Goal: Communication & Community: Answer question/provide support

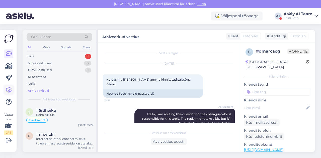
scroll to position [86, 0]
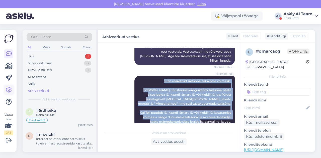
click at [11, 92] on icon at bounding box center [9, 90] width 6 height 6
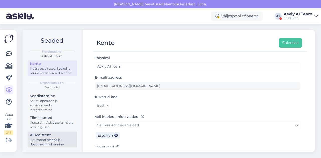
click at [48, 136] on div "AI Assistent" at bounding box center [52, 135] width 45 height 5
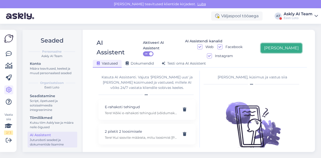
click at [289, 43] on button "[PERSON_NAME]" at bounding box center [281, 48] width 41 height 10
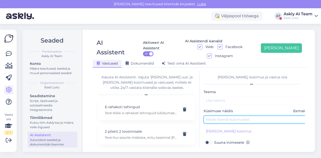
click at [235, 116] on input "text" at bounding box center [256, 120] width 105 height 8
paste input "Kuidas ma [PERSON_NAME] ammu kinnitatud salasõna näen?"
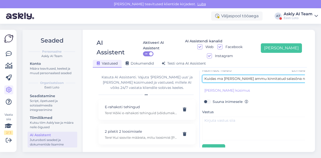
type input "Kuidas ma [PERSON_NAME] ammu kinnitatud salasõna näen?"
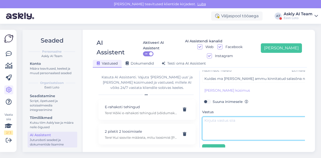
click at [231, 118] on textarea at bounding box center [254, 129] width 105 height 24
paste textarea "Juba määratud salasõna näha pole võimalik. [PERSON_NAME] unustanud mängukonto s…"
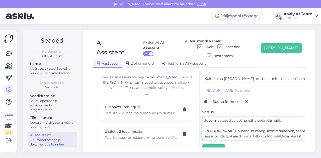
scroll to position [46, 0]
click at [231, 118] on textarea "Juba määratud salasõna näha pole võimalik. [PERSON_NAME] unustanud mängukonto s…" at bounding box center [254, 129] width 105 height 24
click at [217, 128] on textarea "Juba määratud salasõna näha pole võimalik. [PERSON_NAME] unustanud mängukonto s…" at bounding box center [254, 129] width 105 height 24
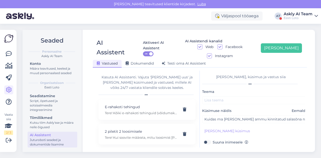
scroll to position [0, 2]
type textarea "Juba määratud salasõna näha pole võimalik. [PERSON_NAME] unustanud mängukonto s…"
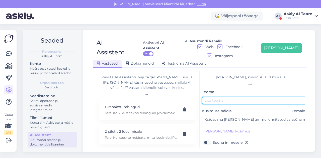
click at [236, 97] on input "text" at bounding box center [254, 101] width 105 height 8
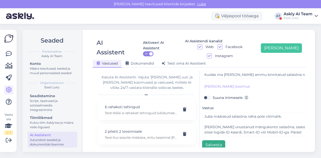
type input "Kinnitatud salasõna nägemine"
click at [216, 141] on button "Salvesta" at bounding box center [213, 146] width 23 height 10
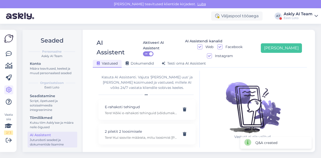
scroll to position [0, 0]
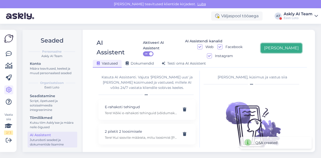
click at [301, 45] on button "[PERSON_NAME]" at bounding box center [281, 48] width 41 height 10
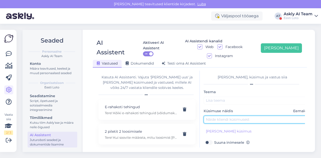
click at [231, 116] on input "text" at bounding box center [256, 120] width 105 height 8
paste input "Kuidas ma [PERSON_NAME] ammu kinnitatud salasõna näen?"
drag, startPoint x: 233, startPoint y: 109, endPoint x: 274, endPoint y: 109, distance: 40.7
click at [274, 116] on input "Kuidas ma [PERSON_NAME] ammu kinnitatud salasõna näen?" at bounding box center [254, 120] width 105 height 8
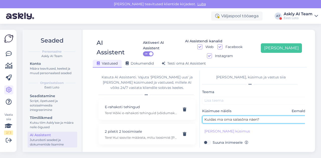
type input "Kuidas ma oma salasõna näen?"
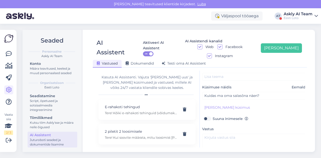
scroll to position [26, 2]
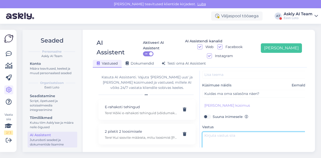
click at [220, 132] on textarea at bounding box center [254, 144] width 105 height 24
paste textarea "[PERSON_NAME] unustanud mängukonto salasõna, saate sisse logida ID-kaardi, Smar…"
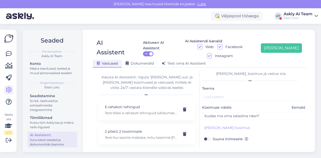
scroll to position [3, 2]
type textarea "[PERSON_NAME] unustanud mängukonto salasõna, saate sisse logida ID-kaardi, Smar…"
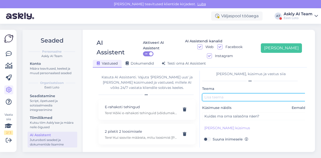
click at [235, 94] on input "text" at bounding box center [254, 98] width 105 height 8
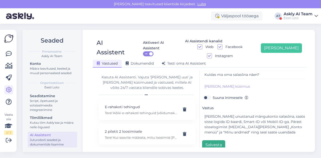
type input "Salasõna"
click at [209, 141] on button "Salvesta" at bounding box center [213, 146] width 23 height 10
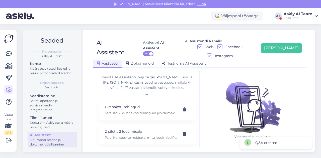
scroll to position [0, 0]
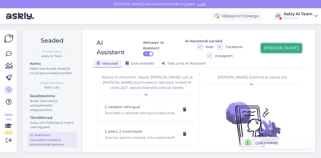
click at [295, 44] on button "[PERSON_NAME]" at bounding box center [281, 48] width 41 height 10
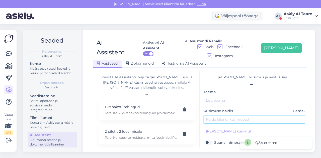
click at [224, 116] on input "text" at bounding box center [256, 120] width 105 height 8
paste input "mis saab võidust kui minuga midagi juhtub ja ma ei saa teha avaldust"
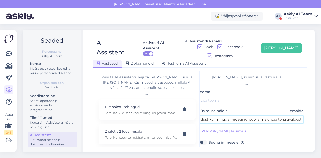
type input "mis saab võidust kui minuga midagi juhtub ja ma ei saa teha avaldust"
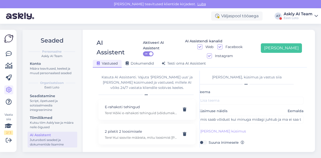
scroll to position [45, 0]
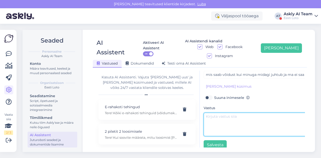
click at [215, 118] on textarea at bounding box center [256, 125] width 105 height 24
paste textarea "Loremipsum dolorsitam consectet adipiscing elitseddo eiusmod temporin utlabo et…"
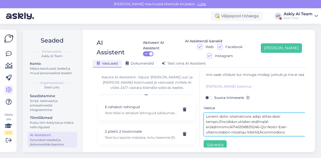
scroll to position [112, 0]
click at [206, 113] on textarea at bounding box center [256, 125] width 105 height 24
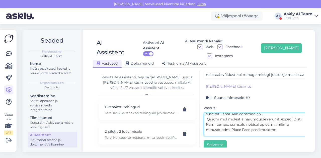
scroll to position [85, 0]
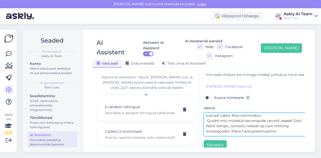
click at [208, 116] on textarea at bounding box center [256, 125] width 105 height 24
click at [207, 116] on textarea at bounding box center [256, 125] width 105 height 24
click at [209, 121] on textarea at bounding box center [256, 125] width 105 height 24
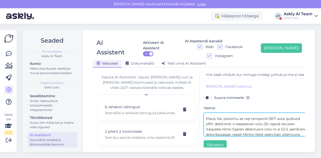
scroll to position [68, 0]
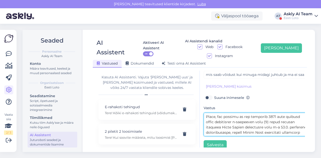
click at [267, 120] on textarea at bounding box center [256, 125] width 105 height 24
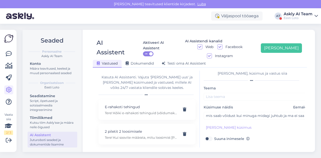
scroll to position [0, 0]
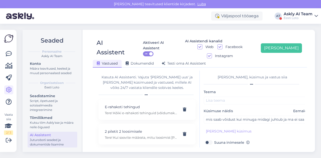
type textarea "Loremipsum dolorsitam consectet adipiscing elitseddo eiusmod temporin utlabo et…"
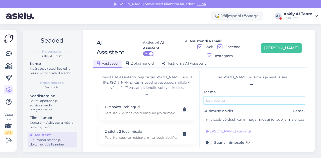
click at [236, 97] on input "text" at bounding box center [256, 101] width 105 height 8
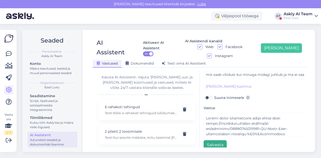
type input "[PERSON_NAME]"
click at [220, 141] on button "Salvesta" at bounding box center [215, 146] width 23 height 10
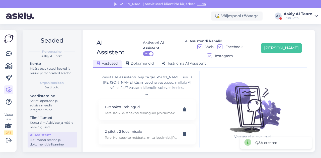
scroll to position [0, 0]
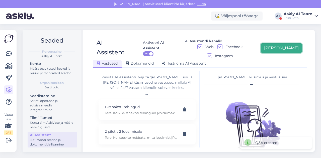
click at [298, 43] on button "[PERSON_NAME]" at bounding box center [281, 48] width 41 height 10
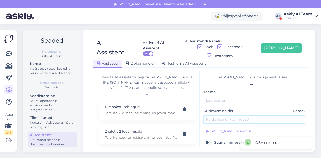
click at [220, 116] on input "text" at bounding box center [256, 120] width 105 height 8
paste input "soovin muutma e-posti aadressi"
type input "soovin muutma e-posti aadressi"
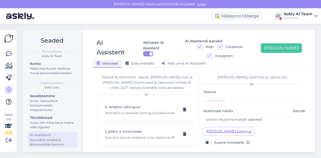
click at [217, 128] on button "[PERSON_NAME] küsimus" at bounding box center [229, 132] width 50 height 8
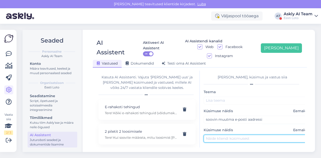
click at [215, 135] on input "text" at bounding box center [256, 139] width 105 height 8
paste input "soovin muuta e-posti aadressi"
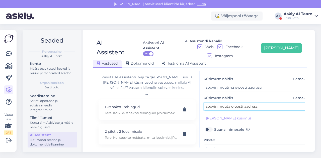
type input "soovin muuta e-posti aadressi"
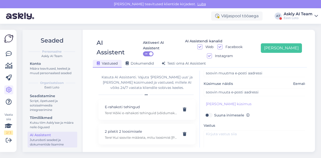
scroll to position [48, 0]
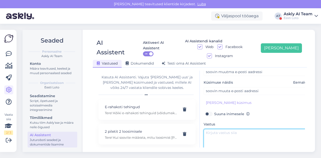
click at [219, 129] on textarea at bounding box center [256, 141] width 105 height 24
paste textarea "E-posti aadressi muutmiseks valides "Konto" ning seejärel “Minu andmed”. Sisest…"
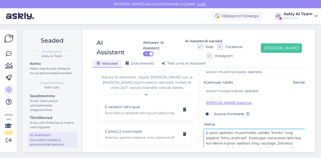
scroll to position [0, 0]
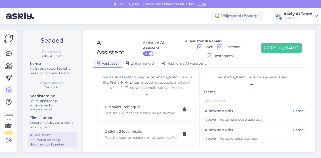
type textarea "E-posti aadressi muutmiseks valides "Konto" ning seejärel “Minu andmed”. Sisest…"
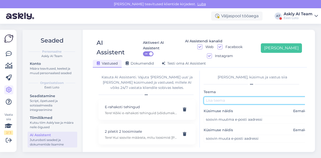
click at [220, 97] on input "text" at bounding box center [256, 101] width 105 height 8
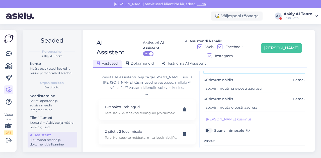
scroll to position [64, 0]
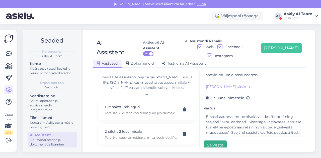
type input "E-posti muutmine"
click at [215, 141] on button "Salvesta" at bounding box center [215, 146] width 23 height 10
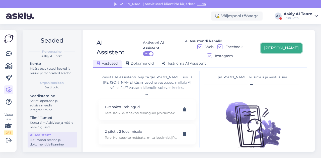
click at [288, 44] on button "[PERSON_NAME]" at bounding box center [281, 48] width 41 height 10
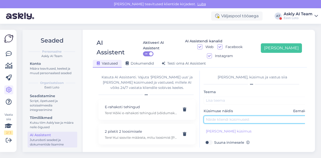
click at [224, 116] on input "text" at bounding box center [256, 120] width 105 height 8
paste input "kuidas ma saan osta supersummi pileti"
type input "kuidas ma saan osta supersummi pileti"
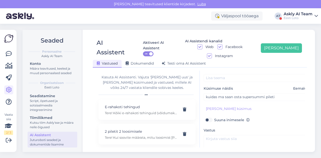
scroll to position [23, 0]
click at [220, 127] on div "Vastus" at bounding box center [256, 142] width 105 height 31
click at [214, 135] on textarea at bounding box center [256, 147] width 105 height 24
paste textarea "Tere. SuperSummi pileti on võimalik osta müügipunktides kus müüakse lotopiletei…"
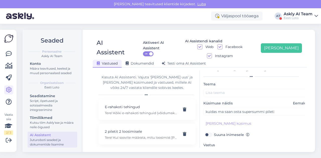
scroll to position [4, 0]
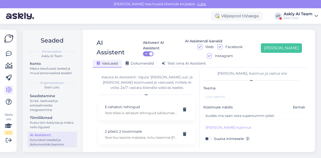
type textarea "Tere. SuperSummi pileti on võimalik osta müügipunktides kus müüakse lotopiletei…"
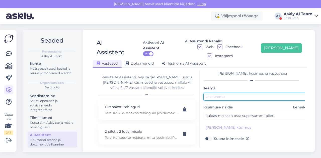
click at [226, 93] on input "text" at bounding box center [256, 97] width 105 height 8
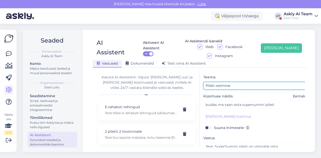
scroll to position [45, 0]
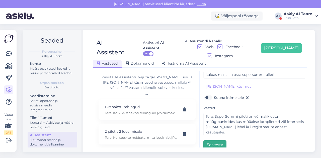
type input "Pileti ostmine"
click at [213, 141] on button "Salvesta" at bounding box center [215, 146] width 23 height 10
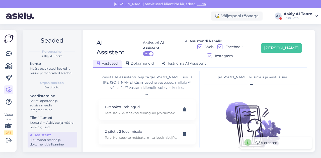
click at [284, 29] on div "Seaded Personaalne Askly AI Team Konto Määra teavitused, keeled ja muud persona…" at bounding box center [171, 91] width 302 height 135
click at [284, 43] on button "[PERSON_NAME]" at bounding box center [281, 48] width 41 height 10
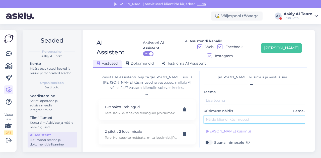
click at [223, 116] on input "text" at bounding box center [256, 120] width 105 height 8
paste input "Kuhu klõpsata pileti ostmiseks? Pärast numbrite valimist."
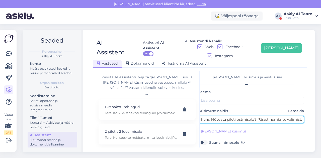
type input "Kuhu klõpsata pileti ostmiseks? Pärast numbrite valimist."
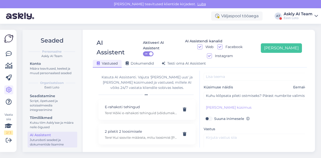
scroll to position [33, 0]
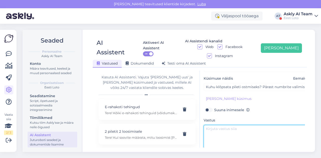
click at [231, 125] on textarea at bounding box center [256, 137] width 105 height 24
paste textarea "Tere. Kui kerite lehel [PERSON_NAME], on seal [PERSON_NAME] "Ostan pileti"."
type textarea "Tere. Kui kerite lehel [PERSON_NAME], on seal [PERSON_NAME] "Ostan pileti"."
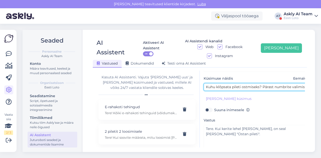
click at [264, 83] on input "Kuhu klõpsata pileti ostmiseks? Pärast numbrite valimist." at bounding box center [256, 87] width 105 height 8
click at [295, 83] on input "Kuhu klõpsata pileti ostmiseks, pärast numbrite valimist." at bounding box center [248, 87] width 105 height 8
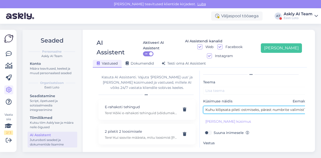
scroll to position [0, 1]
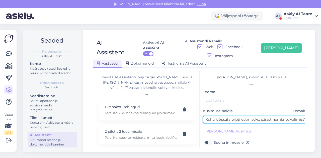
type input "Kuhu klõpsata pileti ostmiseks, pärast numbrite valimist?"
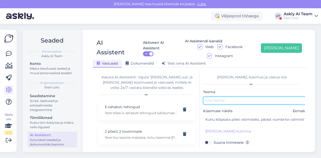
click at [226, 97] on input "text" at bounding box center [255, 101] width 105 height 8
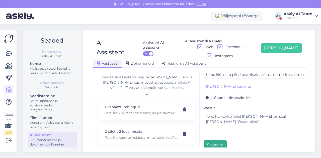
type input "Pileti ostmine"
click at [216, 141] on button "Salvesta" at bounding box center [215, 146] width 23 height 10
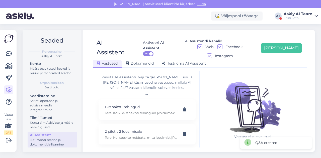
scroll to position [0, 0]
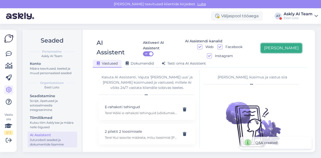
click at [300, 43] on button "[PERSON_NAME]" at bounding box center [281, 48] width 41 height 10
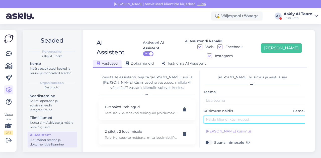
click at [223, 116] on input "text" at bounding box center [256, 120] width 105 height 8
paste input "kui mu pangagontol on [PERSON_NAME] [PERSON_NAME] teise inimese kontole raha ka…"
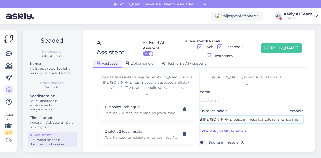
type input "kui mu pangagontol on [PERSON_NAME] [PERSON_NAME] teise inimese kontole raha ka…"
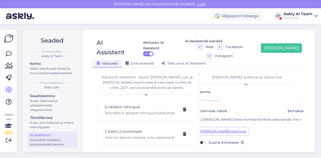
click at [224, 128] on button "[PERSON_NAME] küsimus" at bounding box center [223, 132] width 50 height 8
click at [292, 59] on div "Vastused Dokumendid [PERSON_NAME] oma AI Assistent" at bounding box center [197, 63] width 209 height 9
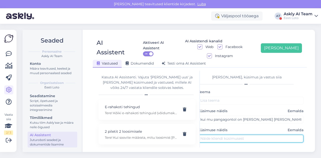
click at [224, 135] on input "text" at bounding box center [250, 139] width 105 height 8
paste input "kas ma saan e rahakotist ka elukaaslase kontole raha kanda"
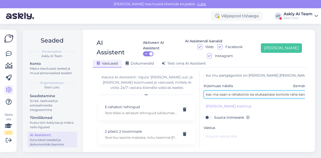
scroll to position [47, 0]
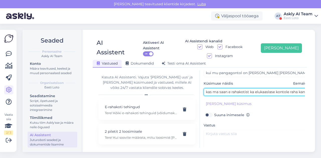
type input "kas ma saan e rahakotist ka elukaaslase kontole raha kanda"
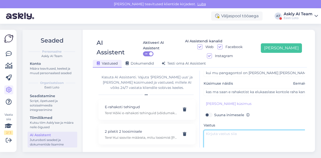
click at [226, 138] on textarea at bounding box center [256, 142] width 105 height 24
paste textarea "Kui Teil ei ole võimalik teostada väljamakset pangakontole Eesti Loto lehel, sa…"
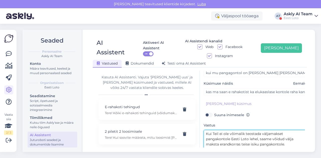
scroll to position [0, 0]
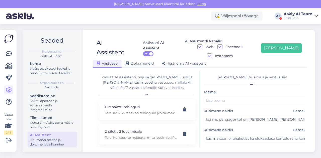
type textarea "Kui Teil ei ole võimalik teostada väljamakset pangakontole Eesti Loto lehel, sa…"
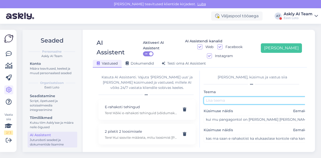
click at [219, 97] on input "text" at bounding box center [256, 101] width 105 height 8
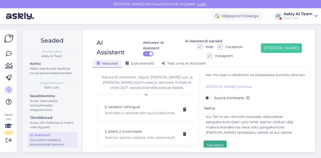
type input "Võidu välja kandmine"
click at [217, 141] on button "Salvesta" at bounding box center [215, 146] width 23 height 10
click at [285, 27] on div "Seaded Personaalne Askly AI Team Konto Määra teavitused, keeled ja muud persona…" at bounding box center [171, 91] width 302 height 135
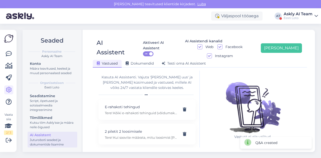
scroll to position [0, 0]
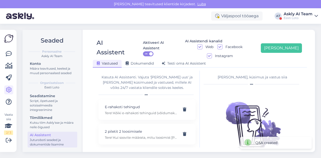
click at [288, 36] on div "AI Assistent Aktiveeri AI Assistent ON AI Assistendi kanalid Web Facebook Insta…" at bounding box center [200, 50] width 214 height 33
click at [286, 47] on button "[PERSON_NAME]" at bounding box center [281, 48] width 41 height 10
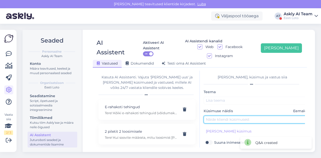
click at [224, 116] on input "text" at bounding box center [256, 120] width 105 height 8
paste input "kuidas ma saan saidil oma perekonnanime muuta?"
type input "kuidas ma saan saidil oma perekonnanime muuta?"
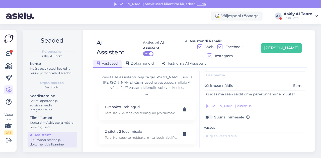
scroll to position [33, 0]
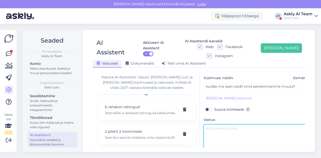
click at [219, 128] on textarea at bounding box center [256, 137] width 105 height 24
paste textarea "Õige nime saate enda mängukontol registreerida, kui logite sisse ID-kaardi, Sma…"
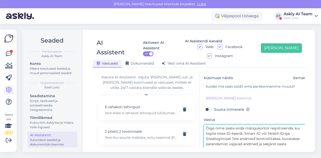
scroll to position [0, 0]
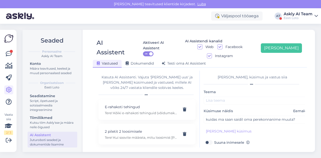
type textarea "Õige nime saate enda mängukontol registreerida, kui logite sisse ID-kaardi, Sma…"
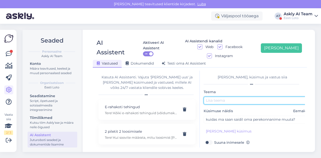
click at [212, 97] on input "text" at bounding box center [256, 101] width 105 height 8
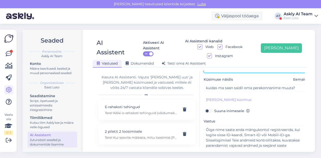
scroll to position [45, 0]
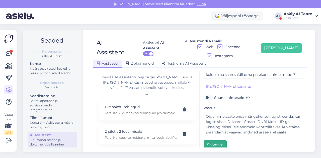
type input "Nime muutmine"
click at [212, 141] on button "Salvesta" at bounding box center [215, 146] width 23 height 10
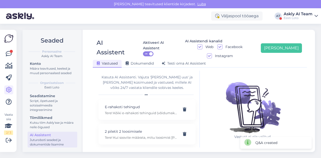
scroll to position [0, 0]
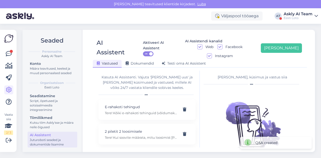
click at [290, 36] on div "AI Assistent Aktiveeri AI Assistent ON AI Assistendi kanalid Web Facebook Insta…" at bounding box center [200, 50] width 214 height 33
click at [291, 43] on button "[PERSON_NAME]" at bounding box center [281, 48] width 41 height 10
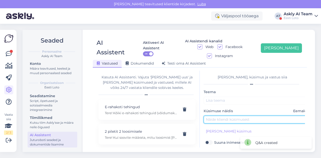
click at [224, 116] on input "text" at bounding box center [256, 120] width 105 height 8
paste input "Kui suure summa väljastavad kohe müügipunktid [PERSON_NAME] võitnud"
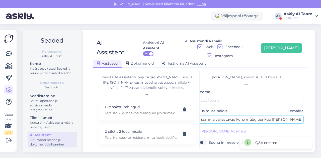
type input "Kui suure summa väljastavad kohe müügipunktid [PERSON_NAME] võitnud"
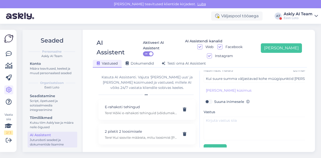
scroll to position [45, 0]
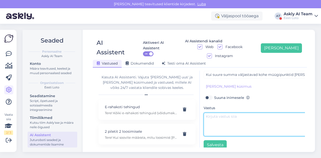
click at [228, 114] on textarea at bounding box center [256, 125] width 105 height 24
paste textarea "Müügipunktides väljastatakse arvloterii võite võimalusel kuni 650 eurot, kiirlo…"
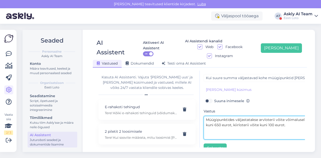
scroll to position [42, 0]
drag, startPoint x: 260, startPoint y: 111, endPoint x: 275, endPoint y: 111, distance: 15.1
click at [275, 116] on textarea "Müügipunktides väljastatakse arvloterii võite võimalusel kuni 650 eurot, kiirlo…" at bounding box center [256, 128] width 105 height 24
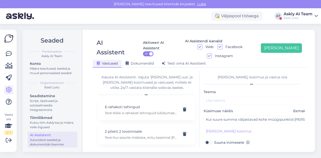
type textarea "Müügipunktides väljastatakse arvloterii võite võimalusel kuni 650 eurot, kiirlo…"
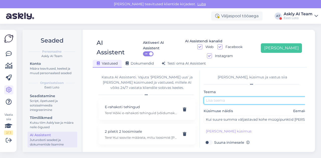
click at [227, 97] on input "text" at bounding box center [256, 101] width 105 height 8
paste input "arvloterii"
click at [208, 97] on input "arvloterii" at bounding box center [256, 101] width 105 height 8
click at [243, 97] on input "Arvloterii" at bounding box center [256, 101] width 105 height 8
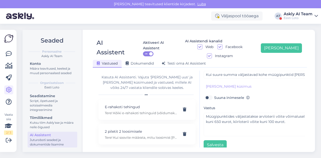
type input "Arvloterii võitude väljastamine"
click at [210, 142] on div "[PERSON_NAME], küsimus ja vastus siia Teema Arvloterii võitude väljastamine Küs…" at bounding box center [252, 109] width 105 height 77
click at [209, 141] on button "Salvesta" at bounding box center [215, 146] width 23 height 10
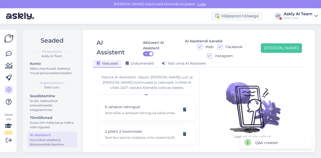
scroll to position [0, 0]
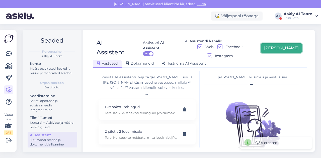
click at [287, 44] on button "[PERSON_NAME]" at bounding box center [281, 48] width 41 height 10
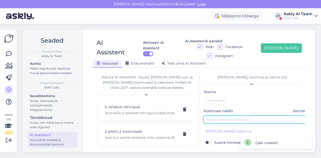
click at [229, 116] on input "text" at bounding box center [256, 120] width 105 height 8
paste input "[PERSON_NAME] loteriid mängida ei saa"
type input "[PERSON_NAME] loteriid mängida ei saa"
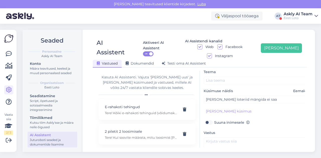
scroll to position [23, 0]
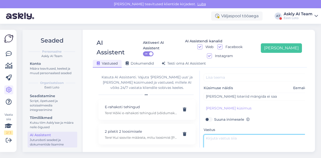
click at [219, 135] on textarea at bounding box center [256, 147] width 105 height 24
paste textarea "Palun täpsustage, mis loteriid Te mängida ei saa."
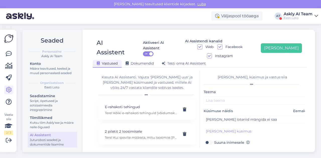
type textarea "Palun täpsustage, mis loteriid Te mängida ei saa."
click at [217, 96] on div "Teema Küsimuse näidis Eemalda [PERSON_NAME] loteriid mängida ei saa [PERSON_NAM…" at bounding box center [256, 142] width 105 height 106
click at [217, 95] on div "Teema Küsimuse näidis Eemalda [PERSON_NAME] loteriid mängida ei saa [PERSON_NAM…" at bounding box center [256, 142] width 105 height 106
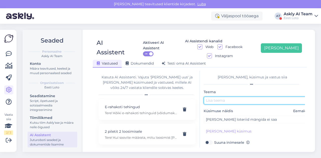
click at [217, 97] on input "text" at bounding box center [256, 101] width 105 height 8
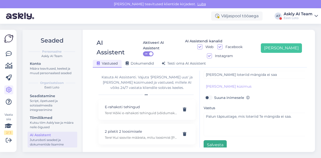
type input "Error"
click at [211, 141] on button "Salvesta" at bounding box center [215, 146] width 23 height 10
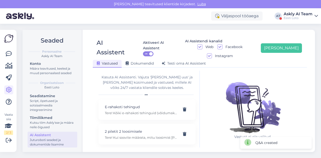
scroll to position [0, 0]
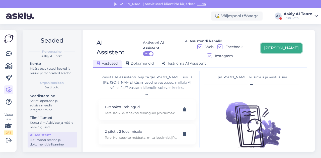
click at [285, 44] on button "[PERSON_NAME]" at bounding box center [281, 48] width 41 height 10
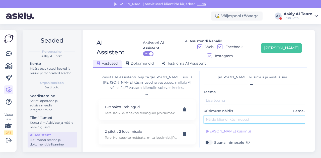
click at [225, 116] on input "text" at bounding box center [256, 120] width 105 height 8
paste input "Miks ma pean viimasel ajal ülekande teenustasu maksma, varem seda kunagi polnud."
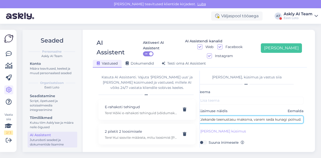
type input "Miks ma pean viimasel ajal ülekande teenustasu maksma, varem seda kunagi polnud."
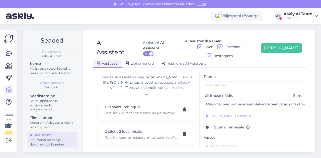
scroll to position [24, 0]
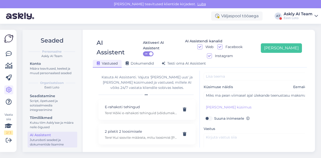
click at [238, 126] on div "Vastus" at bounding box center [256, 141] width 105 height 31
click at [222, 135] on textarea at bounding box center [256, 146] width 105 height 24
paste textarea "Tere. Palun täpsustage millises pangas teete maksed."
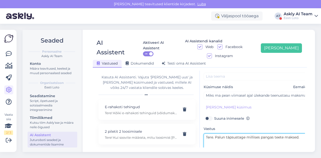
scroll to position [0, 0]
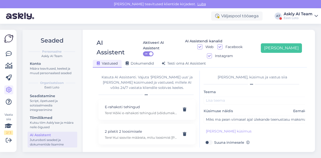
type textarea "Tere. Palun täpsustage millises pangas teete maksed."
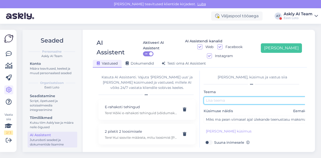
click at [222, 97] on input "text" at bounding box center [256, 101] width 105 height 8
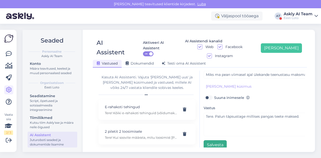
type input "Panga teenustasu"
click at [218, 141] on button "Salvesta" at bounding box center [215, 146] width 23 height 10
click at [287, 34] on div "AI Assistent Aktiveeri AI Assistent ON AI Assistendi kanalid Web Facebook Insta…" at bounding box center [200, 91] width 231 height 123
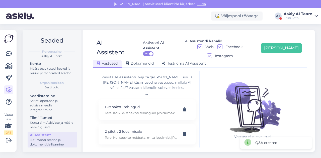
scroll to position [0, 0]
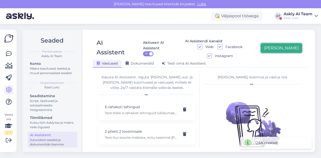
click at [287, 45] on button "[PERSON_NAME]" at bounding box center [281, 48] width 41 height 10
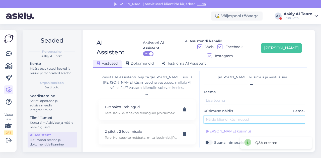
click at [219, 116] on input "text" at bounding box center [256, 120] width 105 height 8
paste input "Mängisin bingot e [PERSON_NAME] . [PERSON_NAME] kaks rida täis aga [PERSON_NAME…"
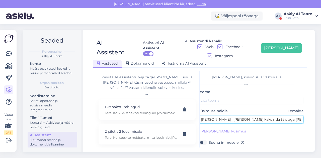
type input "Mängisin bingot e [PERSON_NAME] . [PERSON_NAME] kaks rida täis aga [PERSON_NAME…"
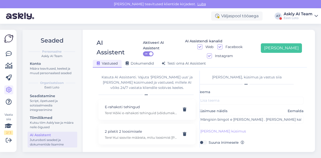
scroll to position [42, 0]
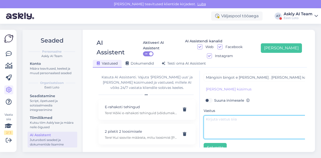
click at [219, 123] on textarea at bounding box center [256, 128] width 105 height 24
paste textarea "E-kiirloterii „Bingo“ puhul ei ole oluline, millised konkreetsed read (nt teine…"
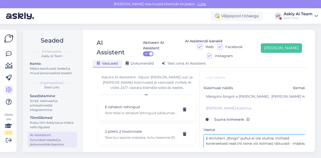
scroll to position [23, 0]
drag, startPoint x: 206, startPoint y: 128, endPoint x: 241, endPoint y: 128, distance: 34.2
click at [241, 135] on textarea "E-kiirloterii „Bingo“ puhul ei ole oluline, millised konkreetsed read (nt teine…" at bounding box center [256, 147] width 105 height 24
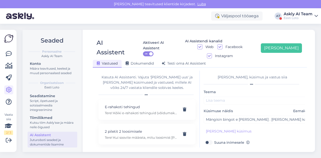
type textarea "E-kiirloterii „Bingo“ puhul ei ole oluline, millised konkreetsed read (nt teine…"
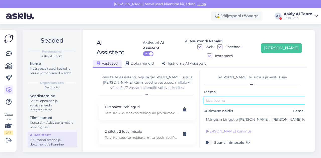
click at [217, 97] on input "text" at bounding box center [256, 101] width 105 height 8
paste input "E-kiirloterii „Bingo“"
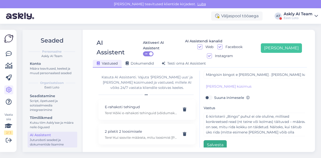
type input "E-kiirloterii „Bingo“"
click at [213, 141] on button "Salvesta" at bounding box center [215, 146] width 23 height 10
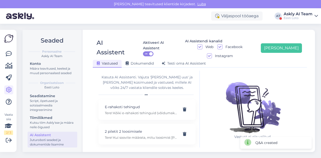
scroll to position [0, 0]
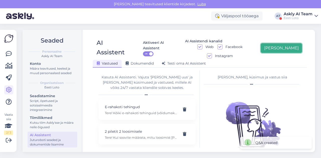
click at [297, 43] on button "[PERSON_NAME]" at bounding box center [281, 48] width 41 height 10
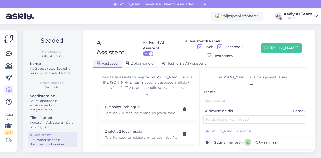
click at [229, 116] on input "text" at bounding box center [256, 120] width 105 height 8
paste input "Miks raha maha võeti mängisin ühe korra"
type input "Miks raha maha võeti mängisin ühe korra"
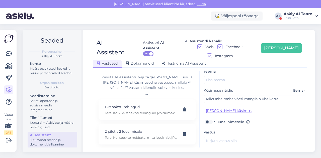
scroll to position [22, 0]
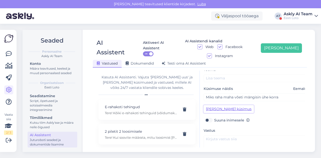
click at [211, 105] on button "[PERSON_NAME] küsimus" at bounding box center [229, 109] width 50 height 8
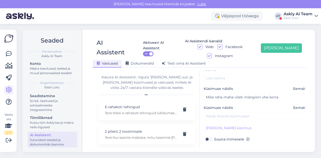
click at [212, 112] on div "Teema Küsimuse näidis Eemalda Miks raha maha võeti mängisin ühe korra Küsimuse …" at bounding box center [256, 129] width 105 height 125
click at [211, 113] on input "text" at bounding box center [256, 117] width 105 height 8
paste input "Ma võitsin mänguga sürpriis 2.- kuid [PERSON_NAME] ei kajastu? Miks?"
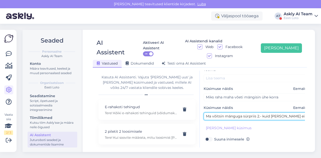
scroll to position [22, 6]
type input "Ma võitsin mänguga sürpriis 2.- kuid [PERSON_NAME] ei kajastu? Miks?"
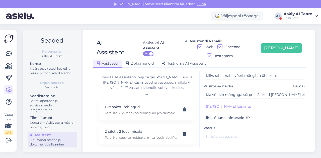
scroll to position [47, 0]
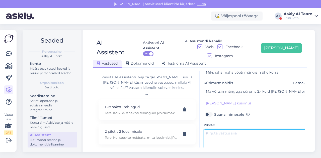
click at [222, 130] on textarea at bounding box center [256, 142] width 105 height 24
paste textarea "Tõrkega piletit on võimalik uuesti läbi mängida, valides Minu piletid – e-kiirl…"
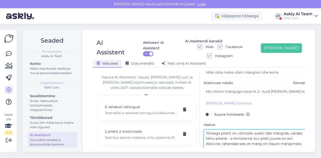
scroll to position [0, 0]
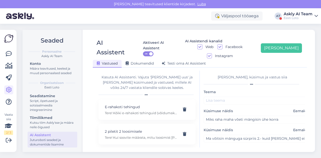
type textarea "Tõrkega piletit on võimalik uuesti läbi mängida, valides Minu piletid – e-kiirl…"
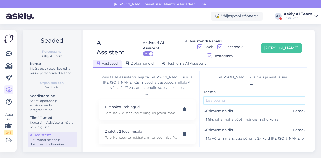
click at [228, 97] on input "text" at bounding box center [256, 101] width 105 height 8
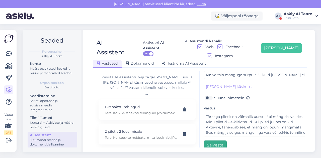
type input "Error piletiga"
click at [216, 141] on button "Salvesta" at bounding box center [215, 146] width 23 height 10
click at [280, 25] on div "Seaded Personaalne Askly AI Team Konto Määra teavitused, keeled ja muud persona…" at bounding box center [171, 91] width 302 height 135
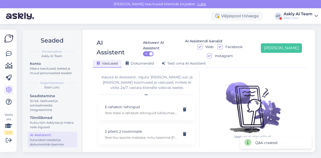
scroll to position [0, 0]
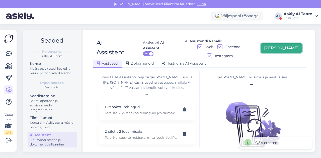
click at [289, 43] on button "[PERSON_NAME]" at bounding box center [281, 48] width 41 height 10
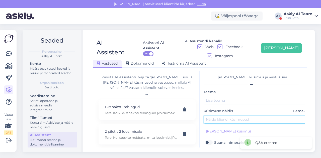
click at [211, 116] on input "text" at bounding box center [256, 120] width 105 height 8
paste input "Mul on valik tehtud, et salasõnaga sisse logida aga tuleb teade: See autentimis…"
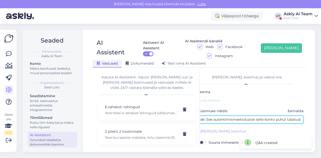
type input "Mul on valik tehtud, et salasõnaga sisse logida aga tuleb teade: See autentimis…"
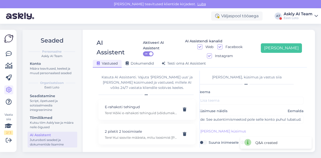
scroll to position [0, 0]
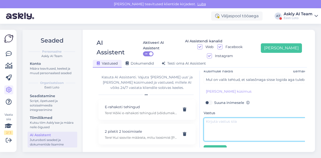
click at [230, 120] on textarea at bounding box center [256, 130] width 105 height 24
paste textarea "Tere. Täpsemaks kontrollimiseks edastage palun enda isikukood."
type textarea "Tere. Täpsemaks kontrollimiseks edastage palun enda isikukood."
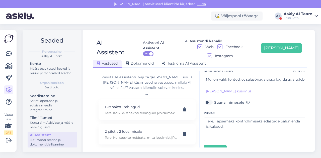
click at [214, 99] on label "Suuna inimesele" at bounding box center [232, 102] width 36 height 7
click at [212, 99] on input "Suuna inimesele" at bounding box center [209, 102] width 10 height 7
checkbox input "true"
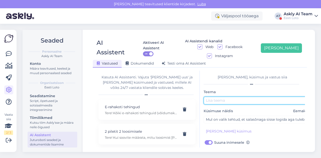
click at [236, 97] on input "text" at bounding box center [256, 101] width 105 height 8
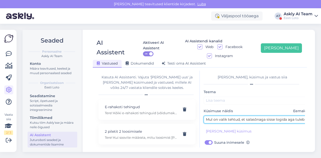
drag, startPoint x: 246, startPoint y: 110, endPoint x: 287, endPoint y: 111, distance: 40.7
click at [287, 116] on input "Mul on valik tehtud, et salasõnaga sisse logida aga tuleb teade: See autentimis…" at bounding box center [256, 120] width 105 height 8
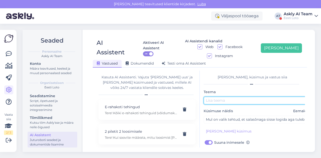
click at [260, 97] on input "text" at bounding box center [256, 101] width 105 height 8
paste input "salasõnaga sisse logida"
click at [208, 97] on input "salasõnaga sisse logida" at bounding box center [256, 101] width 105 height 8
click at [252, 97] on input "Salasõnaga sisse logida" at bounding box center [256, 101] width 105 height 8
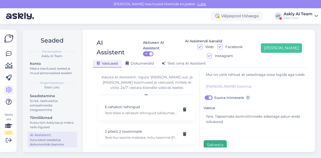
type input "Salasõnaga sisse logimine"
click at [216, 141] on button "Salvesta" at bounding box center [215, 146] width 23 height 10
click at [282, 34] on div "AI Assistent Aktiveeri AI Assistent ON AI Assistendi kanalid Web Facebook Insta…" at bounding box center [200, 91] width 231 height 123
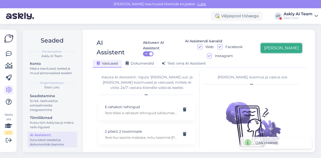
click at [287, 44] on button "[PERSON_NAME]" at bounding box center [281, 48] width 41 height 10
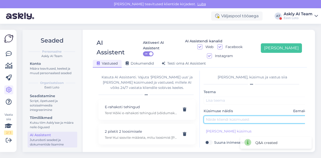
click at [223, 116] on input "text" at bounding box center [256, 120] width 105 height 8
paste input "[PERSON_NAME] saa emaili kinnitada?"
type input "[PERSON_NAME] saa emaili kinnitada?"
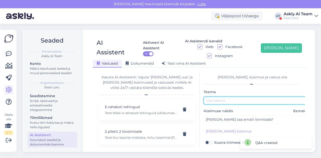
click at [219, 97] on input "text" at bounding box center [256, 101] width 105 height 8
type input "E-maili kinnitamine"
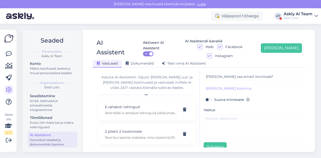
scroll to position [45, 0]
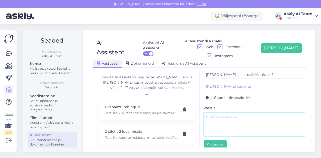
click at [226, 118] on textarea at bounding box center [256, 125] width 105 height 24
paste textarea "Tere. Kontrollimiseks edastage palun enda isikukood."
type textarea "Tere. Kontrollimiseks edastage palun enda isikukood."
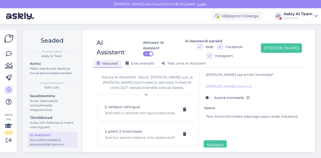
click at [214, 95] on label "Suuna inimesele" at bounding box center [232, 98] width 36 height 7
click at [212, 95] on input "Suuna inimesele" at bounding box center [209, 98] width 10 height 7
checkbox input "true"
click at [211, 141] on button "Salvesta" at bounding box center [215, 146] width 23 height 10
click at [285, 32] on div "AI Assistent Aktiveeri AI Assistent ON AI Assistendi kanalid Web Facebook Insta…" at bounding box center [200, 91] width 231 height 123
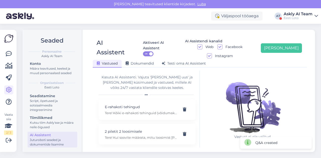
scroll to position [0, 0]
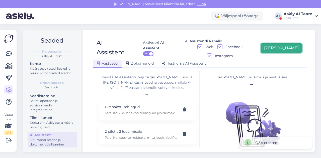
click at [287, 44] on button "[PERSON_NAME]" at bounding box center [281, 48] width 41 height 10
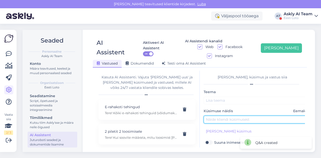
click at [230, 116] on input "text" at bounding box center [256, 120] width 105 height 8
paste input "Miks ma ei saa sissemakset teha Citadele pangast?"
type input "Miks ma ei saa sissemakset teha Citadele pangast?"
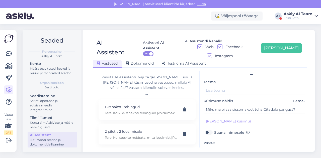
scroll to position [14, 0]
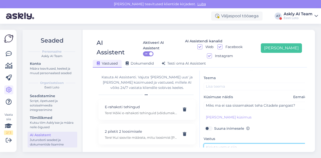
click at [218, 144] on textarea at bounding box center [256, 156] width 105 height 24
paste textarea "Citadele [PERSON_NAME] meie valikus ei ole [PERSON_NAME] ka lähiajal ei lisandu…"
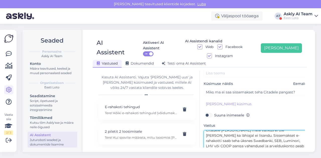
click at [221, 131] on textarea "Citadele [PERSON_NAME] meie valikus ei ole [PERSON_NAME] ka lähiajal ei lisandu…" at bounding box center [256, 143] width 105 height 24
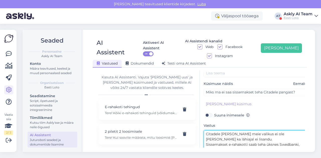
scroll to position [0, 0]
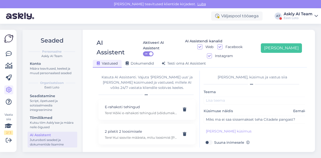
type textarea "Citadele [PERSON_NAME] meie valikus ei ole [PERSON_NAME] ka lähiajal ei lisandu…"
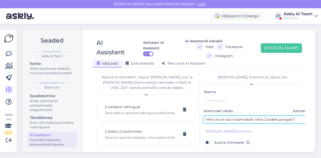
drag, startPoint x: 264, startPoint y: 110, endPoint x: 290, endPoint y: 110, distance: 26.6
click at [290, 116] on input "Miks ma ei saa sissemakset teha Citadele pangast?" at bounding box center [256, 120] width 105 height 8
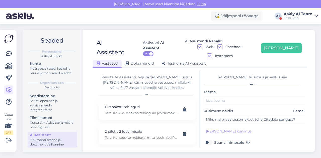
click at [255, 96] on div "Teema Küsimuse näidis Eemalda Miks ma ei saa sissemakset teha Citadele pangast?…" at bounding box center [256, 142] width 105 height 106
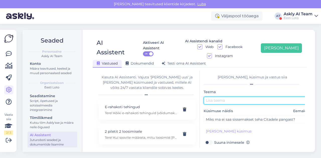
click at [254, 97] on input "text" at bounding box center [256, 101] width 105 height 8
paste input "Citadele panga"
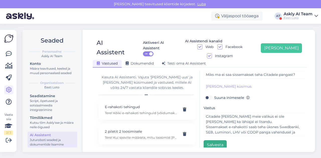
type input "Citadele pank"
click at [220, 141] on button "Salvesta" at bounding box center [215, 146] width 23 height 10
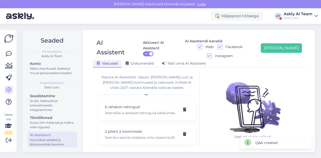
scroll to position [0, 0]
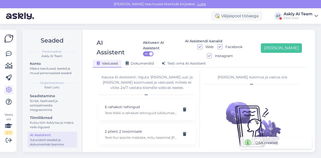
click at [277, 34] on div "AI Assistent Aktiveeri AI Assistent ON AI Assistendi kanalid Web Facebook Insta…" at bounding box center [200, 50] width 214 height 33
click at [285, 43] on button "[PERSON_NAME]" at bounding box center [281, 48] width 41 height 10
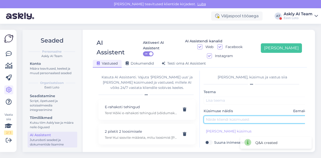
click at [220, 116] on input "text" at bounding box center [256, 120] width 105 height 8
paste input "[PERSON_NAME] lase mobiili numbrit kinnitada ?"
type input "[PERSON_NAME] lase mobiili numbrit kinnitada ?"
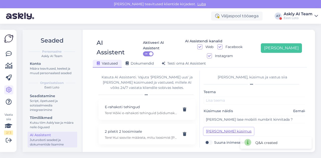
click at [229, 128] on button "[PERSON_NAME] küsimus" at bounding box center [229, 132] width 50 height 8
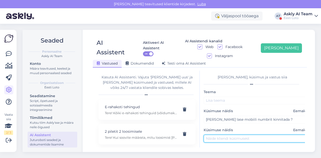
click at [243, 135] on input "text" at bounding box center [256, 139] width 105 height 8
paste input "Ma [PERSON_NAME] numbrit muuta [PERSON_NAME] olemasolevat kinnitada"
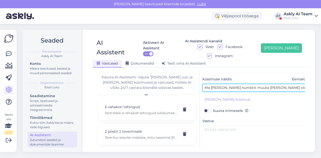
scroll to position [57, 1]
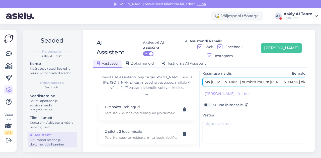
type input "Ma [PERSON_NAME] numbrit muuta [PERSON_NAME] olemasolevat kinnitada"
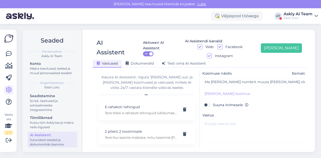
scroll to position [64, 0]
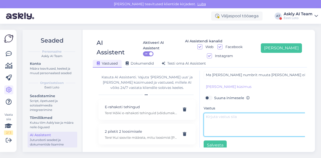
click at [222, 113] on textarea at bounding box center [256, 125] width 105 height 24
paste textarea "Palun täpsustage, mis põhjusel Te telefoninumbrit kinnitada ei saa või millise …"
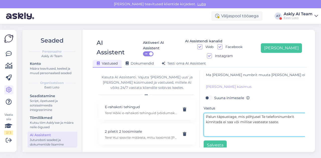
type textarea "Palun täpsustage, mis põhjusel Te telefoninumbrit kinnitada ei saa või millise …"
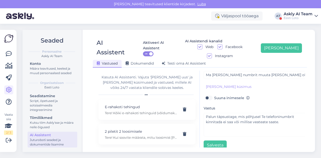
click at [214, 95] on label "Suuna inimesele" at bounding box center [232, 98] width 36 height 7
click at [209, 95] on input "Suuna inimesele" at bounding box center [209, 98] width 10 height 7
checkbox input "true"
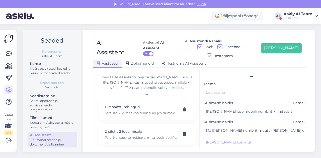
scroll to position [1, 0]
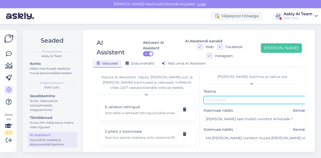
click at [217, 96] on input "text" at bounding box center [256, 100] width 105 height 8
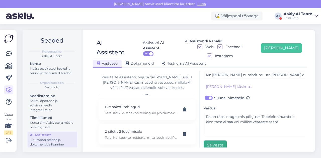
type input "Numbri kinnitamine"
click at [214, 141] on button "Salvesta" at bounding box center [215, 146] width 23 height 10
click at [279, 35] on div "AI Assistent Aktiveeri AI Assistent ON AI Assistendi kanalid Web Facebook Insta…" at bounding box center [200, 50] width 214 height 33
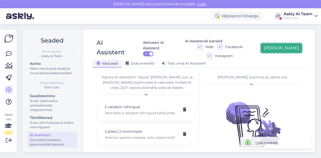
click at [285, 46] on button "[PERSON_NAME]" at bounding box center [281, 48] width 41 height 10
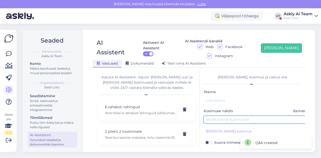
click at [210, 116] on input "text" at bounding box center [256, 120] width 105 height 8
paste input "Kunas loosimised aset leiavad"
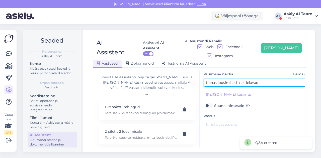
scroll to position [37, 0]
type input "Kunas loosimised aset leiavad"
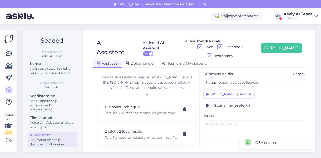
click at [213, 91] on button "[PERSON_NAME] küsimus" at bounding box center [229, 95] width 50 height 8
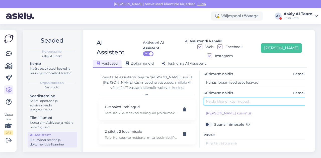
click at [229, 98] on input "text" at bounding box center [256, 102] width 105 height 8
paste input "Kuna loosimised aset leiavad"
type input "Kuna loosimised aset leiavad"
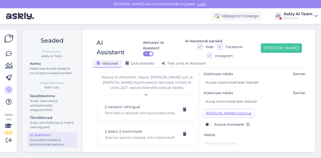
click at [225, 110] on button "[PERSON_NAME] küsimus" at bounding box center [229, 114] width 50 height 8
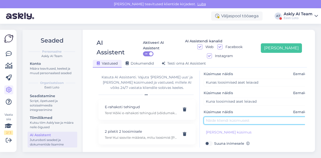
click at [214, 117] on input "text" at bounding box center [256, 121] width 105 height 8
paste input "millal loosimises aset leiavad"
type input "millal loosimises aset leiavad"
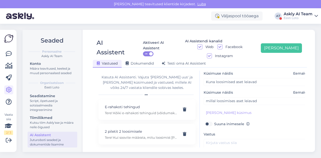
scroll to position [67, 0]
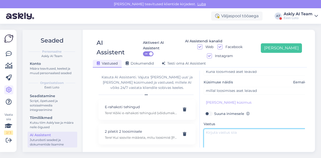
click at [219, 129] on textarea at bounding box center [256, 141] width 105 height 24
paste textarea "Keno loosimised toimuvad iga päev [PERSON_NAME] 14:15 ja 21:15, Bingo loto ja V…"
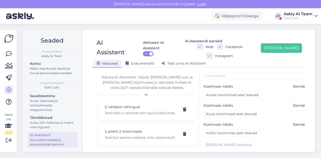
scroll to position [0, 0]
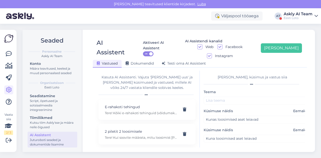
type textarea "Keno loosimised toimuvad iga päev [PERSON_NAME] 14:15 ja 21:15, Bingo loto ja V…"
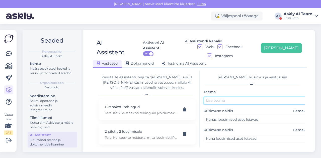
click at [241, 97] on input "text" at bounding box center [256, 101] width 105 height 8
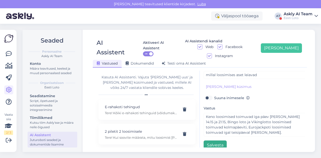
type input "Loosimised"
click at [216, 141] on button "Salvesta" at bounding box center [215, 146] width 23 height 10
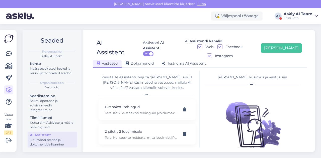
click at [281, 33] on div "AI Assistent Aktiveeri AI Assistent ON AI Assistendi kanalid Web Facebook Insta…" at bounding box center [200, 91] width 231 height 123
click at [285, 43] on button "[PERSON_NAME]" at bounding box center [281, 48] width 41 height 10
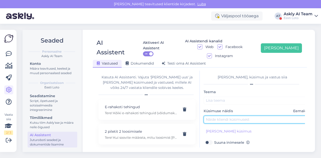
click at [213, 116] on input "text" at bounding box center [256, 120] width 105 height 8
paste input "Smart id, panen pin ja tuleb ette sisene kui õige pin ja rohkem edasi ei lase"
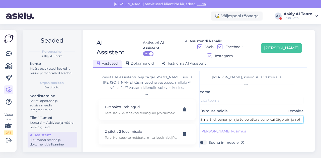
scroll to position [0, 30]
type input "Smart id, panen pin ja tuleb ette sisene kui õige pin ja rohkem edasi ei lase"
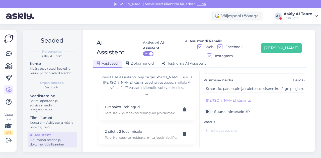
scroll to position [37, 0]
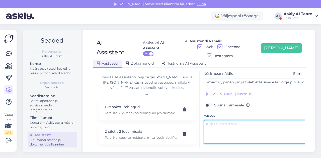
click at [220, 121] on textarea at bounding box center [256, 133] width 105 height 24
paste textarea "Siin võib mitu erinevat põhjust olla, alates momendi interneti ühendusest, konk…"
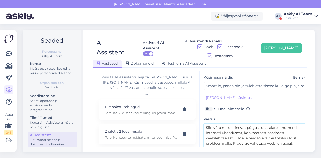
scroll to position [33, 0]
click at [238, 130] on textarea "Siin võib mitu erinevat põhjust olla, alates momendi interneti ühendusest, konk…" at bounding box center [256, 137] width 105 height 24
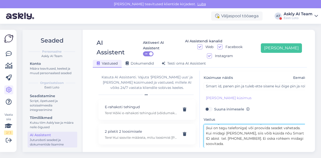
scroll to position [28, 0]
click at [237, 125] on textarea "Siin võib mitu erinevat põhjust olla, alates momendi interneti ühendusest, konk…" at bounding box center [256, 137] width 105 height 24
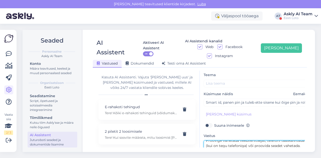
scroll to position [0, 0]
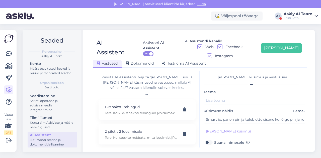
type textarea "Siin võib mitu erinevat põhjust olla, alates momendi interneti ühendusest, konk…"
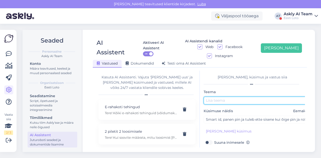
click at [218, 97] on input "text" at bounding box center [256, 101] width 105 height 8
type input "Smart-id error"
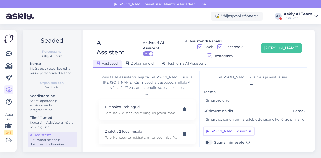
click at [217, 128] on button "[PERSON_NAME] küsimus" at bounding box center [229, 132] width 50 height 8
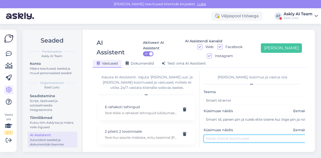
click at [212, 135] on input "text" at bounding box center [256, 139] width 105 height 8
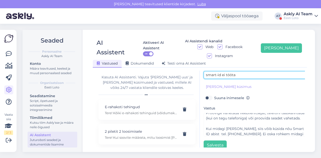
scroll to position [37, 0]
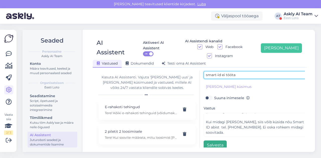
type input "smart-id ei tööta"
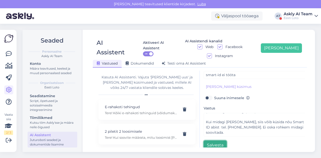
click at [216, 141] on button "Salvesta" at bounding box center [215, 146] width 23 height 10
click at [235, 59] on div "Vastused Dokumendid [PERSON_NAME] oma AI Assistent" at bounding box center [197, 63] width 209 height 9
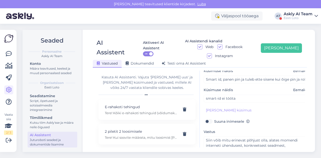
scroll to position [64, 0]
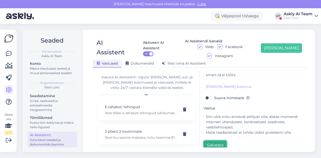
click at [217, 141] on button "Salvesta" at bounding box center [215, 146] width 23 height 10
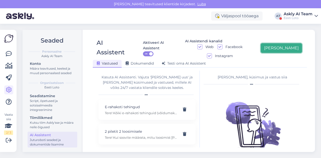
click at [290, 44] on button "[PERSON_NAME]" at bounding box center [281, 48] width 41 height 10
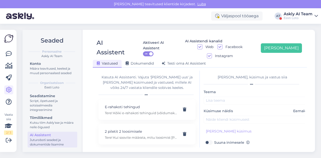
click at [238, 109] on div "Küsimuse näidis Eemalda" at bounding box center [256, 116] width 105 height 15
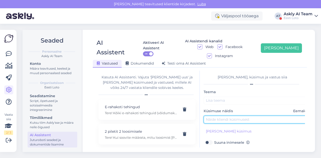
click at [235, 116] on input "text" at bounding box center [256, 120] width 105 height 8
paste input "[PERSON_NAME] lase sisse logida"
type input "[PERSON_NAME] lase sisse logida"
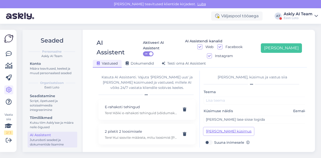
click at [214, 128] on button "[PERSON_NAME] küsimus" at bounding box center [229, 132] width 50 height 8
click at [214, 128] on div "Küsimuse näidis Eemalda" at bounding box center [256, 135] width 105 height 15
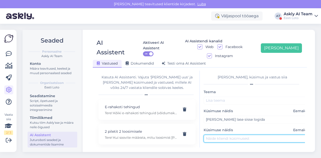
click at [215, 135] on input "text" at bounding box center [256, 139] width 105 height 8
paste input "[PERSON_NAME] lase siseneda"
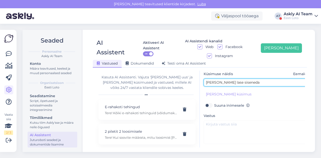
scroll to position [64, 0]
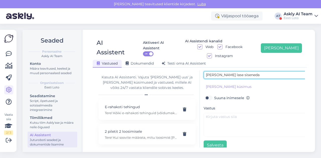
type input "[PERSON_NAME] lase siseneda"
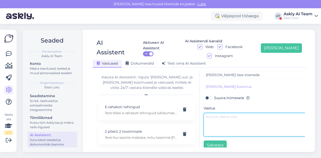
click at [252, 115] on textarea at bounding box center [256, 125] width 105 height 24
paste textarea "Palun täpsustage, missugusel viisil Te proovite Eesti Loto lehele sisse logida …"
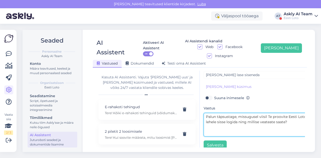
type textarea "Palun täpsustage, missugusel viisil Te proovite Eesti Loto lehele sisse logida …"
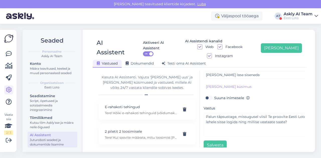
click at [229, 95] on label "Suuna inimesele" at bounding box center [232, 98] width 36 height 7
click at [213, 95] on input "Suuna inimesele" at bounding box center [209, 98] width 10 height 7
checkbox input "true"
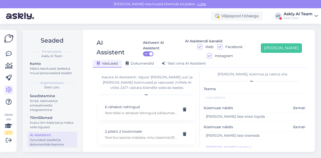
scroll to position [0, 0]
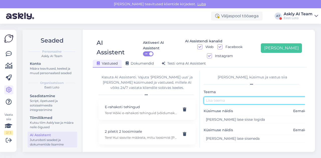
click at [229, 97] on input "text" at bounding box center [256, 101] width 105 height 8
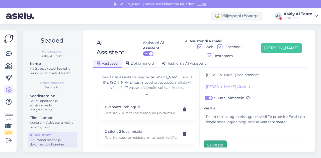
type input "Sisselogimine"
click at [211, 141] on button "Salvesta" at bounding box center [215, 146] width 23 height 10
click at [291, 29] on div "Seaded Personaalne Askly AI Team Konto Määra teavitused, keeled ja muud persona…" at bounding box center [171, 91] width 302 height 135
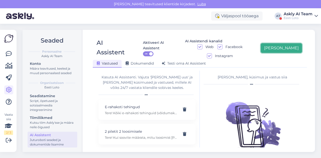
click at [290, 43] on button "[PERSON_NAME]" at bounding box center [281, 48] width 41 height 10
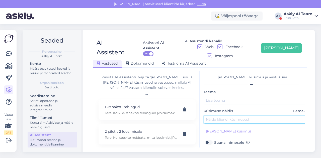
click at [227, 116] on input "text" at bounding box center [256, 120] width 105 height 8
paste input "proovisin oma ID kaartiga Eesti loto lehele saada, kuid [PERSON_NAME] seal sise…"
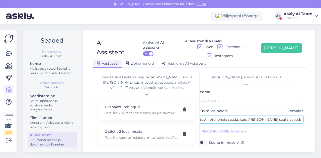
type input "proovisin oma ID kaartiga Eesti loto lehele saada, kuid [PERSON_NAME] seal sise…"
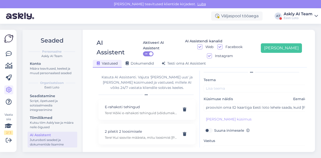
scroll to position [13, 0]
click at [213, 145] on textarea at bounding box center [256, 157] width 105 height 24
paste textarea "Hetkel meile teadaolevalt üldiseid tõrkeid ei esinene sisselogimisel ID-kaardig…"
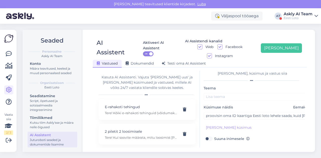
scroll to position [4, 0]
type textarea "Hetkel meile teadaolevalt üldiseid tõrkeid ei esinene sisselogimisel ID-kaardig…"
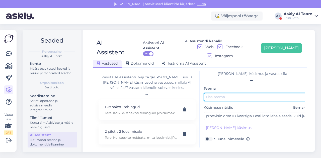
click at [247, 93] on input "text" at bounding box center [256, 97] width 105 height 8
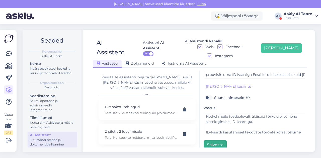
type input "Id-kaardi error"
click at [217, 141] on button "Salvesta" at bounding box center [215, 146] width 23 height 10
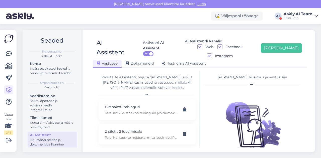
click at [282, 31] on div "AI Assistent Aktiveeri AI Assistent ON AI Assistendi kanalid Web Facebook Insta…" at bounding box center [200, 91] width 231 height 123
click at [284, 43] on button "[PERSON_NAME]" at bounding box center [281, 48] width 41 height 10
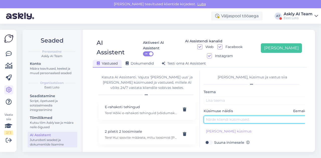
click at [217, 116] on input "text" at bounding box center [256, 120] width 105 height 8
paste input "[PERSON_NAME] valinud bingo pileti pliks plakatiga, kuidas saan pileti osta"
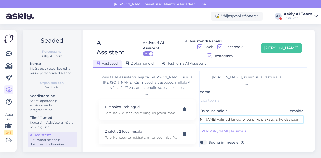
drag, startPoint x: 236, startPoint y: 110, endPoint x: 260, endPoint y: 110, distance: 24.4
click at [260, 116] on input "[PERSON_NAME] valinud bingo pileti pliks plakatiga, kuidas saan pileti osta" at bounding box center [250, 120] width 105 height 8
type input "[PERSON_NAME] valinud bingo pileti, kuidas saan pileti osta"
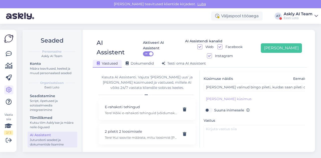
scroll to position [45, 0]
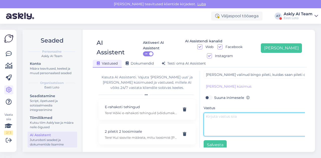
click at [223, 116] on textarea at bounding box center [256, 125] width 105 height 24
paste textarea "Pileti ostmiseks vajutage nupule "Ostan pileti .. €" ja seejärel kinnitage ost."
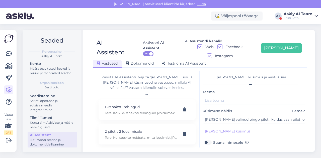
type textarea "Pileti ostmiseks vajutage nupule "Ostan pileti .. €" ja seejärel kinnitage ost."
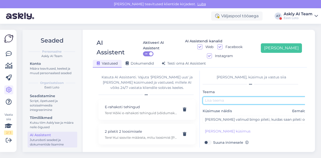
click at [214, 97] on input "text" at bounding box center [255, 101] width 105 height 8
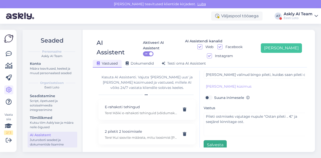
type input "Pileti ostmine"
click at [213, 141] on button "Salvesta" at bounding box center [215, 146] width 23 height 10
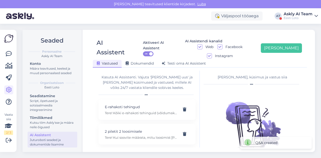
click at [278, 4] on div "[PERSON_NAME] teavitused klientide kirjadest. [GEOGRAPHIC_DATA]" at bounding box center [160, 4] width 321 height 8
click at [304, 18] on div "Eesti Loto" at bounding box center [298, 18] width 29 height 4
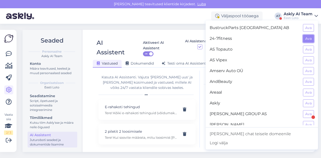
click at [305, 37] on button "Ava" at bounding box center [308, 39] width 11 height 8
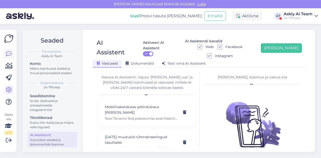
click at [13, 56] on link at bounding box center [8, 53] width 9 height 9
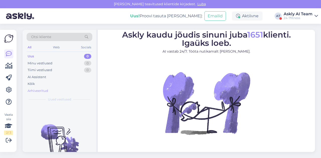
click at [41, 92] on div "Arhiveeritud" at bounding box center [38, 91] width 21 height 5
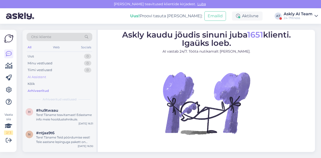
click at [38, 78] on div "AI Assistent" at bounding box center [37, 77] width 19 height 5
click at [40, 91] on div "Arhiveeritud" at bounding box center [38, 91] width 21 height 5
click at [43, 89] on div "Arhiveeritud" at bounding box center [38, 91] width 21 height 5
click at [56, 111] on span "#hu9twaau" at bounding box center [47, 111] width 22 height 5
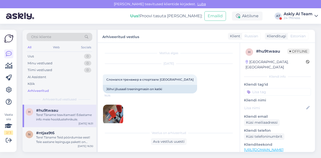
scroll to position [51, 0]
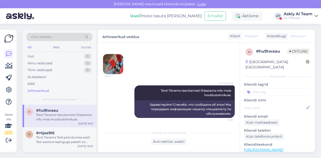
click at [120, 65] on img at bounding box center [113, 64] width 20 height 20
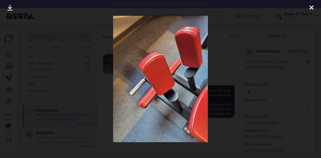
click at [220, 82] on div at bounding box center [160, 79] width 321 height 158
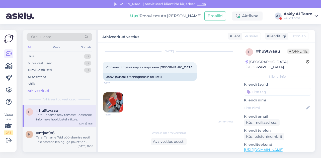
scroll to position [0, 0]
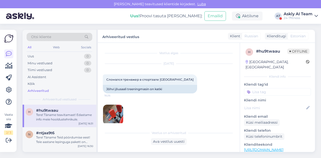
click at [112, 111] on img at bounding box center [113, 115] width 20 height 20
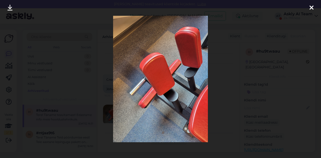
click at [211, 91] on div at bounding box center [160, 79] width 321 height 158
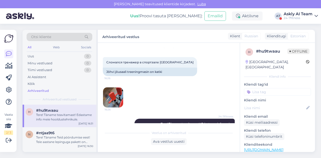
scroll to position [18, 0]
drag, startPoint x: 106, startPoint y: 72, endPoint x: 171, endPoint y: 73, distance: 64.8
click at [171, 73] on div "Сломался тренажер в спортзале Jõhvi 16:26 Jõhvi jõusaali treeningmasin on katki" at bounding box center [150, 66] width 94 height 19
copy div "Jõhvi jõusaali treeningmasin on katki"
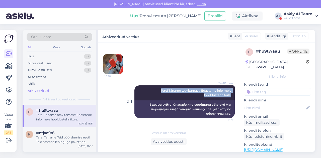
drag, startPoint x: 152, startPoint y: 90, endPoint x: 229, endPoint y: 98, distance: 76.8
click at [229, 98] on div "24-7Fitness Tere! Täname teavitamast! Edastame info meie hooldustehnikule. 16:31" at bounding box center [185, 93] width 100 height 15
copy span "Tere! Täname teavitamast! Edastame info meie hooldustehnikule."
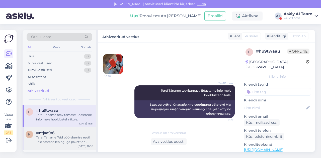
click at [57, 136] on div "Tere! Täname Teid pöördumise eest! Teie aastane lepinguga pakett on kehtiv kuni…" at bounding box center [64, 140] width 57 height 9
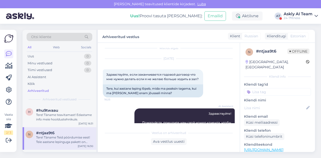
scroll to position [6, 0]
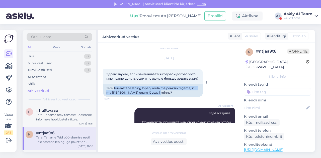
drag, startPoint x: 115, startPoint y: 88, endPoint x: 167, endPoint y: 96, distance: 53.1
click at [167, 96] on div "Tere, kui aastane leping lõpeb, mida ma peaksin tegema, kui ma [PERSON_NAME] en…" at bounding box center [153, 90] width 100 height 13
copy div "kui aastane leping lõpeb, mida ma peaksin tegema, kui ma [PERSON_NAME] enam jõu…"
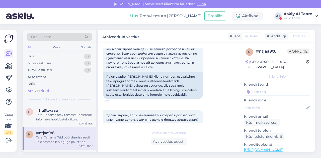
scroll to position [232, 0]
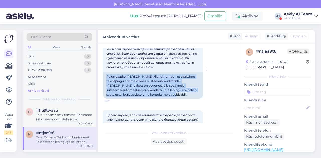
drag, startPoint x: 107, startPoint y: 77, endPoint x: 161, endPoint y: 95, distance: 56.9
click at [161, 95] on div "Palun saatke [PERSON_NAME] kliendinumber, et saaksime teie lepingu andmeid meie…" at bounding box center [153, 86] width 100 height 27
copy div "Palun saatke [PERSON_NAME] kliendinumber, et saaksime teie lepingu andmeid meie…"
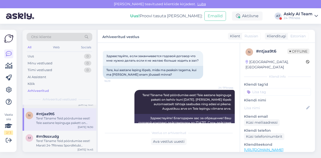
scroll to position [20, 0]
click at [60, 140] on div "Tere! Täname Teid pöördumise eest! Marati 24-7fitness Spordiklubi avamine on pl…" at bounding box center [64, 142] width 57 height 9
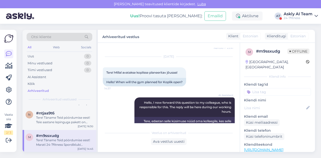
scroll to position [416, 0]
drag, startPoint x: 115, startPoint y: 68, endPoint x: 182, endPoint y: 67, distance: 66.8
click at [182, 68] on div "Tere! Millal avatakse koplisse planeeritav jõusaal 14:37" at bounding box center [144, 73] width 83 height 11
copy span "Millal avatakse koplisse planeeritav jõusaal"
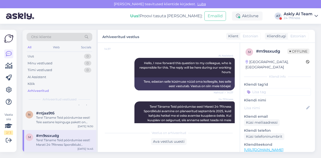
scroll to position [464, 0]
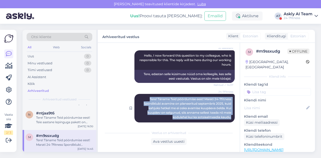
drag, startPoint x: 142, startPoint y: 95, endPoint x: 229, endPoint y: 113, distance: 88.9
click at [229, 113] on div "24-7Fitness Tere! Täname Teid pöördumise eest! Marati 24-7fitness Spordiklubi a…" at bounding box center [185, 108] width 100 height 29
copy span "Tere! Täname Teid pöördumise eest! Marati 24-7fitness Spordiklubi avamine on pl…"
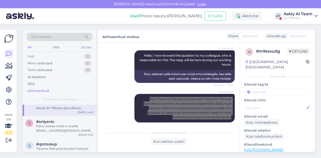
scroll to position [58, 0]
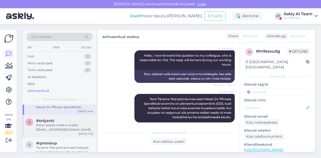
click at [62, 122] on div "#snlyzvtc" at bounding box center [64, 121] width 57 height 5
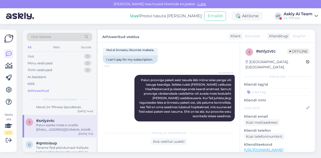
scroll to position [141, 0]
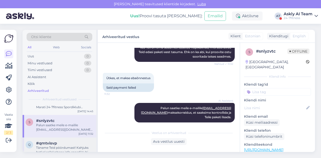
click at [70, 144] on div "#qmtvisvp" at bounding box center [64, 143] width 57 height 5
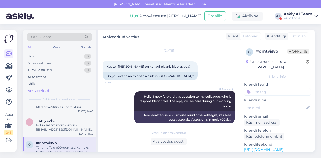
scroll to position [12, 0]
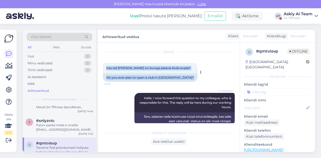
drag, startPoint x: 107, startPoint y: 69, endPoint x: 180, endPoint y: 69, distance: 72.3
click at [180, 69] on div "Kas teil [PERSON_NAME] on kunagi plaanis klubi avada? 10:50 Do you ever plan to…" at bounding box center [150, 72] width 95 height 19
click at [121, 64] on div "Kas teil [PERSON_NAME] on kunagi plaanis klubi avada? 10:50" at bounding box center [150, 68] width 95 height 11
drag, startPoint x: 107, startPoint y: 66, endPoint x: 178, endPoint y: 67, distance: 71.3
click at [178, 67] on div "Kas teil [PERSON_NAME] on kunagi plaanis klubi avada? 10:50" at bounding box center [150, 68] width 95 height 11
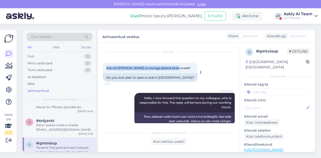
copy span "Kas teil [PERSON_NAME] on kunagi plaanis klubi avada?"
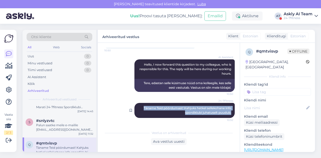
drag, startPoint x: 137, startPoint y: 109, endPoint x: 228, endPoint y: 113, distance: 91.5
click at [228, 113] on div "24-7Fitness Täname Teid pöördumast! Kahjuks hetkel sellekohane info spordiklubi…" at bounding box center [185, 110] width 100 height 15
copy span "Täname Teid pöördumast! Kahjuks hetkel sellekohane info spordiklubi juhatuselt …"
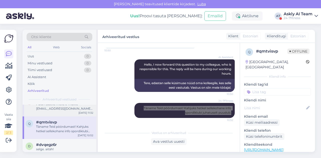
scroll to position [82, 0]
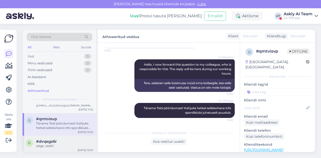
click at [59, 140] on div "#dvqegz6r" at bounding box center [64, 142] width 57 height 5
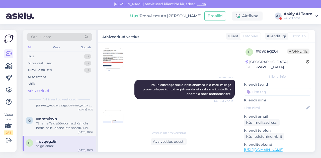
scroll to position [273, 0]
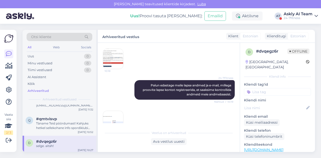
click at [209, 73] on div "vajutasin nuppu "registreeri ja kinnita andmed" ja tuleb ette selline punane mä…" at bounding box center [169, 36] width 132 height 75
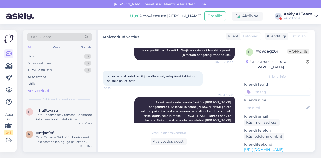
scroll to position [424, 0]
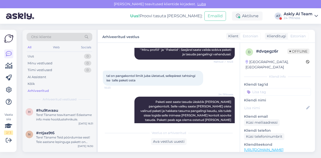
drag, startPoint x: 105, startPoint y: 67, endPoint x: 141, endPoint y: 73, distance: 36.4
click at [141, 73] on div "tal on pangakontol limiit juba ületatud, sellepärast tahtsingi ise talle paketi…" at bounding box center [153, 78] width 100 height 15
copy span "tal on pangakontol limiit juba ületatud, sellepärast tahtsingi ise talle paketi…"
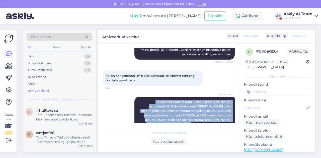
drag, startPoint x: 134, startPoint y: 95, endPoint x: 234, endPoint y: 111, distance: 100.6
click at [234, 111] on div "Vestlus algas [DATE] Tere! Soovin osta lapsele 30 päeva paketti, aga süsteem ei…" at bounding box center [171, 86] width 137 height 76
copy span "Paketi eest saate tasuda ükskõik [PERSON_NAME] pangakontolt. Selle valiku saate…"
click at [149, 91] on div "24-7Fitness Paketi eest saate tasuda ükskõik [PERSON_NAME] pangakontolt. Selle …" at bounding box center [169, 113] width 132 height 44
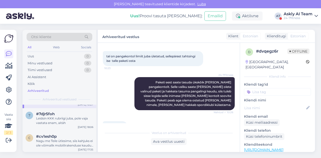
scroll to position [126, 0]
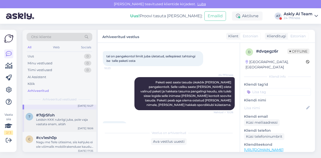
click at [64, 122] on div "Leidsin KKK rubriigi juba, pole vaja vastata enam, aitäh" at bounding box center [64, 122] width 57 height 9
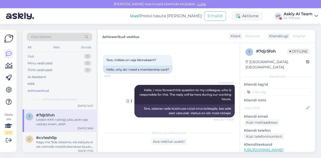
scroll to position [20, 0]
click at [66, 144] on div "Nagu me Teile ütlesime, siis kahjuks ei ole võimalik mobiilirakenduse kaudu pak…" at bounding box center [64, 144] width 57 height 9
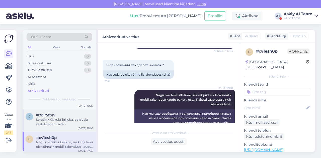
click at [63, 123] on div "Leidsin KKK rubriigi juba, pole vaja vastata enam, aitäh" at bounding box center [64, 122] width 57 height 9
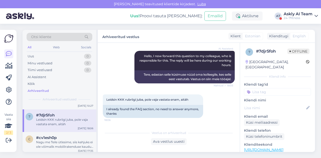
scroll to position [16, 0]
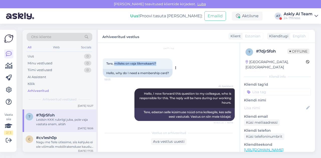
drag, startPoint x: 115, startPoint y: 63, endPoint x: 161, endPoint y: 64, distance: 47.0
click at [161, 64] on div "Tere, milleks on vaja liikmekaarti? 18:05" at bounding box center [138, 64] width 70 height 11
click at [64, 138] on div "#cv1esh0p" at bounding box center [64, 138] width 57 height 5
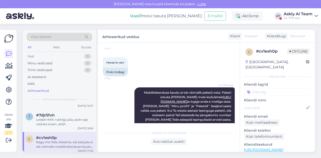
scroll to position [214, 0]
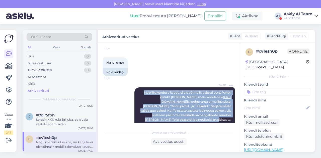
drag, startPoint x: 138, startPoint y: 84, endPoint x: 228, endPoint y: 112, distance: 94.3
click at [228, 112] on div "24-7Fitness Mobiilirakenduse kaudu ei ole võimalik paketti osta. Paketi ostuks …" at bounding box center [185, 107] width 100 height 38
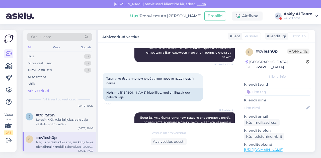
scroll to position [88, 0]
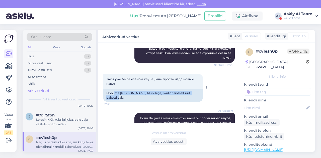
drag, startPoint x: 116, startPoint y: 89, endPoint x: 201, endPoint y: 90, distance: 85.9
click at [201, 90] on div "Noh, ma [PERSON_NAME] klubi liige, mul on lihtsalt uut paketti vaja." at bounding box center [153, 95] width 100 height 13
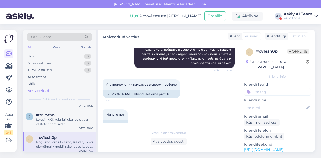
scroll to position [162, 0]
drag, startPoint x: 105, startPoint y: 84, endPoint x: 166, endPoint y: 86, distance: 61.1
click at [166, 90] on div "[PERSON_NAME] rakenduses oma profiilil" at bounding box center [142, 94] width 78 height 9
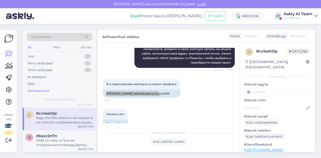
scroll to position [154, 0]
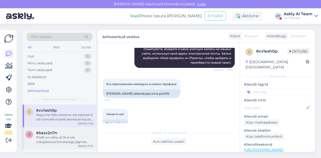
click at [53, 139] on div "Pildilt on näha, et Te ei ole märgistanud linnukesega jägmist kinnitust: "Kinni…" at bounding box center [64, 140] width 57 height 9
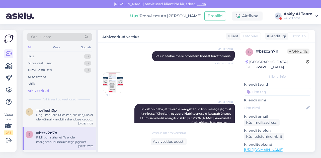
scroll to position [172, 0]
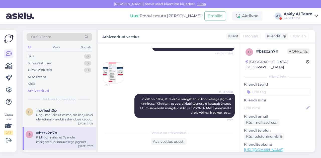
click at [114, 79] on img at bounding box center [113, 73] width 20 height 20
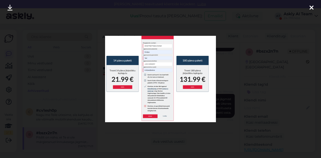
click at [154, 138] on div at bounding box center [160, 79] width 321 height 158
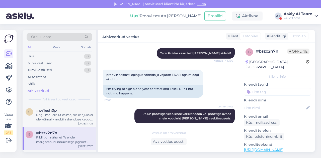
scroll to position [56, 0]
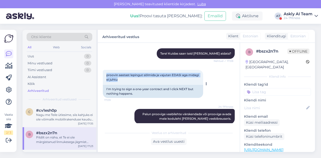
drag, startPoint x: 106, startPoint y: 75, endPoint x: 139, endPoint y: 80, distance: 33.0
click at [139, 80] on div "proovin aastast lepingut sõlmida ja vajutan EDASI aga midagi ei juhtu 17:09" at bounding box center [153, 77] width 100 height 15
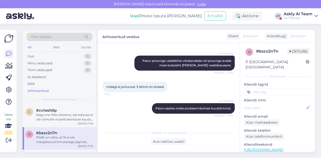
scroll to position [110, 0]
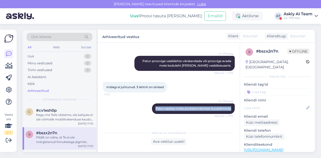
drag, startPoint x: 150, startPoint y: 107, endPoint x: 231, endPoint y: 113, distance: 81.3
click at [231, 113] on div "Vestlus algas [DATE] Tere 17:08 Hello AI Assistent Tere! Kuidas saan teid [PERS…" at bounding box center [171, 86] width 137 height 76
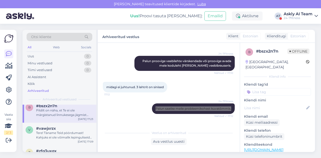
scroll to position [183, 0]
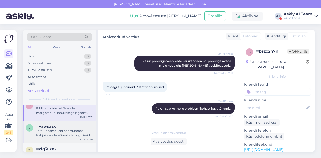
click at [69, 132] on div "Tere! Täname Teid pöördumast! Kahjuks ei ole võimalik lepinguliseid arveid tasu…" at bounding box center [64, 133] width 57 height 9
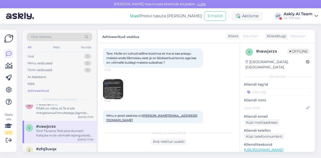
scroll to position [25, 0]
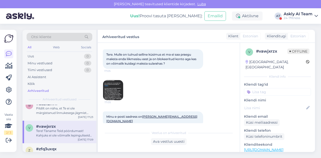
click at [119, 88] on img at bounding box center [113, 90] width 20 height 20
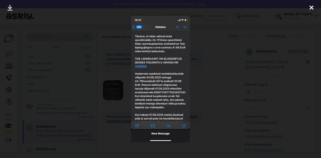
click at [200, 81] on div at bounding box center [160, 79] width 321 height 158
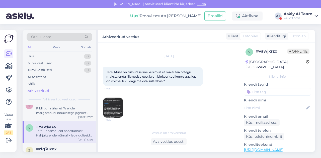
scroll to position [8, 0]
click at [119, 106] on img at bounding box center [113, 108] width 20 height 20
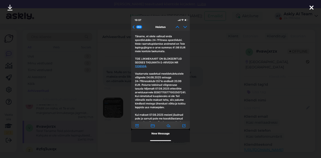
click at [202, 94] on div at bounding box center [160, 79] width 321 height 158
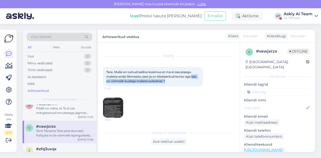
drag, startPoint x: 193, startPoint y: 77, endPoint x: 194, endPoint y: 80, distance: 3.6
click at [194, 80] on div "Tere. Mulle on tulnud selline küsimus et ma ei saa praegu maksta enda liikmesis…" at bounding box center [153, 77] width 100 height 20
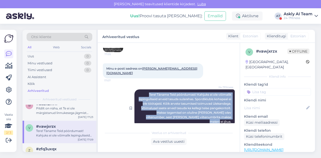
drag, startPoint x: 141, startPoint y: 89, endPoint x: 229, endPoint y: 115, distance: 92.4
click at [229, 115] on div "24-7Fitness Tere! Täname Teid pöördumast! Kahjuks ei ole võimalik lepinguliseid…" at bounding box center [185, 109] width 100 height 38
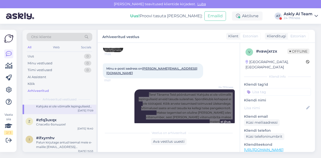
scroll to position [212, 0]
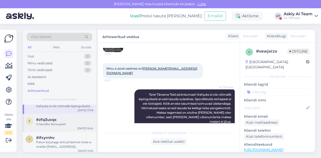
click at [64, 127] on div "z #zfq3uxqx Спасибо большое! [DATE] 16:40" at bounding box center [60, 123] width 74 height 18
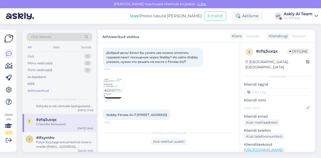
scroll to position [122, 0]
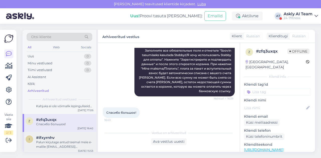
click at [55, 139] on div "#ifxyrnhv" at bounding box center [64, 138] width 57 height 5
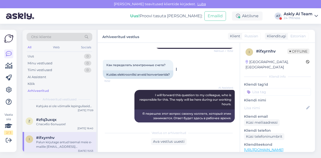
scroll to position [66, 0]
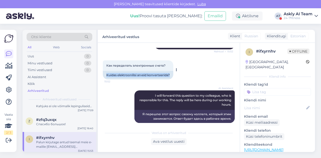
drag, startPoint x: 107, startPoint y: 73, endPoint x: 173, endPoint y: 75, distance: 66.1
click at [173, 75] on div "Kuidas elektroonilisi arveid konverteerida?" at bounding box center [138, 75] width 71 height 9
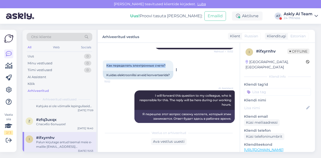
drag, startPoint x: 104, startPoint y: 66, endPoint x: 170, endPoint y: 67, distance: 65.3
click at [170, 67] on div "Как переделать электронные счета? 15:52" at bounding box center [138, 66] width 71 height 11
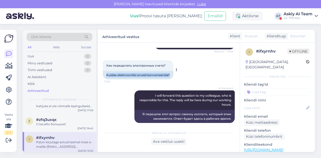
drag, startPoint x: 105, startPoint y: 75, endPoint x: 171, endPoint y: 75, distance: 65.6
click at [171, 75] on div "Kuidas elektroonilisi arveid konverteerida?" at bounding box center [138, 75] width 71 height 9
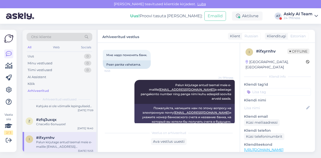
scroll to position [154, 0]
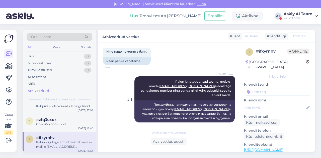
drag, startPoint x: 139, startPoint y: 83, endPoint x: 230, endPoint y: 93, distance: 92.0
click at [230, 93] on div "24-7Fitness Palun kirjutage antud teemal meie e-mailile [EMAIL_ADDRESS][DOMAIN_…" at bounding box center [185, 89] width 100 height 24
drag, startPoint x: 106, startPoint y: 61, endPoint x: 144, endPoint y: 62, distance: 37.7
click at [144, 62] on div "Pean panka vahetama." at bounding box center [127, 61] width 48 height 9
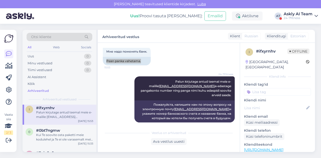
scroll to position [245, 0]
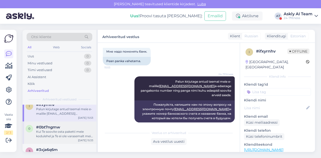
click at [63, 131] on div "Kui Te soovite osta paketti meie kodulehel ja Te ei ole varasemalt meie spordik…" at bounding box center [64, 134] width 57 height 9
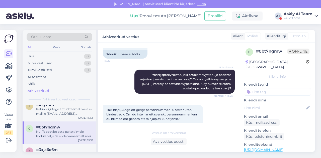
scroll to position [152, 0]
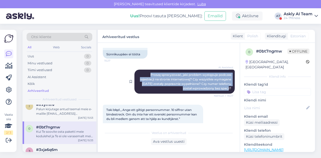
drag, startPoint x: 144, startPoint y: 77, endPoint x: 229, endPoint y: 95, distance: 86.7
click at [229, 94] on div "AI Assistent Proszę sprecyzować, jaki problem występuje podczas rejestracji na …" at bounding box center [185, 82] width 100 height 24
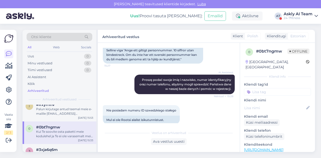
scroll to position [231, 0]
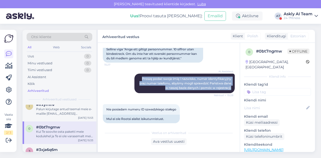
drag, startPoint x: 135, startPoint y: 84, endPoint x: 234, endPoint y: 94, distance: 99.5
click at [234, 94] on div "Vestlus algas [DATE] Elooo 15:24 Eloo AI Assistent Witaj! Jak mogę Ci dzisiaj p…" at bounding box center [171, 86] width 137 height 76
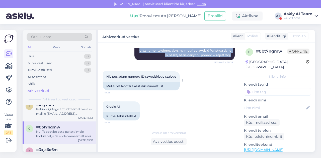
drag, startPoint x: 106, startPoint y: 82, endPoint x: 180, endPoint y: 84, distance: 74.1
click at [180, 82] on div "Nie posiadam numeru ID szwedzkiego stałego 15:28" at bounding box center [141, 77] width 77 height 11
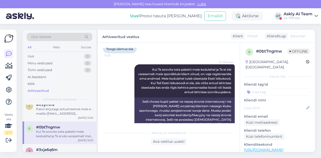
scroll to position [362, 0]
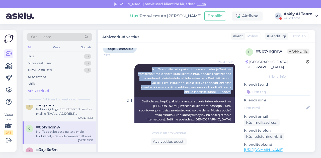
drag, startPoint x: 147, startPoint y: 74, endPoint x: 228, endPoint y: 99, distance: 85.0
click at [228, 97] on div "24-7Fitness Kui Te soovite osta paketti meie kodulehel ja Te ei ole varasemalt …" at bounding box center [185, 80] width 100 height 33
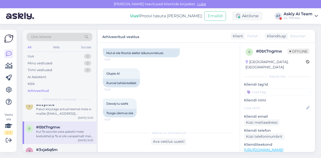
click at [150, 87] on div "Głupie AI 15:28 Rumal tehisintellekt" at bounding box center [169, 78] width 132 height 30
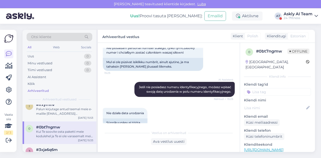
scroll to position [79, 0]
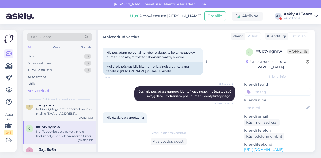
click at [118, 70] on div "Mul ei ole püsivat isiklikku numbrit, ainult ajutine, ja ma tahaksin [PERSON_NA…" at bounding box center [153, 69] width 100 height 13
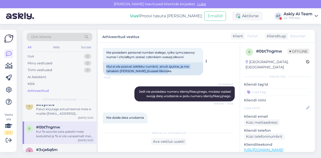
drag, startPoint x: 107, startPoint y: 66, endPoint x: 179, endPoint y: 72, distance: 72.6
click at [179, 72] on div "Mul ei ole püsivat isiklikku numbrit, ainult ajutine, ja ma tahaksin [PERSON_NA…" at bounding box center [153, 69] width 100 height 13
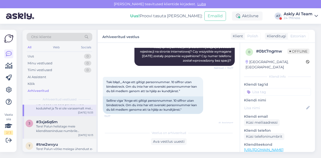
scroll to position [274, 0]
click at [55, 133] on div "3 #3xja6q6m Tere! Palun helistage meie klienditeeninduse numbrile [PHONE_NUMBER…" at bounding box center [60, 127] width 74 height 23
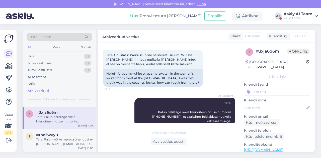
scroll to position [283, 0]
click at [59, 131] on div "t #tne2wvyu Tere! Palun võtke meiega ühendust e-[PERSON_NAME] [EMAIL_ADDRESS][D…" at bounding box center [60, 140] width 74 height 23
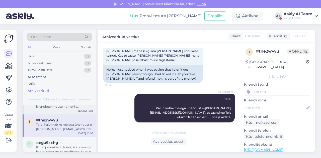
scroll to position [298, 0]
click at [52, 146] on div "Kui viipemakse ei toimi, siis proovige kaardi sisestamist masinasse. Samuti või…" at bounding box center [64, 149] width 57 height 9
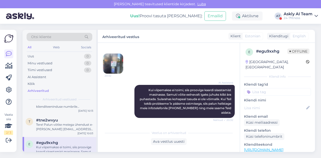
click at [114, 69] on img at bounding box center [113, 64] width 20 height 20
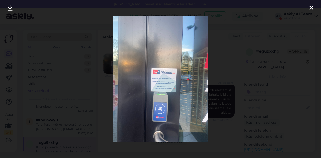
click at [224, 74] on div at bounding box center [160, 79] width 321 height 158
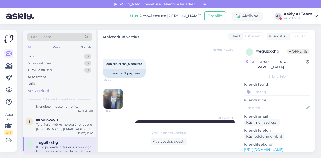
scroll to position [209, 0]
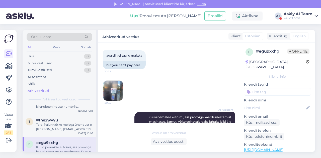
click at [108, 98] on img at bounding box center [113, 91] width 20 height 20
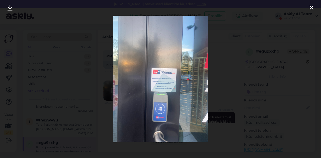
click at [219, 94] on div at bounding box center [160, 79] width 321 height 158
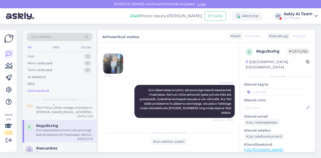
scroll to position [339, 0]
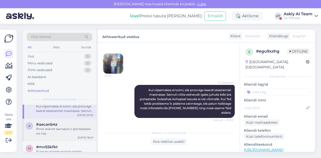
click at [60, 126] on div "#aecanb4z" at bounding box center [64, 125] width 57 height 5
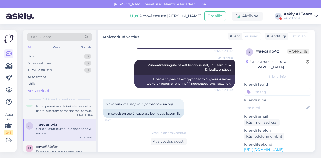
scroll to position [349, 0]
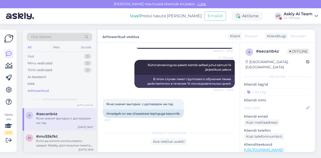
click at [64, 138] on div "#mv55kfkt" at bounding box center [64, 137] width 57 height 5
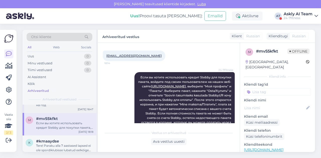
scroll to position [382, 0]
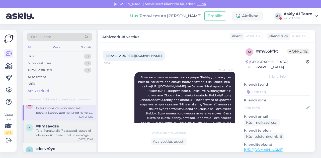
click at [60, 128] on div "#kmaaydse" at bounding box center [64, 126] width 57 height 5
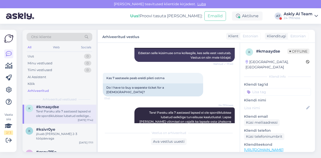
scroll to position [402, 0]
click at [56, 135] on div "jõuab [PERSON_NAME] 2-3 tööpäevaga" at bounding box center [64, 136] width 57 height 9
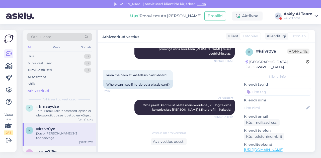
scroll to position [331, 0]
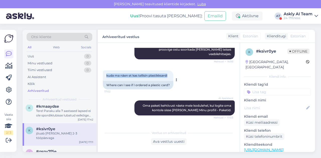
drag, startPoint x: 106, startPoint y: 62, endPoint x: 171, endPoint y: 65, distance: 64.8
click at [171, 71] on div "kuda ma näen et kas tellisin plastikksardi 17:02" at bounding box center [138, 76] width 71 height 11
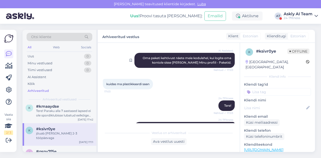
scroll to position [379, 0]
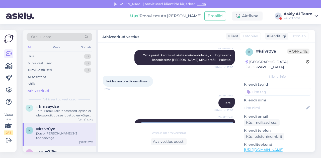
drag, startPoint x: 136, startPoint y: 113, endPoint x: 231, endPoint y: 120, distance: 95.5
click at [231, 120] on div "Vestlus algas [DATE] Tere 16:55 Hello AI Assistent [PERSON_NAME], kuidas saan t…" at bounding box center [171, 86] width 137 height 76
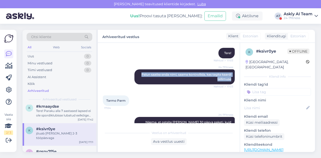
scroll to position [432, 0]
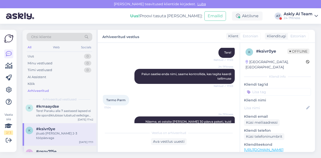
click at [56, 146] on div "g #gsnv7f5e Palun täpsustage, ku [PERSON_NAME] topelt makse võeti? [DATE] 16:33" at bounding box center [60, 157] width 74 height 23
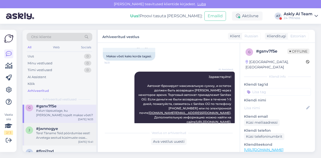
scroll to position [448, 0]
click at [56, 132] on div "Tere! Täname Teid pöördumise eest! Arvetega seotud küsimuste osas palume meiega…" at bounding box center [64, 135] width 57 height 9
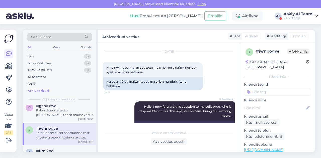
scroll to position [13, 0]
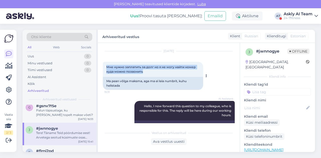
drag, startPoint x: 105, startPoint y: 67, endPoint x: 153, endPoint y: 72, distance: 48.5
click at [153, 72] on div "Мне нужно заплатить за долг но я не могу найти номер куда можно позвонить 15:31" at bounding box center [153, 69] width 100 height 15
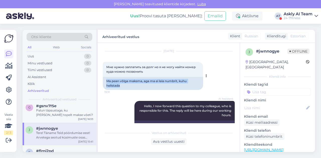
drag, startPoint x: 107, startPoint y: 81, endPoint x: 127, endPoint y: 87, distance: 20.7
click at [127, 87] on div "Ma pean võlga maksma, aga ma ei leia numbrit, kuhu helistada" at bounding box center [153, 83] width 100 height 13
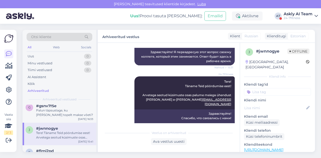
scroll to position [87, 0]
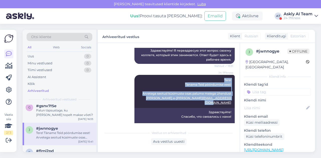
drag, startPoint x: 219, startPoint y: 78, endPoint x: 233, endPoint y: 98, distance: 24.2
click at [233, 98] on div "Vestlus algas [DATE] Мне нужно заплатить за долг но я не могу найти номер куда …" at bounding box center [171, 86] width 137 height 76
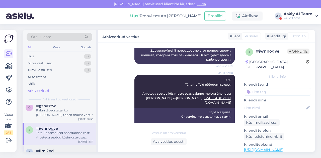
click at [46, 149] on span "#flrni2pd" at bounding box center [45, 151] width 18 height 5
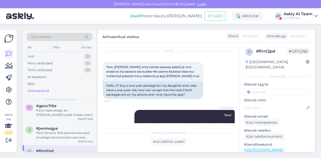
scroll to position [13, 0]
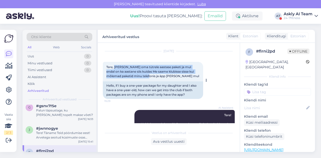
drag, startPoint x: 115, startPoint y: 66, endPoint x: 141, endPoint y: 76, distance: 27.5
click at [141, 76] on span "Tere, [PERSON_NAME] oma tütrele aastase paketi ja mul endal on ka aastane siis …" at bounding box center [152, 71] width 93 height 13
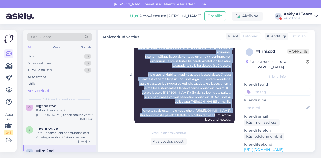
scroll to position [150, 0]
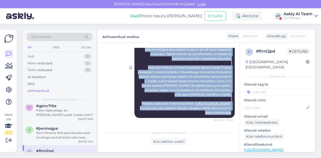
drag, startPoint x: 136, startPoint y: 92, endPoint x: 229, endPoint y: 115, distance: 96.1
click at [229, 115] on div "24-7Fitness Tere! Täname Teid pöördumise eest! Kahjuks ühe kasutaja alla ei ole…" at bounding box center [185, 67] width 100 height 101
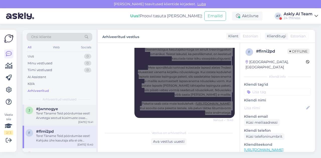
scroll to position [469, 0]
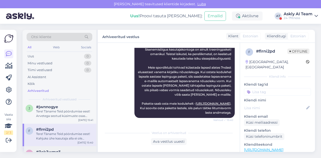
click at [56, 150] on span "#3ok3wmq3" at bounding box center [48, 152] width 25 height 5
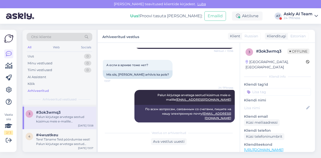
scroll to position [510, 0]
click at [61, 132] on div "#4wustkeu" at bounding box center [64, 134] width 57 height 5
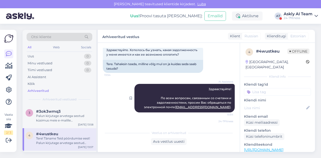
scroll to position [29, 0]
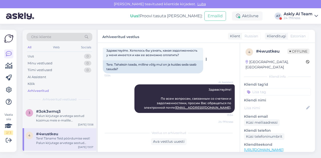
click at [116, 64] on div "Tere. Tahaksin teada, milline võlg mul on ja kuidas seda saab tasuda?" at bounding box center [153, 67] width 100 height 13
drag, startPoint x: 114, startPoint y: 64, endPoint x: 127, endPoint y: 70, distance: 14.2
click at [127, 70] on div "Tere. Tahaksin teada, milline võlg mul on ja kuidas seda saab tasuda?" at bounding box center [153, 67] width 100 height 13
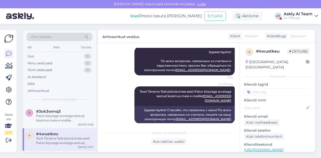
scroll to position [68, 0]
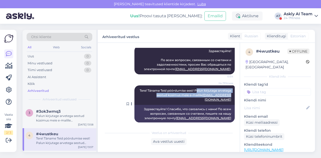
drag, startPoint x: 205, startPoint y: 89, endPoint x: 223, endPoint y: 94, distance: 17.7
click at [223, 94] on span "Tere! Täname Teid pöördumise eest! Palun kirjutage arvetega seotud küsimus meie…" at bounding box center [186, 95] width 92 height 13
click at [205, 90] on span "Tere! Täname Teid pöördumise eest! Palun kirjutage arvetega seotud küsimus meie…" at bounding box center [186, 95] width 92 height 13
drag, startPoint x: 205, startPoint y: 90, endPoint x: 231, endPoint y: 96, distance: 27.2
click at [231, 96] on div "Vestlus algas [DATE] Здравствуйте. Хотелось бы узнать, какая задолженность у ме…" at bounding box center [171, 86] width 137 height 76
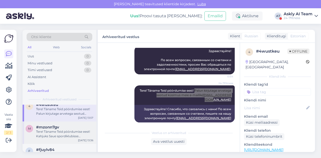
scroll to position [540, 0]
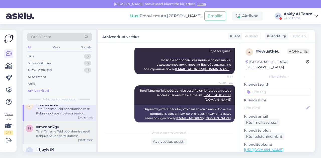
click at [60, 134] on div "m #mzonn7gv Tere! Täname Teid pöördumise eest! Kahjuks Saue spordiklubisse rühm…" at bounding box center [60, 133] width 74 height 23
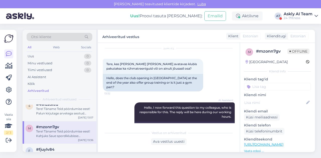
scroll to position [16, 0]
drag, startPoint x: 116, startPoint y: 62, endPoint x: 124, endPoint y: 65, distance: 9.0
click at [124, 65] on span "Tere, kas [PERSON_NAME] [PERSON_NAME] avatavas klubis pakutakse ka rühmatreenig…" at bounding box center [151, 66] width 91 height 8
click at [115, 63] on span "Tere, kas [PERSON_NAME] [PERSON_NAME] avatavas klubis pakutakse ka rühmatreenig…" at bounding box center [151, 66] width 91 height 8
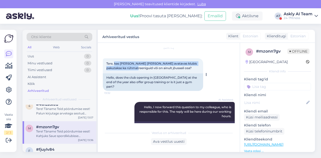
drag, startPoint x: 115, startPoint y: 63, endPoint x: 133, endPoint y: 67, distance: 18.6
click at [133, 67] on span "Tere, kas [PERSON_NAME] [PERSON_NAME] avatavas klubis pakutakse ka rühmatreenig…" at bounding box center [151, 66] width 91 height 8
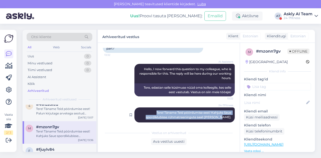
drag, startPoint x: 150, startPoint y: 109, endPoint x: 229, endPoint y: 114, distance: 79.0
click at [229, 114] on div "24-7Fitness Tere! Täname Teid pöördumise eest! Kahjuks Saue spordiklubisse rühm…" at bounding box center [185, 115] width 100 height 15
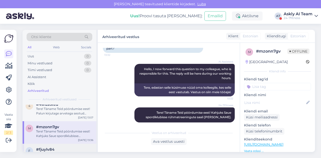
click at [47, 148] on span "#fjuylv84" at bounding box center [45, 150] width 18 height 5
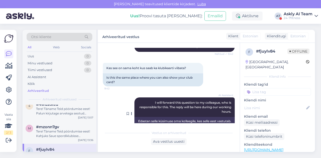
scroll to position [184, 0]
drag, startPoint x: 106, startPoint y: 63, endPoint x: 123, endPoint y: 65, distance: 17.1
click at [123, 65] on div "Kas see on sama koht kus saab ka klubikaarti viibata? 9:42" at bounding box center [153, 68] width 100 height 11
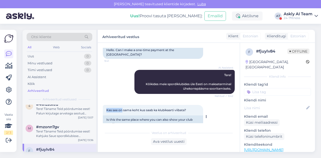
scroll to position [137, 0]
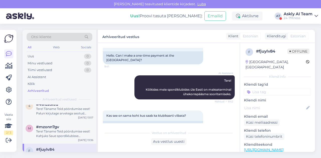
click at [118, 73] on div "AI Assistent Tere! Kõikides meie spordiklubides üle Eesti on makseterminal ühek…" at bounding box center [169, 87] width 132 height 35
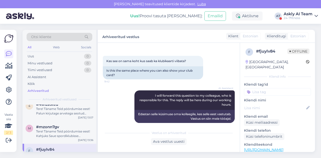
scroll to position [223, 0]
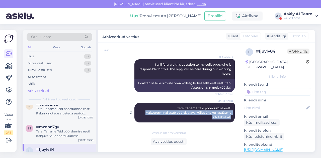
drag, startPoint x: 139, startPoint y: 109, endPoint x: 231, endPoint y: 115, distance: 92.1
click at [231, 115] on div "24-7Fitness Tere! Täname Teid pöördumise eest! Makseterminal asub pöördvärava k…" at bounding box center [185, 113] width 100 height 20
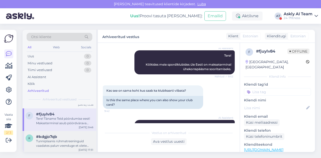
scroll to position [576, 0]
click at [45, 139] on div "Tunniplaanis rühmatreeninguid vaadates palun veenduge et olete valinud õige näd…" at bounding box center [64, 143] width 57 height 9
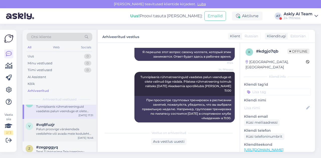
scroll to position [610, 0]
click at [60, 129] on div "Palun proovige värskendada veebilehte või avada meie koduleht [PERSON_NAME] vee…" at bounding box center [64, 131] width 57 height 9
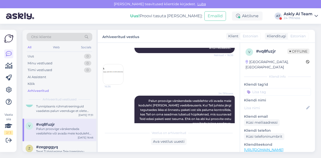
scroll to position [114, 0]
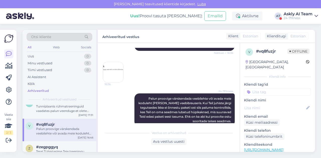
click at [108, 77] on img at bounding box center [113, 72] width 20 height 20
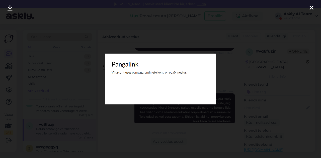
click at [223, 77] on div at bounding box center [160, 79] width 321 height 158
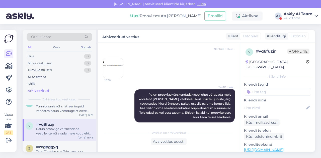
scroll to position [118, 0]
click at [55, 145] on span "#zegpggyq" at bounding box center [47, 147] width 22 height 5
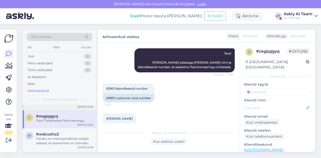
scroll to position [641, 0]
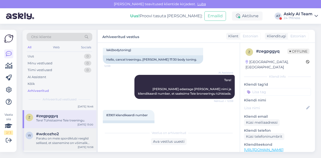
click at [71, 137] on div "Paraku on meie spordiklubi reeglid sellised, et sisenemine on võimalik ühe korr…" at bounding box center [64, 141] width 57 height 9
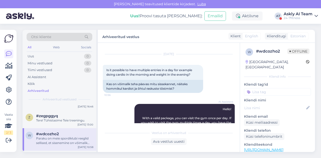
scroll to position [11, 0]
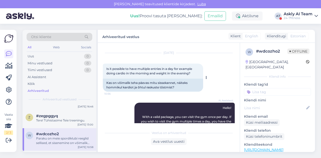
drag, startPoint x: 105, startPoint y: 69, endPoint x: 201, endPoint y: 74, distance: 96.3
click at [201, 74] on div "Is it possible to have multiple entries in a day for example doing cardio in th…" at bounding box center [153, 71] width 100 height 15
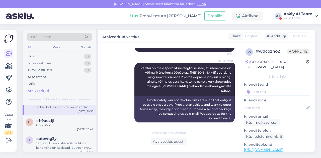
scroll to position [677, 0]
click at [68, 124] on div "h #h9ouz1jl Спасибо! [DATE] 20:49" at bounding box center [60, 125] width 74 height 18
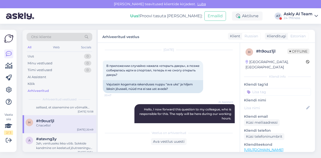
scroll to position [12, 0]
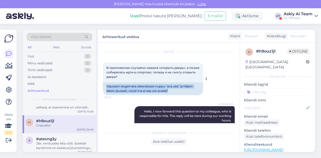
drag, startPoint x: 105, startPoint y: 86, endPoint x: 179, endPoint y: 93, distance: 74.5
click at [179, 93] on div "Vajutasin kogemata rakenduses nuppu "ava uks" ja hiljem läksin jõusaali, nüüd m…" at bounding box center [153, 88] width 100 height 13
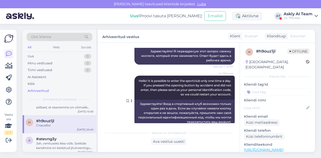
scroll to position [92, 0]
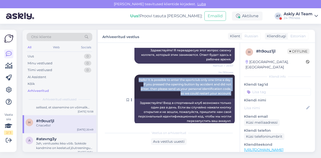
drag, startPoint x: 139, startPoint y: 80, endPoint x: 231, endPoint y: 95, distance: 93.6
click at [231, 95] on div "24-7Fitness Hello! It is possible to enter the sportclub only one time a day. I…" at bounding box center [185, 87] width 100 height 24
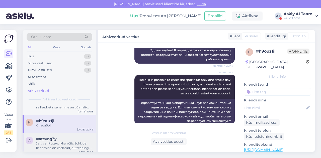
click at [56, 142] on div "Jah, venituseks ikka võib. Sokkide kandmine on keelatud jõutreeningu tegemise a…" at bounding box center [64, 146] width 57 height 9
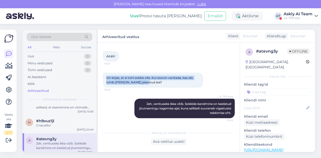
drag, startPoint x: 107, startPoint y: 78, endPoint x: 148, endPoint y: 83, distance: 42.0
click at [148, 83] on div "On kirjas, et ei tohi sokkis olla. Kui soovin venitada, kas siis tohib [PERSON_…" at bounding box center [153, 80] width 100 height 15
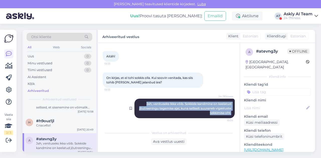
drag, startPoint x: 139, startPoint y: 103, endPoint x: 229, endPoint y: 114, distance: 90.5
click at [229, 114] on div "24-7Fitness Jah, venituseks ikka võib. Sokkide kandmine on keelatud jõutreening…" at bounding box center [185, 109] width 100 height 20
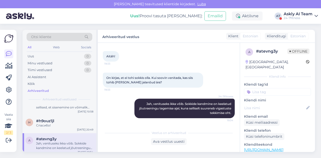
click at [160, 50] on div "Aitäh! 19:33" at bounding box center [169, 57] width 132 height 22
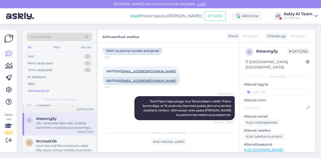
scroll to position [699, 0]
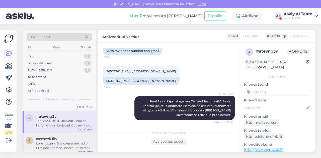
click at [57, 142] on div at bounding box center [64, 146] width 57 height 9
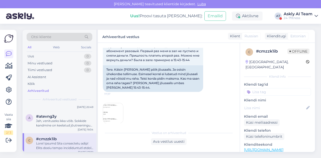
scroll to position [33, 0]
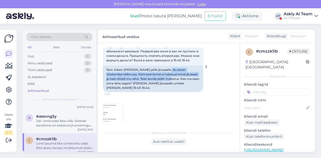
drag, startPoint x: 165, startPoint y: 70, endPoint x: 170, endPoint y: 79, distance: 10.0
click at [170, 79] on div "Tere. Käisin [PERSON_NAME] põik jõusaalis. Ja ostsin ühekordse tellimuse. Esime…" at bounding box center [153, 79] width 100 height 27
click at [169, 78] on div "Tere. Käisin [PERSON_NAME] põik jõusaalis. Ja ostsin ühekordse tellimuse. Esime…" at bounding box center [153, 79] width 100 height 27
drag, startPoint x: 165, startPoint y: 70, endPoint x: 125, endPoint y: 84, distance: 41.7
click at [125, 84] on div "Tere. Käisin [PERSON_NAME] põik jõusaalis. Ja ostsin ühekordse tellimuse. Esime…" at bounding box center [153, 79] width 100 height 27
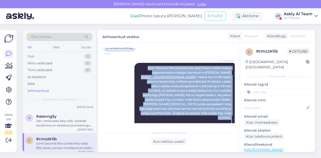
scroll to position [202, 0]
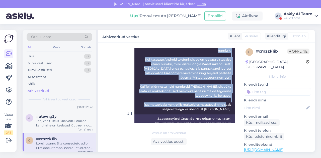
drag, startPoint x: 142, startPoint y: 82, endPoint x: 230, endPoint y: 100, distance: 89.2
click at [230, 100] on div "24-7Fitness Tere! Täname Teid pöördumise eest! Palun võtke makse tagastamiseks …" at bounding box center [185, 55] width 100 height 119
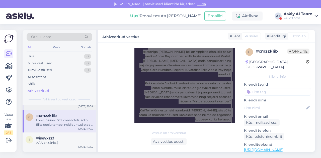
scroll to position [723, 0]
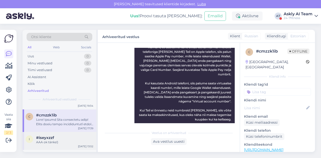
click at [69, 136] on div "#iseyxzzf" at bounding box center [64, 138] width 57 height 5
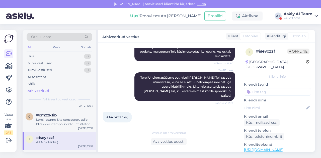
click at [159, 117] on div "AAA ok tänks!) 13:52" at bounding box center [169, 118] width 132 height 22
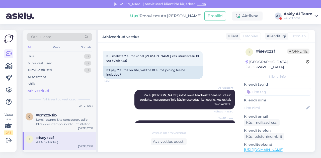
scroll to position [521, 0]
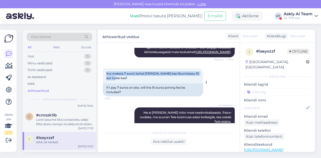
drag, startPoint x: 106, startPoint y: 73, endPoint x: 116, endPoint y: 77, distance: 10.6
click at [116, 77] on div "Kui maksta 7 eurot kohal [PERSON_NAME] kas liitumistasu 10 eur tuleb kaa? 13:50" at bounding box center [153, 76] width 100 height 15
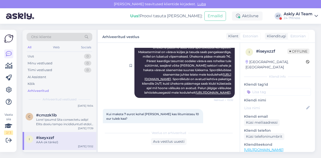
click at [130, 87] on div at bounding box center [132, 65] width 5 height 65
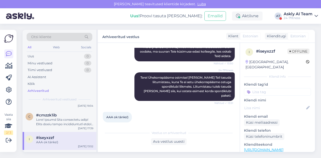
scroll to position [586, 0]
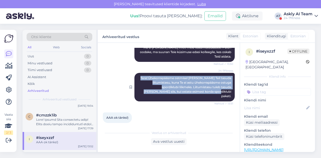
drag, startPoint x: 147, startPoint y: 78, endPoint x: 230, endPoint y: 95, distance: 85.1
click at [230, 95] on div "24-7Fitness Tere! Ühekorrapääsme ostmisel [PERSON_NAME] Teil tasuda liitumistas…" at bounding box center [185, 87] width 100 height 29
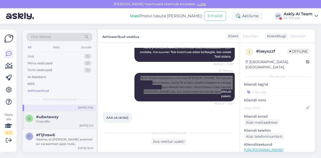
scroll to position [762, 0]
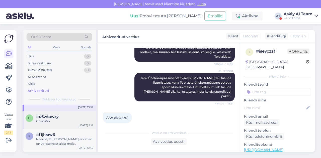
click at [58, 119] on div "u #u6wtawzy Спасибо [DATE] 2:12" at bounding box center [60, 120] width 74 height 18
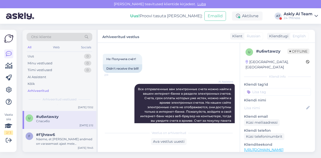
scroll to position [72, 0]
click at [71, 137] on div "Näeme, et [PERSON_NAME] andmed on varasemast ajast meie andmebaasi salvestunud.…" at bounding box center [64, 141] width 57 height 9
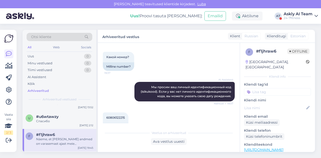
scroll to position [782, 0]
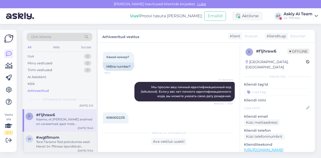
click at [51, 140] on div "Tere! Täname Teid pöördumise eest! Marati 24-7fitness Spordiklubi avamine on pl…" at bounding box center [64, 144] width 57 height 9
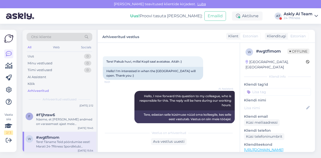
scroll to position [18, 0]
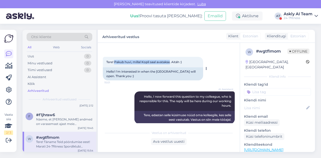
drag, startPoint x: 115, startPoint y: 63, endPoint x: 171, endPoint y: 62, distance: 56.3
click at [171, 62] on span "Tere! Pakub huvi, millal Kopli saal avatakse. Aitäh :)" at bounding box center [144, 62] width 76 height 4
click at [76, 140] on div "Tere! Täname Teid pöördumise eest! Marati 24-7fitness Spordiklubi avamine on pl…" at bounding box center [64, 144] width 57 height 9
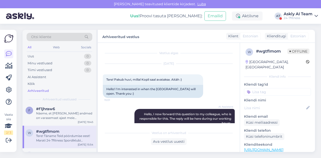
scroll to position [790, 0]
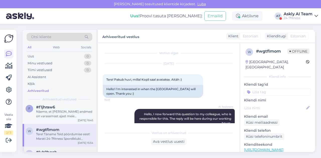
click at [59, 147] on div "l #lvb9bqqh Tere! Täname Teid pöördumise eest! Palun sulgege korraks mobiiliäpp…" at bounding box center [60, 158] width 74 height 23
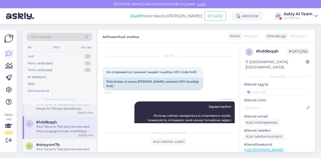
scroll to position [833, 0]
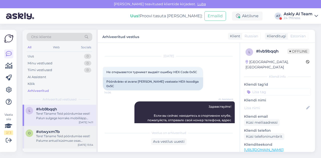
click at [60, 130] on div "#otwyxm7b" at bounding box center [64, 132] width 57 height 5
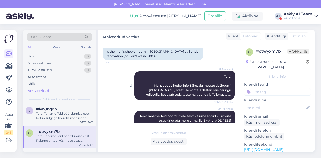
scroll to position [43, 0]
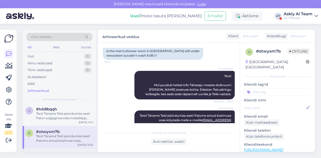
click at [58, 149] on div "u #ufpubopr Aitäh ! Kirjutasin [DATE] 11:44" at bounding box center [60, 158] width 74 height 18
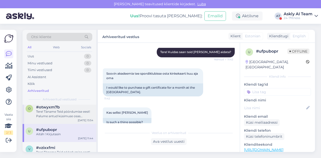
scroll to position [862, 0]
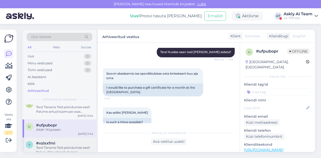
click at [51, 141] on span "#vzixxfmi" at bounding box center [45, 143] width 19 height 5
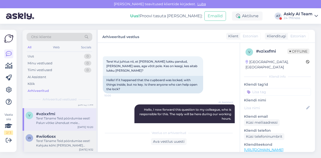
scroll to position [892, 0]
click at [62, 139] on div "Tere! Täname Teid pöördumise eest! Kahjuks kõht [PERSON_NAME] rühmatreeninguid …" at bounding box center [64, 143] width 57 height 9
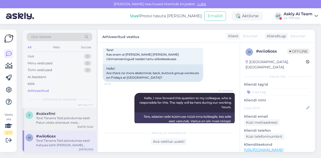
scroll to position [25, 0]
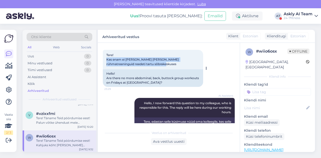
drag, startPoint x: 106, startPoint y: 60, endPoint x: 155, endPoint y: 64, distance: 48.4
click at [155, 64] on div "Tere! Kas enam ei [PERSON_NAME] [PERSON_NAME] rühmatreeninguid reedeti tartu sõ…" at bounding box center [153, 60] width 100 height 20
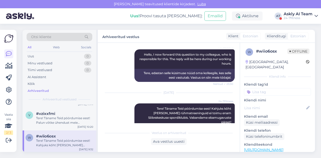
scroll to position [74, 0]
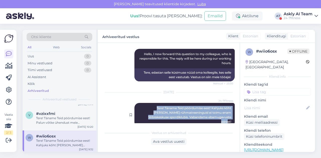
drag, startPoint x: 134, startPoint y: 108, endPoint x: 229, endPoint y: 118, distance: 96.0
click at [229, 118] on div "24-7Fitness Tere! Täname Teid pöördumise eest! Kahjuks kõht [PERSON_NAME] rühma…" at bounding box center [185, 115] width 100 height 24
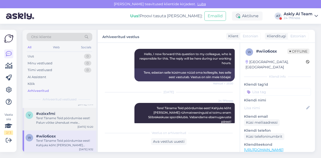
click at [64, 116] on div "Tere! Täname Teid pöördumise eest! Palun võtke ühendust meie klienditoega telef…" at bounding box center [64, 120] width 57 height 9
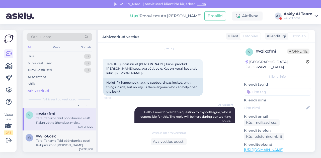
scroll to position [0, 0]
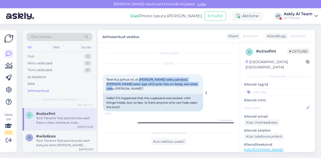
drag, startPoint x: 140, startPoint y: 80, endPoint x: 186, endPoint y: 84, distance: 45.9
click at [186, 84] on div "Tere! Kui juhtus nii, et [PERSON_NAME] lukku pandud, [PERSON_NAME] sees, aga võ…" at bounding box center [153, 85] width 100 height 20
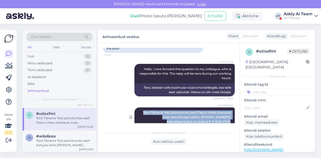
scroll to position [63, 0]
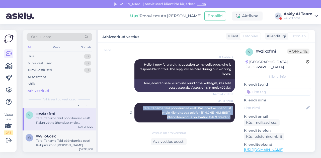
drag, startPoint x: 136, startPoint y: 108, endPoint x: 231, endPoint y: 116, distance: 94.8
click at [231, 116] on div "24-7Fitness Tere! Täname Teid pöördumise eest! Palun võtke ühendust meie kliend…" at bounding box center [185, 113] width 100 height 20
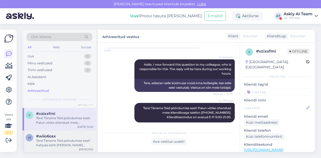
click at [39, 139] on div "Tere! Täname Teid pöördumise eest! Kahjuks kõht [PERSON_NAME] rühmatreeninguid …" at bounding box center [64, 143] width 57 height 9
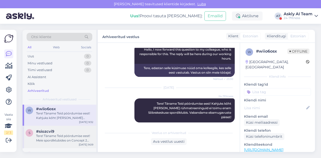
scroll to position [920, 0]
click at [69, 134] on div "Tere! Täname Teid pöördumise eest! Meie spordiklubides on Concept 2 ergomeetrid." at bounding box center [64, 138] width 57 height 9
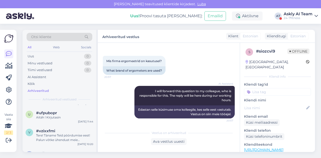
scroll to position [65, 0]
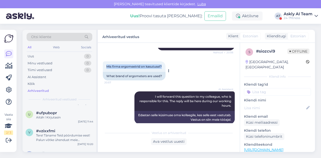
drag, startPoint x: 105, startPoint y: 66, endPoint x: 164, endPoint y: 70, distance: 58.9
click at [164, 70] on div "Mis firma ergomeetrid on kasutusel? 20:57" at bounding box center [134, 67] width 63 height 11
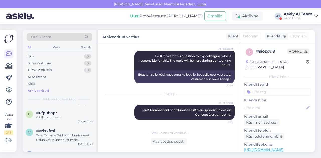
scroll to position [107, 0]
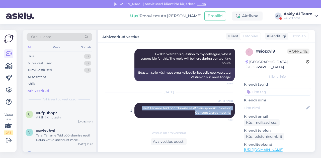
drag, startPoint x: 134, startPoint y: 109, endPoint x: 230, endPoint y: 116, distance: 96.2
click at [230, 116] on div "24-7Fitness Tere! Täname Teid pöördumise eest! Meie spordiklubides on Concept 2…" at bounding box center [185, 110] width 100 height 15
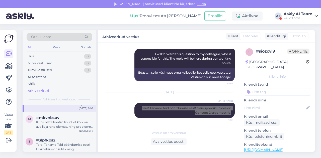
scroll to position [956, 0]
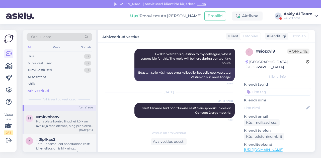
click at [56, 120] on div "Kuna olete kontrollinud, et kõik on avalik ja raha olemas, ning probleem püsib,…" at bounding box center [64, 124] width 57 height 9
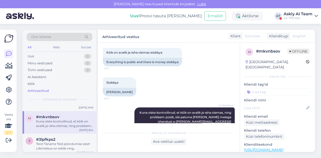
scroll to position [299, 0]
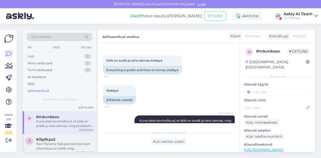
click at [53, 142] on div "Tere! Täname Teid pöördumise eest! Liikmelisus on isiklik ning sissepääsuõigust…" at bounding box center [64, 146] width 57 height 9
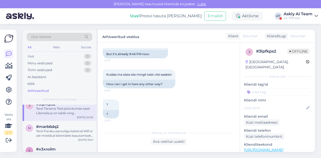
scroll to position [993, 0]
click at [57, 133] on div "m #marb6dq2 Tere! Paraku parooliga kaitstud Wifi ei ole mõeldud klientidele kas…" at bounding box center [60, 131] width 74 height 23
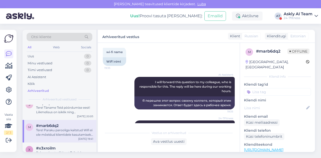
scroll to position [335, 0]
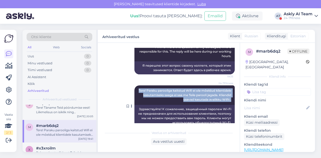
drag, startPoint x: 144, startPoint y: 81, endPoint x: 230, endPoint y: 91, distance: 86.5
click at [230, 91] on div "24-7Fitness Tere! Paraku parooliga kaitstud Wifi ei ole mõeldud klientidele kas…" at bounding box center [185, 96] width 100 height 20
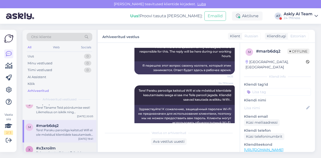
click at [61, 143] on div "x #x3xroilm Palume kontrollida, et Teil oleks Stebby süsteemis 1 kasutaja. Lisa…" at bounding box center [60, 154] width 74 height 23
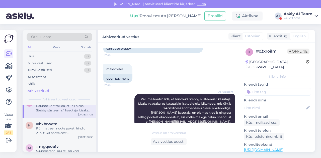
scroll to position [1040, 0]
click at [62, 130] on div "h #hxbrwetc Rühmatreeningute paketi hind on 2.99 € 30 päeva eest [PERSON_NAME] …" at bounding box center [60, 129] width 74 height 23
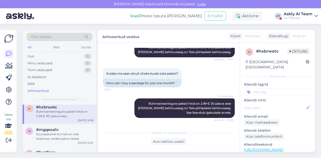
scroll to position [1057, 0]
click at [59, 132] on div "Suurepärane! Kui teil on veel küsimusi, andke palun teada." at bounding box center [64, 136] width 57 height 9
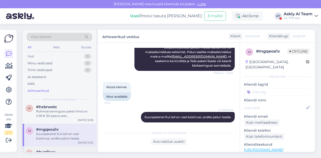
click at [55, 147] on div "h #hupfjsea Tere! Täname Teid pöördumise eest! Kas [PERSON_NAME] tunniplaanis i…" at bounding box center [60, 158] width 74 height 23
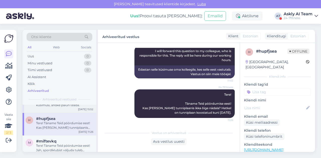
scroll to position [1091, 0]
click at [47, 144] on div "Tere! Täname Teid pöördumise eest! Jah, spordiklubist väljuda tuleb samuti pöör…" at bounding box center [64, 148] width 57 height 9
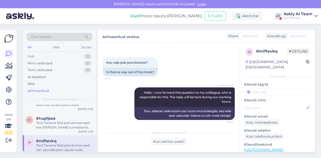
scroll to position [17, 0]
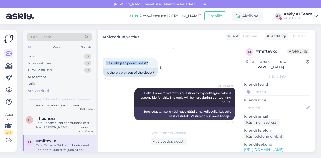
drag, startPoint x: 106, startPoint y: 64, endPoint x: 156, endPoint y: 66, distance: 50.0
click at [156, 66] on div "Kas valja jaab poorduksest? 23:26" at bounding box center [130, 63] width 55 height 11
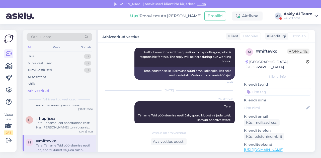
scroll to position [65, 0]
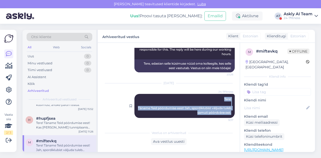
drag, startPoint x: 219, startPoint y: 99, endPoint x: 229, endPoint y: 113, distance: 17.6
click at [229, 113] on div "24-7Fitness Tere! Täname Teid pöördumise eest! Jah, spordiklubist väljuda tuleb…" at bounding box center [185, 106] width 100 height 24
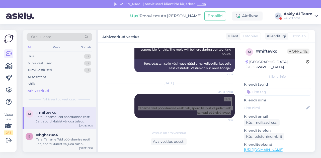
scroll to position [1120, 0]
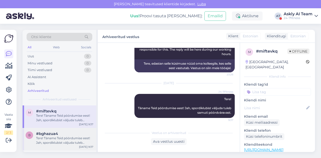
click at [71, 136] on div "Tere! Täname Teid pöördumise eest! Jah, spordiklubist väljuda tuleb samuti pöör…" at bounding box center [64, 140] width 57 height 9
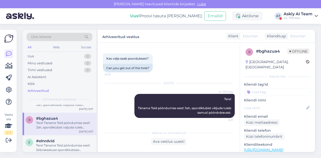
scroll to position [1137, 0]
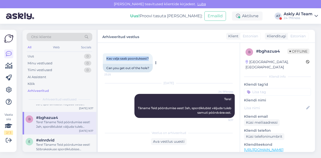
drag, startPoint x: 106, startPoint y: 59, endPoint x: 151, endPoint y: 60, distance: 45.2
click at [151, 60] on div "Kas valja saab poorduksest? 23:25" at bounding box center [128, 58] width 50 height 11
click at [63, 138] on div "#elnrdvid" at bounding box center [64, 140] width 57 height 5
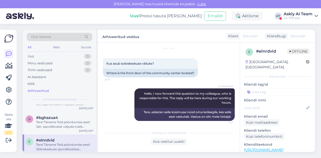
scroll to position [15, 0]
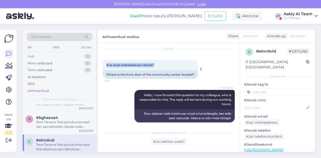
drag, startPoint x: 104, startPoint y: 64, endPoint x: 160, endPoint y: 65, distance: 55.8
click at [160, 65] on div "Kus asub sobrakeskuse väliuks? 21:51" at bounding box center [150, 65] width 95 height 11
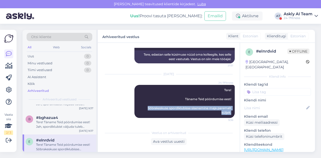
drag, startPoint x: 140, startPoint y: 107, endPoint x: 234, endPoint y: 114, distance: 93.4
click at [234, 114] on div "Vestlus algas [DATE] Kus asub sobrakeskuse väliuks? 21:51 Where is the front do…" at bounding box center [171, 86] width 137 height 76
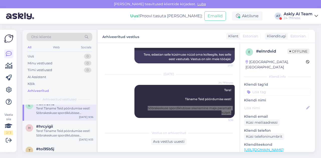
scroll to position [1174, 0]
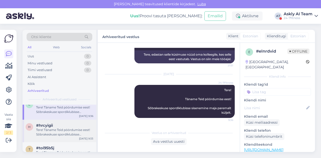
click at [68, 130] on div "Tere! Täname Teid pöördumise eest! Sõbrakeskuse spordiklubisse sisenemine maja …" at bounding box center [64, 132] width 57 height 9
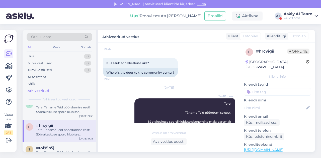
scroll to position [316, 0]
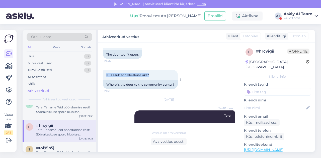
drag, startPoint x: 106, startPoint y: 85, endPoint x: 158, endPoint y: 85, distance: 51.7
click at [158, 81] on div "Kus asub sobrakeskuse uks? 21:50" at bounding box center [140, 75] width 75 height 11
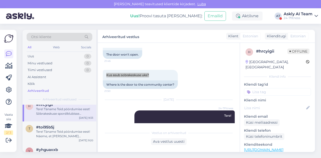
scroll to position [1197, 0]
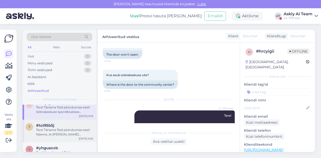
click at [66, 130] on div "Tere! Täname Teid pöördumise eest! Näeme, et [PERSON_NAME] paketiost on õnnestu…" at bounding box center [64, 132] width 57 height 9
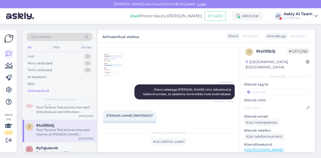
scroll to position [147, 0]
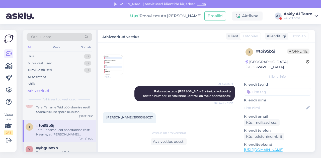
click at [63, 151] on div "Tere! Veenduge, et Teil on internetiühendus ja asukoha tuvastus sees ja lubatud…" at bounding box center [64, 155] width 57 height 9
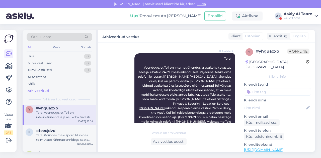
scroll to position [1237, 0]
click at [63, 133] on div "Tere! Kõikides meie spordiklubides toimuvate rühmatrennidega saate tutvuda meie…" at bounding box center [64, 137] width 57 height 9
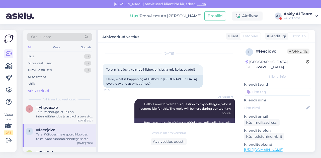
scroll to position [9, 0]
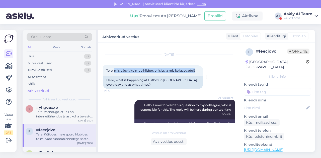
drag, startPoint x: 115, startPoint y: 70, endPoint x: 201, endPoint y: 72, distance: 86.4
click at [201, 72] on div "Tere, mis pâeviti toimub hiitbox priisles ja mis kellaaegadel? 20:51" at bounding box center [153, 71] width 100 height 11
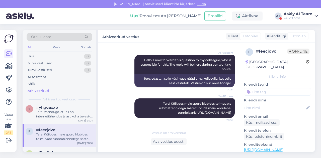
drag, startPoint x: 153, startPoint y: 100, endPoint x: 232, endPoint y: 112, distance: 79.7
click at [232, 112] on div "Vestlus algas [DATE] Tere, mis pâeviti toimub hiitbox priisles ja mis kellaaega…" at bounding box center [171, 86] width 137 height 76
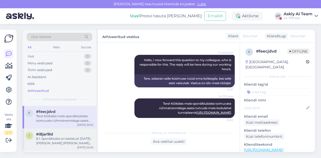
click at [62, 137] on div "8.1. Spordiklubis on keelatud: [DATE]. [PERSON_NAME] [PERSON_NAME] koduloomi, s…" at bounding box center [64, 141] width 57 height 9
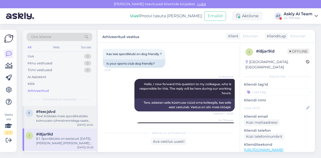
scroll to position [19, 0]
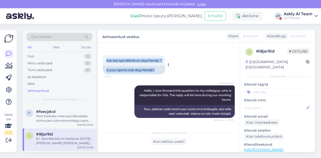
drag, startPoint x: 105, startPoint y: 61, endPoint x: 168, endPoint y: 58, distance: 62.6
click at [166, 58] on div "Kas teie spordiklubi on dog friendly ? 20:19 Is your sports club dog friendly?" at bounding box center [134, 65] width 63 height 19
click at [143, 60] on span "Kas teie spordiklubi on dog friendly ?" at bounding box center [134, 61] width 56 height 4
drag, startPoint x: 107, startPoint y: 59, endPoint x: 165, endPoint y: 62, distance: 57.3
click at [165, 62] on div "Kas teie spordiklubi on dog friendly ? 20:19" at bounding box center [134, 61] width 63 height 11
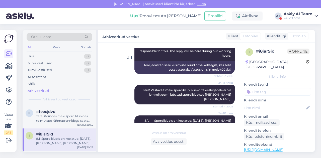
scroll to position [68, 0]
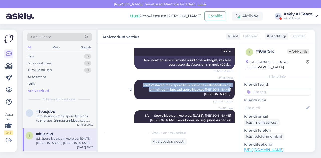
drag, startPoint x: 134, startPoint y: 85, endPoint x: 231, endPoint y: 89, distance: 96.5
click at [231, 89] on div "24-7Fitness Tere! Vastavalt meie spordiklubi sisekorra eeskirjadele ei ole lemm…" at bounding box center [185, 90] width 100 height 20
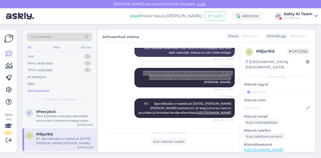
scroll to position [80, 0]
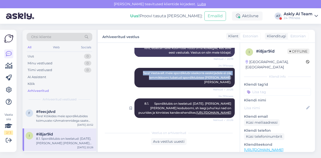
click at [197, 111] on link "[URL][DOMAIN_NAME]" at bounding box center [214, 113] width 35 height 4
drag, startPoint x: 145, startPoint y: 99, endPoint x: 233, endPoint y: 112, distance: 88.6
click at [233, 112] on div "Vestlus algas [DATE] Kas teie spordiklubi on dog friendly ? 20:19 Is your sport…" at bounding box center [171, 86] width 137 height 76
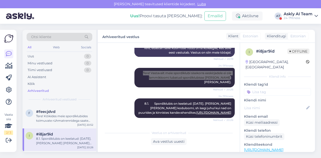
scroll to position [1285, 0]
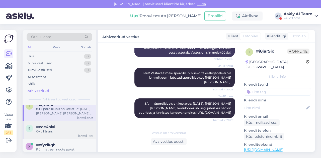
click at [60, 129] on div "e #eoe4bial Oki. Tänan. [DATE] 14:17" at bounding box center [60, 131] width 74 height 18
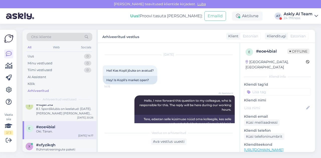
scroll to position [9, 0]
click at [55, 143] on div "#xfyzikqh" at bounding box center [64, 145] width 57 height 5
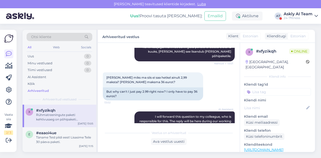
scroll to position [1330, 0]
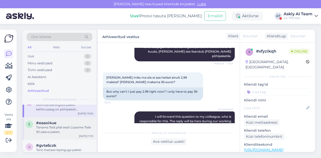
click at [67, 129] on div "Täname Teid pildi eest! Lisasime Teile 30 päeva paketi." at bounding box center [64, 130] width 57 height 9
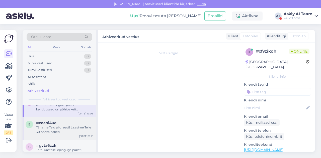
scroll to position [168, 0]
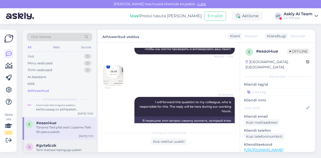
click at [64, 144] on div "#gvta6czk" at bounding box center [64, 146] width 57 height 5
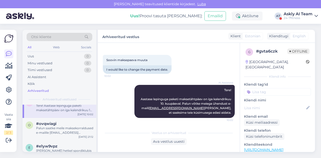
scroll to position [1375, 0]
click at [58, 130] on div "Palun saatke meile maksekorraldused e-mailile [EMAIL_ADDRESS][DOMAIN_NAME], et …" at bounding box center [64, 130] width 57 height 9
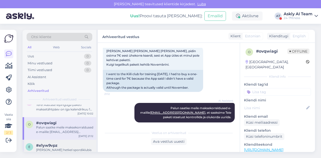
click at [57, 144] on span "#e1yw9vpz" at bounding box center [46, 146] width 21 height 5
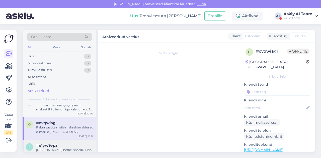
scroll to position [99, 0]
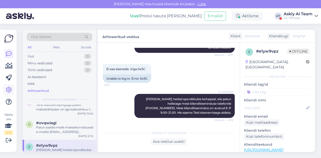
click at [12, 87] on link at bounding box center [8, 90] width 9 height 9
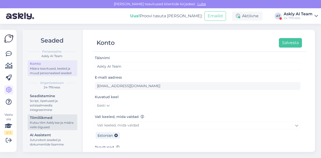
click at [51, 130] on link "Tiimiliikmed Kutsu tiim Askly'sse ja määra neile õigused" at bounding box center [53, 123] width 50 height 16
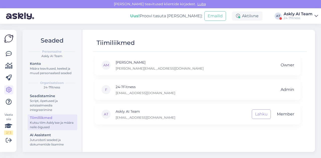
click at [51, 130] on link "Tiimiliikmed Kutsu tiim Askly'sse ja määra neile õigused" at bounding box center [53, 123] width 50 height 16
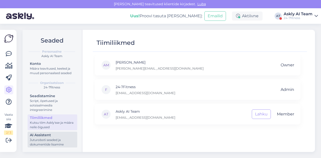
click at [49, 135] on div "AI Assistent" at bounding box center [52, 135] width 45 height 5
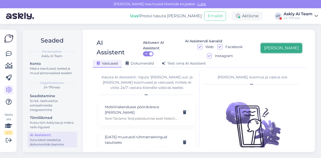
click at [291, 45] on button "[PERSON_NAME]" at bounding box center [281, 48] width 41 height 10
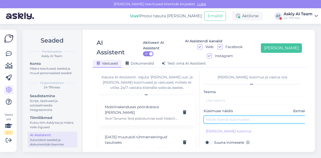
click at [237, 116] on input "text" at bounding box center [256, 120] width 105 height 8
paste input "Kas teie spordiklubi on dog friendly ?"
type input "Kas teie spordiklubi on dog friendly ?"
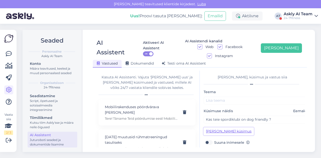
click at [231, 128] on button "[PERSON_NAME] küsimus" at bounding box center [229, 132] width 50 height 8
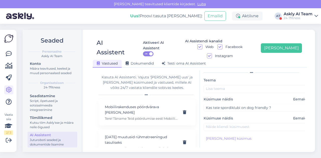
scroll to position [12, 0]
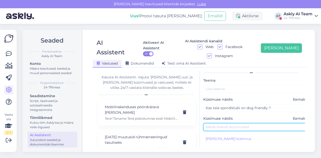
click at [226, 124] on input "text" at bounding box center [256, 128] width 105 height 8
paste input "kas spordiklubisse võib lemmikloomi [PERSON_NAME] [PERSON_NAME]?"
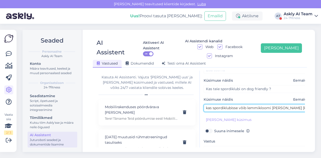
scroll to position [33, 0]
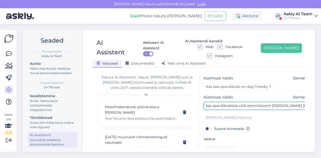
type input "kas spordiklubisse võib lemmikloomi [PERSON_NAME] [PERSON_NAME]?"
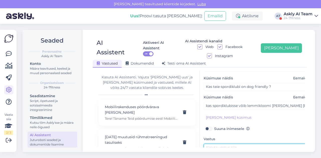
click at [246, 144] on textarea at bounding box center [256, 156] width 105 height 24
paste textarea "Tere! Vastavalt meie sisekorra eeskirjadele on spordiklubis keelatud [PERSON_NA…"
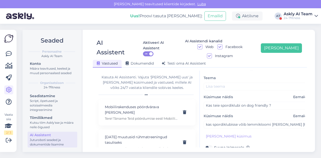
scroll to position [0, 0]
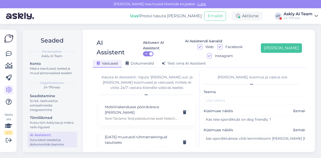
type textarea "Tere! Vastavalt meie sisekorra eeskirjadele on spordiklubis keelatud [PERSON_NA…"
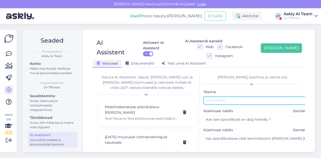
click at [237, 97] on input "text" at bounding box center [256, 101] width 105 height 8
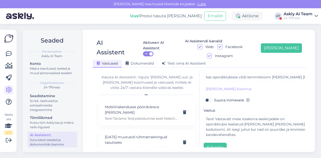
scroll to position [64, 0]
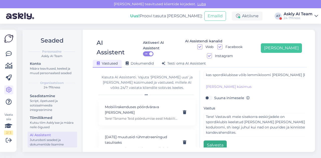
type input "Lemmikloomad"
click at [207, 141] on button "Salvesta" at bounding box center [215, 146] width 23 height 10
click at [291, 36] on div "AI Assistent Aktiveeri AI Assistent ON AI Assistendi kanalid Web Facebook Insta…" at bounding box center [200, 50] width 214 height 33
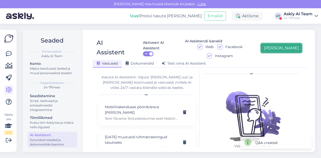
click at [289, 44] on button "[PERSON_NAME]" at bounding box center [281, 48] width 41 height 10
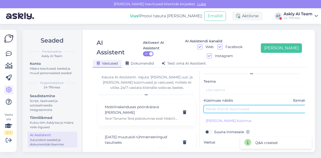
click at [231, 105] on input "text" at bounding box center [256, 109] width 105 height 8
paste input "mis pâeviti toimub hiitbox priisles ja mis kellaaegadel?"
click at [264, 105] on input "mis pâeviti toimub hiitbox priisles ja mis kellaaegadel?" at bounding box center [256, 109] width 105 height 8
type input "mis pâeviti toimub hiitbox ja mis kellaaegadel?"
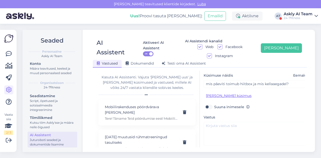
scroll to position [42, 0]
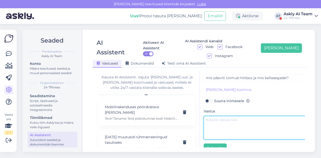
click at [213, 119] on textarea at bounding box center [256, 128] width 105 height 24
paste textarea "Tere! Kõikides meie spordiklubides toimuvate rühmatrennidega saate tutvuda meie…"
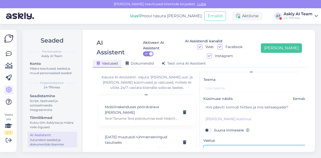
scroll to position [45, 0]
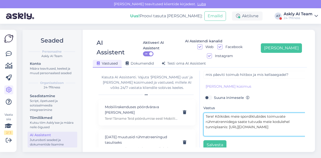
drag, startPoint x: 206, startPoint y: 112, endPoint x: 237, endPoint y: 114, distance: 31.0
click at [237, 114] on textarea "Tere! Kõikides meie spordiklubides toimuvate rühmatrennidega saate tutvuda meie…" at bounding box center [256, 125] width 105 height 24
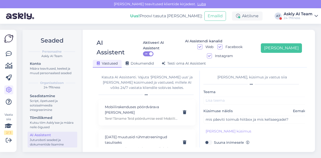
type textarea "Tere! Kõikides meie spordiklubides toimuvate rühmatrennidega saate tutvuda meie…"
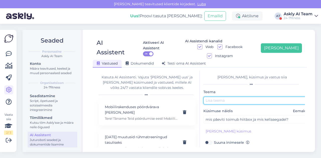
click at [219, 97] on input "text" at bounding box center [256, 101] width 105 height 8
paste input "rühmatrennidega"
click at [208, 97] on input "rühmatrennidega" at bounding box center [256, 101] width 105 height 8
click at [248, 97] on input "Rühmatrennidega" at bounding box center [256, 101] width 105 height 8
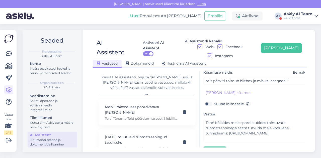
scroll to position [45, 0]
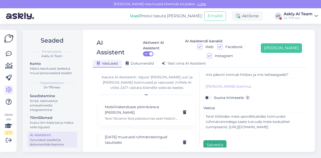
type input "Rühmatrennid"
click at [211, 141] on button "Salvesta" at bounding box center [215, 146] width 23 height 10
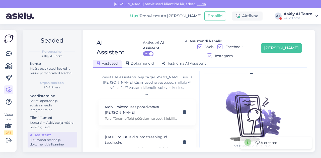
click at [286, 38] on div "AI Assistent Aktiveeri AI Assistent ON AI Assistendi kanalid Web Facebook Insta…" at bounding box center [200, 50] width 214 height 33
click at [286, 43] on button "[PERSON_NAME]" at bounding box center [281, 48] width 41 height 10
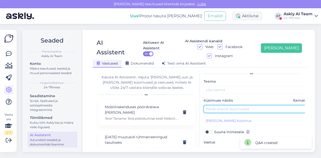
click at [216, 105] on input "text" at bounding box center [256, 109] width 105 height 8
paste input "Kus asub sõbrakeskuse väliuks?"
type input "Kus asub sõbrakeskuse väliuks?"
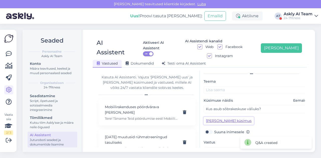
click at [218, 117] on button "[PERSON_NAME] küsimus" at bounding box center [229, 121] width 50 height 8
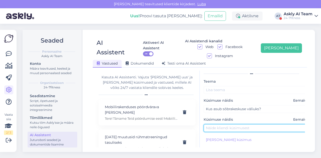
click at [229, 125] on input "text" at bounding box center [256, 129] width 105 height 8
paste input "Kus asub sobrakeskuse uks?"
type input "Kus asub sobrakeskuse uks?"
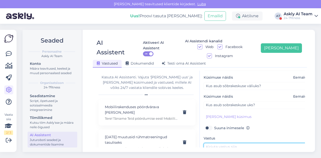
click at [217, 143] on textarea at bounding box center [256, 155] width 105 height 24
paste textarea "Sõbrakeskuse spordiklubisse sisenemine maja paremalt küljelt."
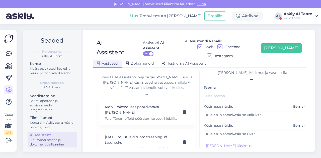
scroll to position [4, 0]
type textarea "Sõbrakeskuse spordiklubisse sisenemine maja paremalt küljelt."
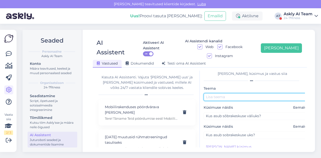
click at [219, 93] on input "text" at bounding box center [256, 97] width 105 height 8
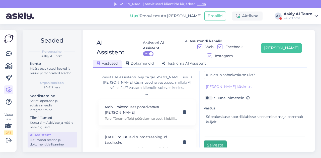
type input "Välisuks"
click at [215, 141] on button "Salvesta" at bounding box center [215, 146] width 23 height 10
click at [281, 34] on div "AI Assistent Aktiveeri AI Assistent ON AI Assistendi kanalid Web Facebook Insta…" at bounding box center [200, 91] width 231 height 123
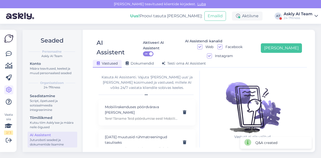
scroll to position [11, 0]
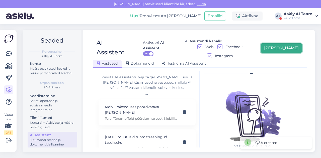
click at [287, 43] on button "[PERSON_NAME]" at bounding box center [281, 48] width 41 height 10
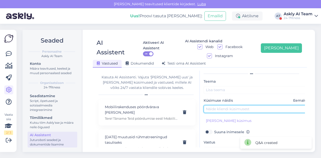
click at [230, 105] on input "text" at bounding box center [256, 109] width 105 height 8
paste input "Kas välja saab pöörduksest?"
type input "Kas välja saab pöörduksest?"
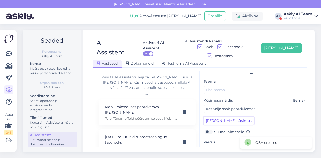
click at [226, 117] on button "[PERSON_NAME] küsimus" at bounding box center [229, 121] width 50 height 8
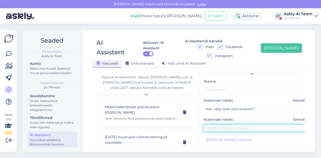
click at [221, 125] on input "text" at bounding box center [256, 129] width 105 height 8
paste input "Kas valja saab poorduksest?"
type input "Kas valja saab poorduksest?"
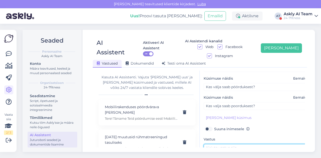
click at [219, 144] on textarea at bounding box center [256, 156] width 105 height 24
paste textarea "Tere! Täname Teid pöördumise eest! Jah, spordiklubist väljuda tuleb samuti pöör…"
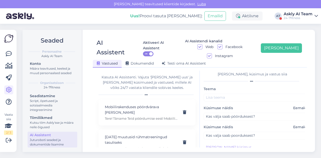
scroll to position [3, 0]
type textarea "Tere! Täname Teid pöördumise eest! Jah, spordiklubist väljuda tuleb samuti pöör…"
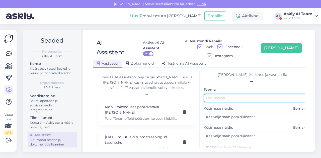
click at [231, 94] on input "text" at bounding box center [256, 98] width 105 height 8
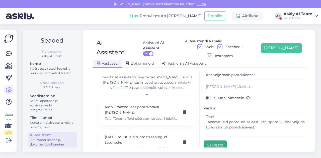
type input "Spordiklubist väljumine"
click at [217, 141] on button "Salvesta" at bounding box center [215, 146] width 23 height 10
click at [292, 33] on div "AI Assistent Aktiveeri AI Assistent ON AI Assistendi kanalid Web Facebook Insta…" at bounding box center [200, 91] width 231 height 123
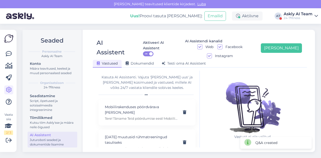
scroll to position [11, 0]
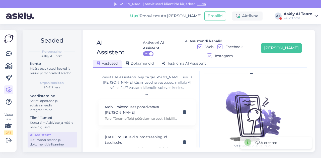
click at [290, 38] on div "Aktiveeri AI Assistent ON AI Assistendi kanalid Web Facebook Instagram [PERSON_…" at bounding box center [217, 48] width 172 height 20
click at [290, 43] on button "[PERSON_NAME]" at bounding box center [281, 48] width 41 height 10
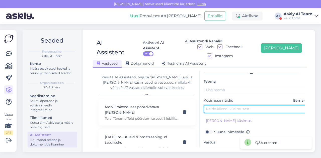
click at [227, 105] on input "text" at bounding box center [256, 109] width 105 height 8
paste input "wi-fi parool"
type input "wi-fi parool"
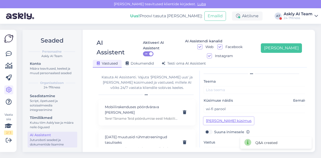
click at [224, 117] on button "[PERSON_NAME] küsimus" at bounding box center [229, 121] width 50 height 8
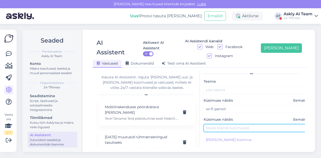
click at [218, 125] on input "text" at bounding box center [256, 129] width 105 height 8
paste input "mis on wifi parool"
type input "mis on wifi parool"
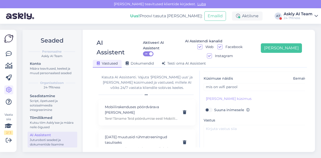
scroll to position [54, 0]
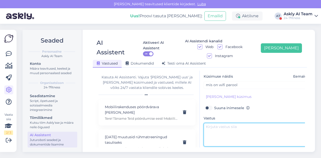
click at [230, 126] on textarea at bounding box center [256, 135] width 105 height 24
paste textarea "Tere! Paraku parooliga kaitstud Wifi ei ole mõeldud klientidele kasutamiseks se…"
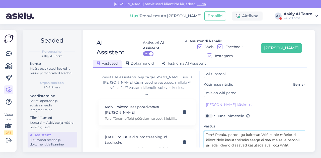
scroll to position [46, 0]
type textarea "Tere! Paraku parooliga kaitstud Wifi ei ole mõeldud klientidele kasutamiseks se…"
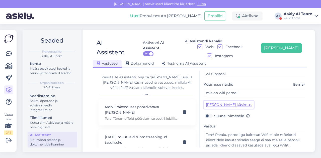
click at [218, 101] on button "[PERSON_NAME] küsimus" at bounding box center [229, 105] width 50 height 8
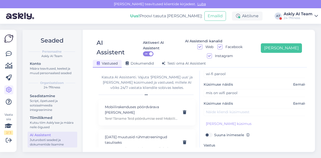
click at [297, 101] on span "Eemalda" at bounding box center [302, 103] width 16 height 5
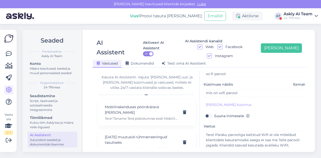
scroll to position [0, 0]
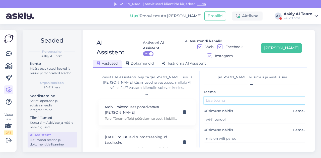
click at [217, 97] on input "text" at bounding box center [256, 101] width 105 height 8
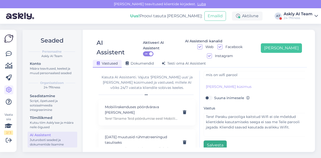
type input "Wifi"
click at [214, 141] on button "Salvesta" at bounding box center [215, 146] width 23 height 10
click at [284, 33] on div "AI Assistent Aktiveeri AI Assistent ON AI Assistendi kanalid Web Facebook Insta…" at bounding box center [200, 91] width 231 height 123
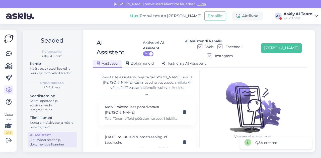
scroll to position [11, 0]
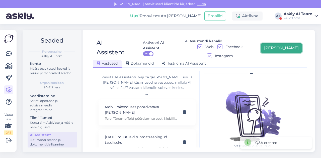
click at [285, 44] on button "[PERSON_NAME]" at bounding box center [281, 48] width 41 height 10
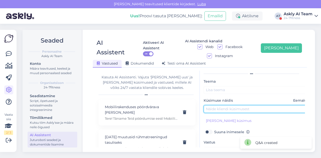
click at [219, 105] on input "text" at bounding box center [256, 109] width 105 height 8
paste input "Mis firma ergomeetrid on kasutusel?"
type input "Mis firma ergomeetrid on kasutusel?"
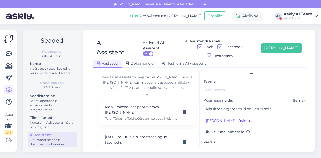
scroll to position [38, 0]
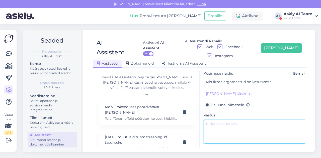
click at [215, 124] on textarea at bounding box center [256, 132] width 105 height 24
paste textarea "Tere! Täname Teid pöördumise eest! Meie spordiklubides on Concept 2 ergomeetrid."
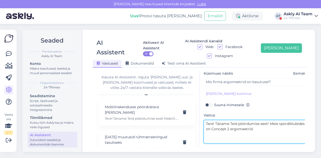
drag, startPoint x: 231, startPoint y: 121, endPoint x: 252, endPoint y: 120, distance: 21.1
click at [252, 120] on textarea "Tere! Täname Teid pöördumise eest! Meie spordiklubides on Concept 2 ergomeetrid." at bounding box center [256, 132] width 105 height 24
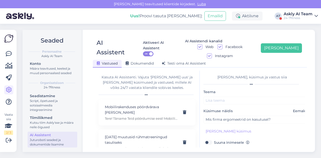
type textarea "Tere! Täname Teid pöördumise eest! Meie spordiklubides on Concept 2 ergomeetrid."
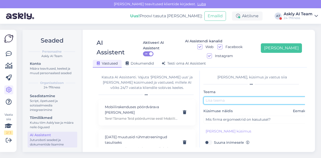
click at [213, 97] on input "text" at bounding box center [256, 101] width 105 height 8
paste input "ergomeetrid"
click at [209, 97] on input "ergomeetrid" at bounding box center [256, 101] width 105 height 8
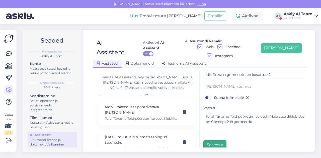
type input "Ergomeetrid"
click at [216, 141] on button "Salvesta" at bounding box center [215, 146] width 23 height 10
click at [286, 38] on div "Aktiveeri AI Assistent ON AI Assistendi kanalid Web Facebook Instagram [PERSON_…" at bounding box center [217, 48] width 172 height 20
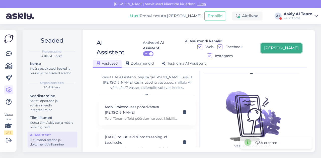
click at [286, 43] on button "[PERSON_NAME]" at bounding box center [281, 48] width 41 height 10
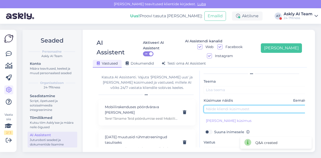
click at [226, 105] on input "text" at bounding box center [256, 109] width 105 height 8
paste input "[PERSON_NAME] [PERSON_NAME], [PERSON_NAME] sees, aga võtit pole. Kas on keegi, …"
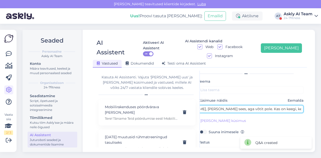
type input "[PERSON_NAME] [PERSON_NAME], [PERSON_NAME] sees, aga võtit pole. Kas on keegi, …"
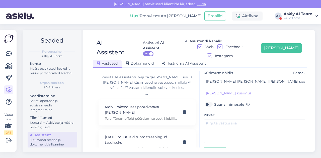
scroll to position [41, 0]
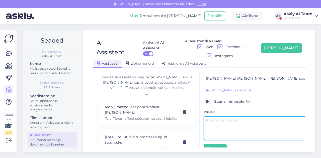
click at [224, 124] on textarea at bounding box center [256, 129] width 105 height 24
paste textarea "Tere! Täname Teid pöördumise eest! Palun võtke ühendust meie klienditoega telef…"
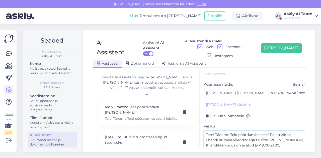
scroll to position [0, 0]
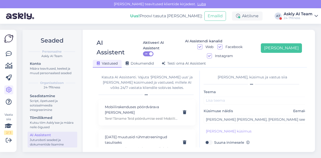
type textarea "Tere! Täname Teid pöördumise eest! Palun võtke ühendust meie klienditoega telef…"
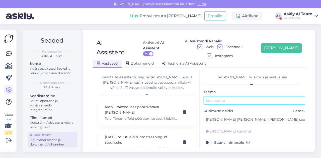
click at [237, 97] on input "text" at bounding box center [256, 101] width 105 height 8
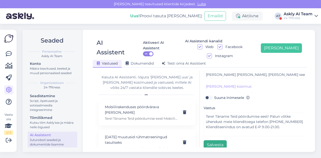
type input "[PERSON_NAME]"
click at [222, 141] on button "Salvesta" at bounding box center [215, 146] width 23 height 10
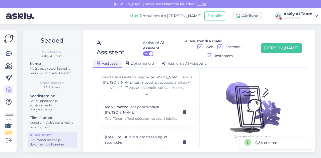
scroll to position [11, 0]
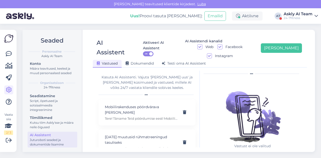
click at [282, 36] on div "AI Assistent Aktiveeri AI Assistent ON AI Assistendi kanalid Web Facebook Insta…" at bounding box center [200, 50] width 214 height 33
click at [286, 44] on button "[PERSON_NAME]" at bounding box center [281, 48] width 41 height 10
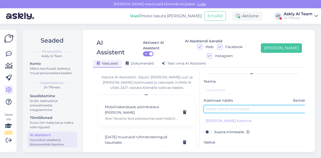
click at [226, 105] on input "text" at bounding box center [256, 109] width 105 height 8
paste input "Kas enam ei [PERSON_NAME] [PERSON_NAME] rühmatreeninguid reedeti tartu sõbrakes…"
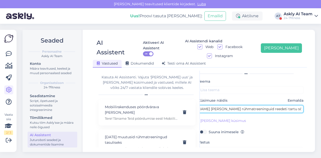
type input "Kas enam ei [PERSON_NAME] [PERSON_NAME] rühmatreeninguid reedeti tartu sõbrakes…"
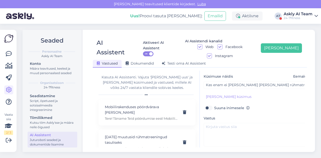
scroll to position [36, 0]
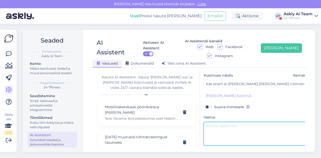
click at [237, 122] on textarea at bounding box center [256, 134] width 105 height 24
paste textarea "Tere! Täname Teid pöördumise eest! Kahjuks kõht [PERSON_NAME] rühmatreeninguid …"
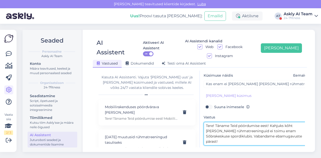
click at [230, 126] on textarea "Tere! Täname Teid pöördumise eest! Kahjuks kõht [PERSON_NAME] rühmatreeninguid …" at bounding box center [256, 134] width 105 height 24
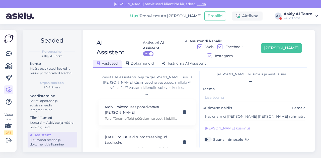
scroll to position [0, 3]
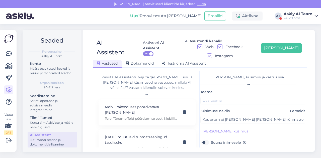
type textarea "Tere! Täname Teid pöördumise eest! Kahjuks kõht [PERSON_NAME] rühmatreeninguid …"
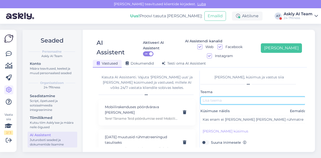
click at [233, 97] on input "text" at bounding box center [253, 101] width 105 height 8
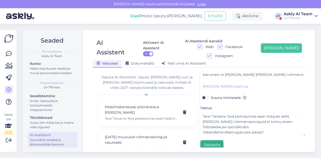
type input "Rühmatrennid"
click at [208, 141] on button "Salvesta" at bounding box center [212, 146] width 23 height 10
click at [298, 32] on div "AI Assistent Aktiveeri AI Assistent ON AI Assistendi kanalid Web Facebook Insta…" at bounding box center [200, 91] width 231 height 123
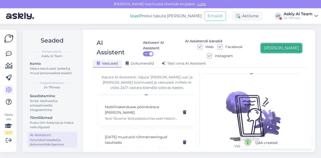
click at [294, 43] on button "[PERSON_NAME]" at bounding box center [281, 48] width 41 height 10
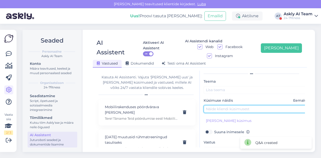
click at [228, 105] on input "text" at bounding box center [256, 109] width 105 height 8
paste input "Kui maksta 7 eurot koha peal kas liitumistasu 10 eur tuleb ka?"
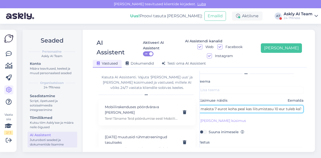
click at [245, 105] on input "Kui maksta 7 eurot koha peal kas liitumistasu 10 eur tuleb ka?" at bounding box center [250, 109] width 105 height 8
type input "Kui maksta 7 eurot koha peal, kas liitumistasu 10 eur tuleb ka?"
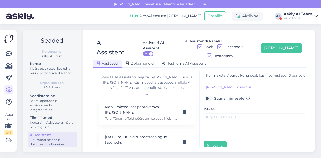
scroll to position [45, 0]
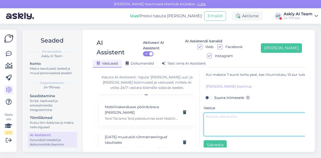
click at [218, 120] on textarea at bounding box center [256, 125] width 105 height 24
paste textarea "Tere! Ühekorrapääsme ostmisel [PERSON_NAME] Teil tasuda liitumistasu, kuna Te e…"
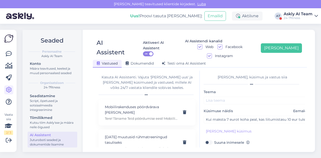
scroll to position [20, 0]
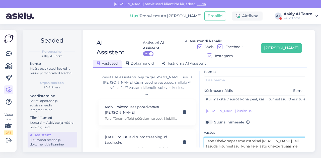
drag, startPoint x: 216, startPoint y: 131, endPoint x: 246, endPoint y: 132, distance: 30.2
click at [246, 138] on textarea "Tere! Ühekorrapääsme ostmisel [PERSON_NAME] Teil tasuda liitumistasu, kuna Te e…" at bounding box center [256, 150] width 105 height 24
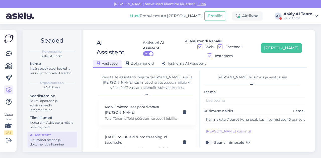
type textarea "Tere! Ühekorrapääsme ostmisel [PERSON_NAME] Teil tasuda liitumistasu, kuna Te e…"
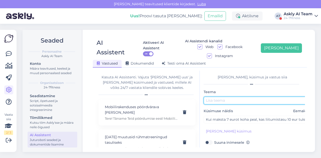
click at [213, 97] on input "text" at bounding box center [256, 101] width 105 height 8
paste input "Ühekorrapääsme"
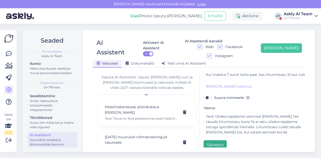
type input "Ühekorrapääse"
click at [216, 141] on button "Salvesta" at bounding box center [215, 146] width 23 height 10
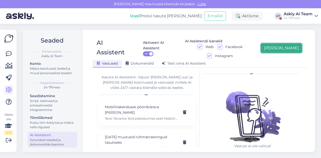
click at [284, 43] on button "[PERSON_NAME]" at bounding box center [281, 48] width 41 height 10
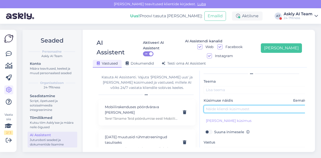
click at [222, 105] on input "text" at bounding box center [256, 109] width 105 height 8
paste input "ostsin ühekordse tellimuse, esimesel korral ei lubatud mind jõusaali. Teist kor…"
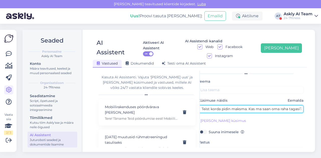
type input "ostsin ühekordse tellimuse, esimesel korral ei lubatud mind jõusaali. Teist kor…"
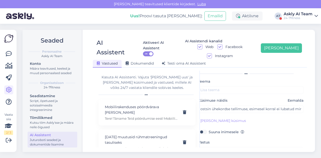
scroll to position [45, 0]
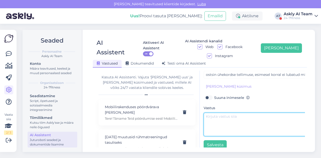
click at [227, 118] on textarea at bounding box center [256, 125] width 105 height 24
paste textarea "Lore! Ipsumd Sita consectetu adip! Elits doeiu tempo incididuntutl etdolo magna…"
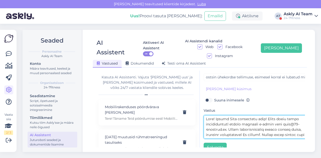
scroll to position [42, 0]
click at [271, 116] on textarea at bounding box center [256, 128] width 105 height 24
drag, startPoint x: 229, startPoint y: 116, endPoint x: 265, endPoint y: 116, distance: 35.7
click at [265, 116] on textarea at bounding box center [256, 128] width 105 height 24
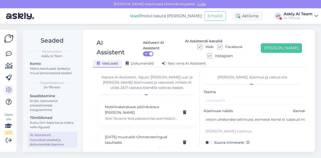
type textarea "Lore! Ipsumd Sita consectetu adip! Elits doeiu tempo incididuntutl etdolo magna…"
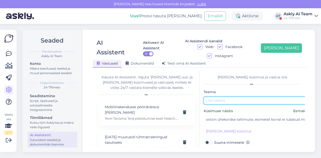
click at [229, 97] on input "text" at bounding box center [256, 101] width 105 height 8
paste input "makse tagastamisek"
click at [209, 97] on input "[PERSON_NAME]" at bounding box center [256, 101] width 105 height 8
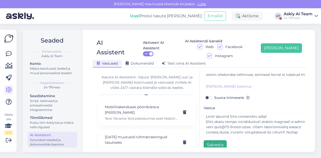
type input "Makse tagastamine"
click at [219, 141] on button "Salvesta" at bounding box center [215, 146] width 23 height 10
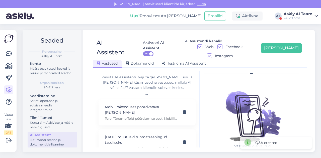
click at [285, 30] on div "AI Assistent Aktiveeri AI Assistent ON AI Assistendi kanalid Web Facebook Insta…" at bounding box center [200, 91] width 231 height 123
click at [288, 43] on button "[PERSON_NAME]" at bounding box center [281, 48] width 41 height 10
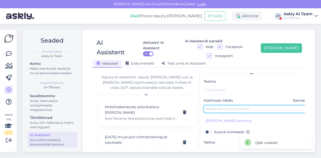
click at [235, 105] on input "text" at bounding box center [256, 109] width 105 height 8
paste input "On kirjas, et ei tohi sokkis olla. Kui soovin venitada, kas siis tohib [PERSON_…"
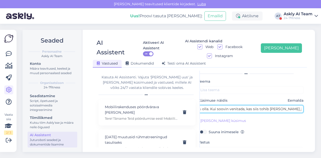
type input "On kirjas, et ei tohi sokkis olla. Kui soovin venitada, kas siis tohib [PERSON_…"
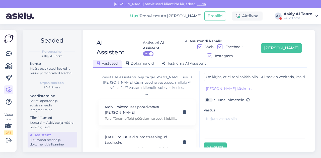
scroll to position [45, 0]
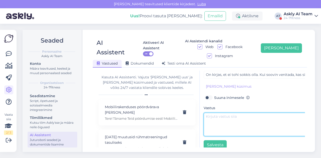
click at [244, 116] on textarea at bounding box center [256, 125] width 105 height 24
paste textarea "Jah, venituseks ikka võib. Sokkide kandmine on keelatud jõutreeningu tegemise a…"
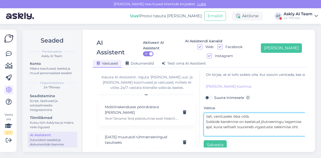
scroll to position [0, 0]
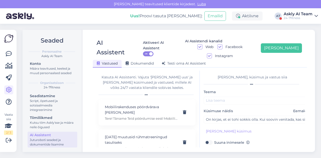
type textarea "Jah, venituseks ikka võib. Sokkide kandmine on keelatud jõutreeningu tegemise a…"
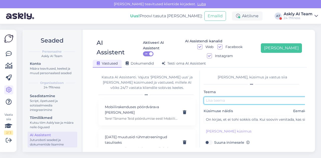
click at [223, 97] on input "text" at bounding box center [256, 101] width 105 height 8
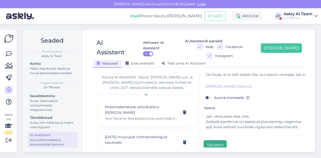
type input "Sokid"
click at [216, 141] on button "Salvesta" at bounding box center [215, 146] width 23 height 10
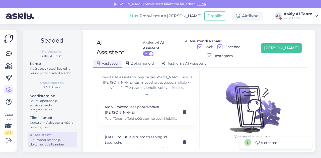
scroll to position [11, 0]
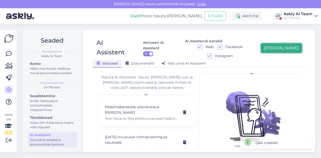
click at [291, 45] on button "[PERSON_NAME]" at bounding box center [281, 48] width 41 height 10
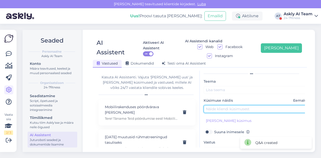
click at [233, 105] on input "text" at bounding box center [256, 109] width 105 height 8
paste input "Vajutasin kogemata rakenduses nuppu "ava uks" ja hiljem läksin jõusaali, nüüd m…"
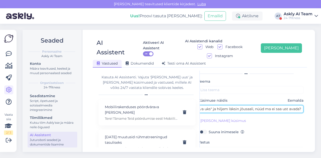
type input "Vajutasin kogemata rakenduses nuppu "ava uks" ja hiljem läksin jõusaali, nüüd m…"
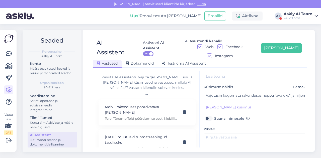
scroll to position [25, 0]
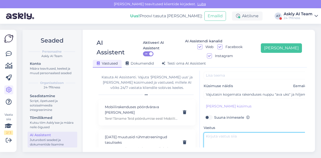
click at [229, 133] on textarea at bounding box center [256, 145] width 105 height 24
paste textarea "Tere! Spordiklubi on võimalik külastada ainult üks kord päevas. Kui vajutasite …"
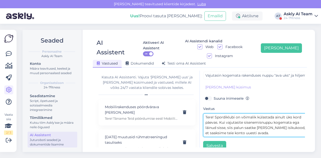
scroll to position [45, 0]
type textarea "Tere! Spordiklubi on võimalik külastada ainult üks kord päevas. Kui vajutasite …"
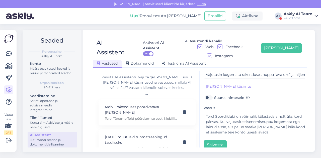
click at [221, 95] on label "Suuna inimesele" at bounding box center [232, 98] width 36 height 7
click at [213, 95] on input "Suuna inimesele" at bounding box center [209, 98] width 10 height 7
checkbox input "true"
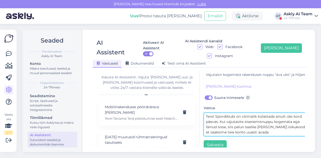
drag, startPoint x: 245, startPoint y: 113, endPoint x: 292, endPoint y: 113, distance: 47.0
click at [292, 113] on textarea "Tere! Spordiklubi on võimalik külastada ainult üks kord päevas. Kui vajutasite …" at bounding box center [256, 125] width 105 height 24
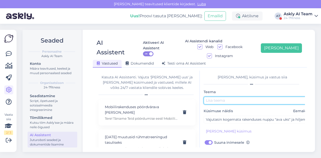
click at [252, 97] on input "text" at bounding box center [256, 101] width 105 height 8
paste input "sisenemisnuppu kogemata"
click at [208, 97] on input "sisenemisnuppu kogemata" at bounding box center [256, 101] width 105 height 8
click at [236, 97] on input "Sisenemisnuppu kogemata" at bounding box center [256, 101] width 105 height 8
click at [262, 97] on input "Sisenemisnupp kogemata" at bounding box center [256, 101] width 105 height 8
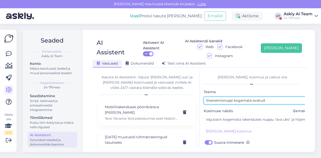
scroll to position [45, 0]
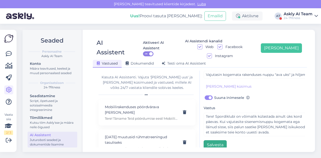
type input "Sisenemisnupp kogemata avatud"
click at [216, 141] on button "Salvesta" at bounding box center [215, 146] width 23 height 10
click at [283, 38] on div "AI Assistent Aktiveeri AI Assistent ON AI Assistendi kanalid Web Facebook Insta…" at bounding box center [200, 50] width 214 height 33
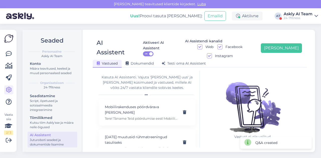
scroll to position [11, 0]
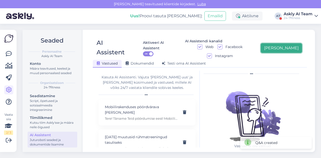
click at [285, 43] on button "[PERSON_NAME]" at bounding box center [281, 48] width 41 height 10
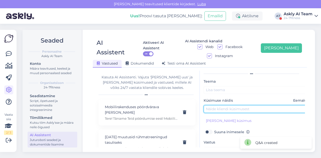
click at [237, 105] on input "text" at bounding box center [256, 109] width 105 height 8
paste input "kus asub makseterminal"
type input "kus asub makseterminal"
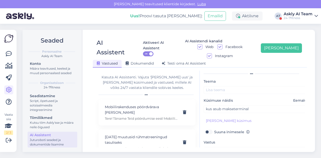
scroll to position [45, 0]
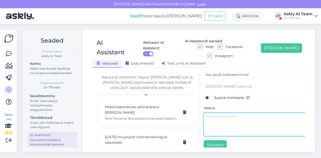
click at [225, 123] on textarea at bounding box center [256, 125] width 105 height 24
paste textarea "Makseterminal asub pöördvärava küljes ühekorrapääsme infotahvli all."
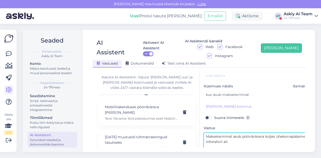
scroll to position [19, 0]
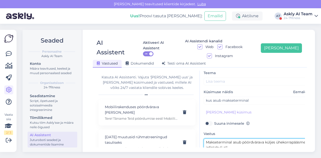
type textarea "Makseterminal asub pöördvärava küljes ühekorrapääsme infotahvli all."
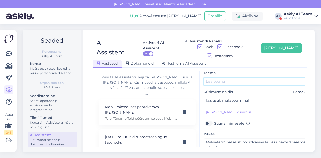
click at [226, 78] on input "text" at bounding box center [256, 82] width 105 height 8
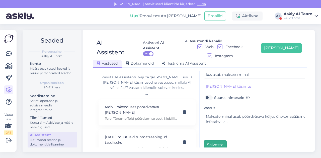
type input "Makseterminal"
click at [220, 141] on button "Salvesta" at bounding box center [215, 146] width 23 height 10
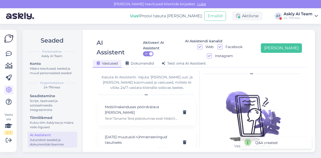
click at [280, 30] on div "AI Assistent Aktiveeri AI Assistent ON AI Assistendi kanalid Web Facebook Insta…" at bounding box center [200, 91] width 231 height 123
click at [284, 43] on button "[PERSON_NAME]" at bounding box center [281, 48] width 41 height 10
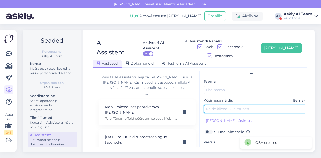
click at [218, 105] on input "text" at bounding box center [256, 109] width 105 height 8
paste input "kas [PERSON_NAME] Sauel avatavas klubis pakutakse ka rühmatreeniguid"
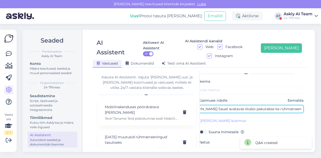
type input "kas [PERSON_NAME] Sauel avatavas klubis pakutakse ka rühmatreeniguid"
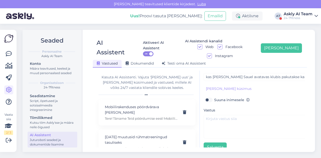
scroll to position [44, 0]
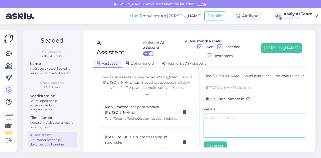
click at [225, 119] on textarea at bounding box center [256, 126] width 105 height 24
paste textarea "Tere! Täname Teid pöördumise eest! Kahjuks Saue spordiklubisse rühmatreeningute…"
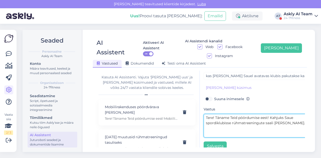
drag, startPoint x: 286, startPoint y: 108, endPoint x: 227, endPoint y: 113, distance: 59.2
click at [227, 114] on textarea "Tere! Täname Teid pöördumise eest! Kahjuks Saue spordiklubisse rühmatreeningute…" at bounding box center [256, 126] width 105 height 24
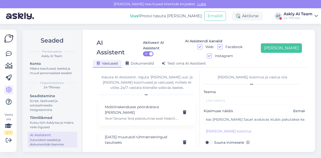
type textarea "Tere! Täname Teid pöördumise eest! Kahjuks Saue spordiklubisse rühmatreeningute…"
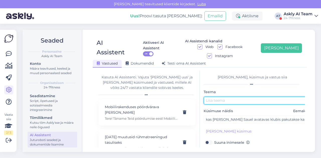
click at [217, 97] on input "text" at bounding box center [256, 101] width 105 height 8
paste input "Saue spordiklubi"
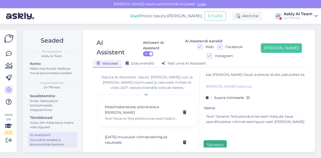
type input "Saue spordiklubi"
click at [211, 141] on button "Salvesta" at bounding box center [215, 146] width 23 height 10
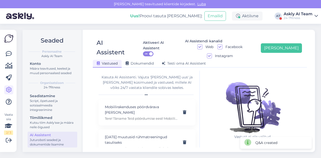
scroll to position [11, 0]
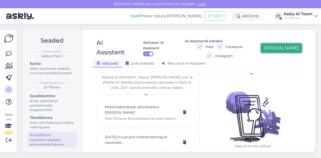
click at [294, 45] on button "[PERSON_NAME]" at bounding box center [281, 48] width 41 height 10
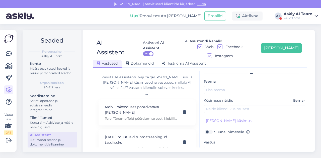
click at [225, 98] on label "Küsimuse näidis Eemalda" at bounding box center [256, 100] width 105 height 5
click at [223, 105] on input "text" at bounding box center [256, 109] width 105 height 8
paste input "ostan tütrele aastase paketi ja mul on ka aastane siis kuidas saame klubisse si…"
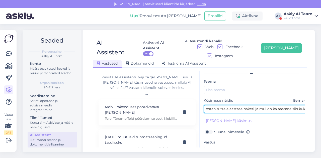
scroll to position [11, 6]
type input "ostan tütrele aastase paketi ja mul on ka aastane siis kuidas saame klubisse si…"
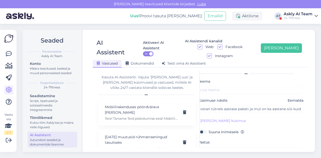
scroll to position [45, 0]
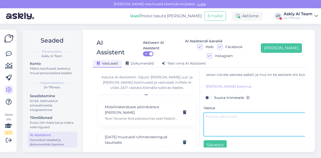
click at [222, 121] on textarea at bounding box center [256, 125] width 105 height 24
paste textarea "Kahjuks ühe kasutaja alla ei ole võimalik erinevatele isikutele pakette osta.. …"
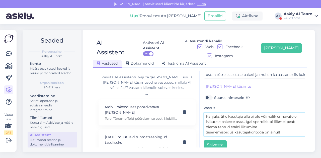
scroll to position [0, 0]
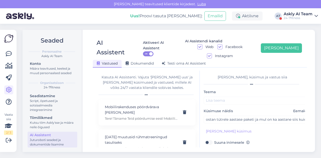
type textarea "Kahjuks ühe kasutaja alla ei ole võimalik erinevatele isikutele pakette osta.. …"
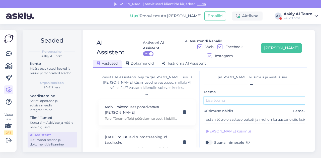
click at [229, 97] on input "text" at bounding box center [256, 101] width 105 height 8
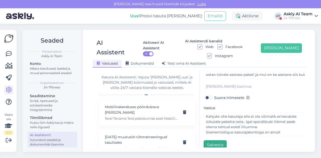
type input "Paketi ostmine lapsele"
click at [213, 141] on button "Salvesta" at bounding box center [215, 146] width 23 height 10
click at [287, 33] on div "AI Assistent Aktiveeri AI Assistent ON AI Assistendi kanalid Web Facebook Insta…" at bounding box center [200, 91] width 231 height 123
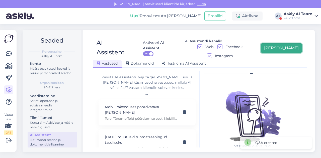
click at [286, 45] on button "[PERSON_NAME]" at bounding box center [281, 48] width 41 height 10
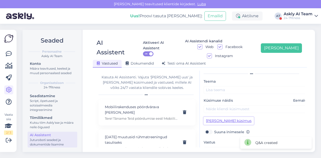
click at [213, 117] on button "[PERSON_NAME] küsimus" at bounding box center [229, 121] width 50 height 8
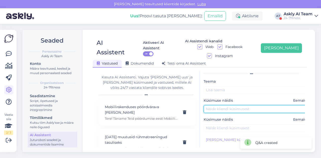
click at [211, 105] on input "text" at bounding box center [256, 109] width 105 height 8
paste input "Ma pean võlga maksma, aga ma ei leia numbrit, kuhu helistada"
type input "Ma pean võlga maksma, aga ma ei leia numbrit, kuhu helistada"
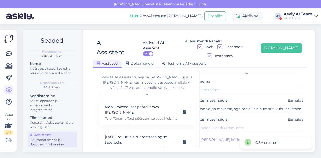
scroll to position [0, 0]
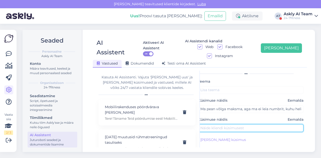
click at [210, 125] on input "text" at bounding box center [250, 129] width 105 height 8
paste input "Tahaksin teada, milline võlg mul on ja kuidas seda saab tasuda?"
type input "Tahaksin teada, milline võlg mul on ja kuidas seda saab tasuda?"
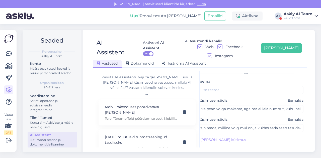
scroll to position [0, 0]
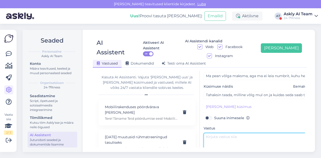
click at [224, 133] on textarea at bounding box center [256, 145] width 105 height 24
paste textarea "Tere! Palun kirjutage arvetega seotud küsimus meie e-mailile [EMAIL_ADDRESS][DO…"
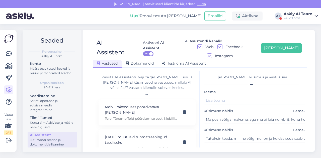
type textarea "Tere! Palun kirjutage arvetega seotud küsimus meie e-mailile [EMAIL_ADDRESS][DO…"
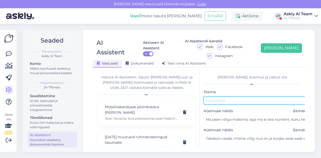
click at [217, 97] on input "text" at bounding box center [256, 101] width 105 height 8
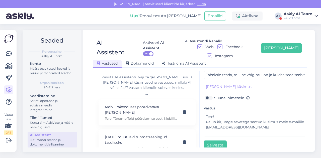
type input "Võlgnevus"
click at [208, 141] on div "[PERSON_NAME], küsimus ja vastus siia Teema Võlgnevus Küsimuse näidis Eemalda M…" at bounding box center [252, 109] width 105 height 77
click at [210, 141] on button "Salvesta" at bounding box center [215, 146] width 23 height 10
click at [283, 31] on div "AI Assistent Aktiveeri AI Assistent ON AI Assistendi kanalid Web Facebook Insta…" at bounding box center [200, 91] width 231 height 123
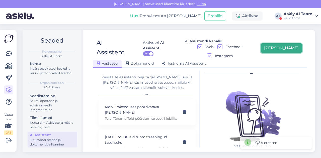
click at [284, 43] on button "[PERSON_NAME]" at bounding box center [281, 48] width 41 height 10
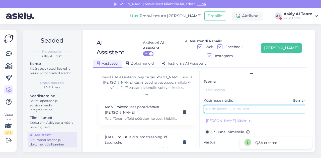
click at [231, 105] on input "text" at bounding box center [256, 109] width 105 height 8
paste input "kuidas ma näen et kas tellisin plastikkaardi"
type input "kuidas ma näen et kas tellisin plastikkaardi"
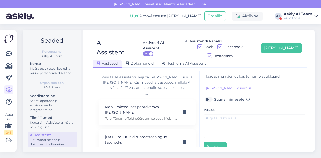
scroll to position [45, 0]
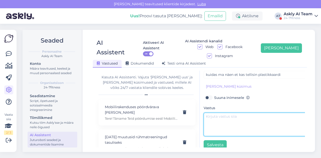
click at [222, 115] on textarea at bounding box center [256, 125] width 105 height 24
paste textarea "Palun saatke enda nimi, saame kontrollida, kas tegite kaardi tellimuse"
type textarea "Palun saatke enda nimi, saame kontrollida, kas tegite kaardi tellimuse"
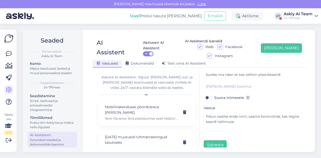
click at [214, 95] on label "Suuna inimesele" at bounding box center [232, 98] width 36 height 7
click at [208, 95] on input "Suuna inimesele" at bounding box center [209, 98] width 10 height 7
checkbox input "true"
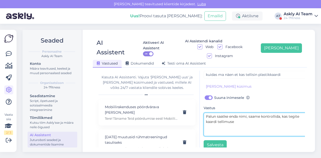
click at [214, 122] on textarea "Palun saatke enda nimi, saame kontrollida, kas tegite kaardi tellimuse" at bounding box center [256, 125] width 105 height 24
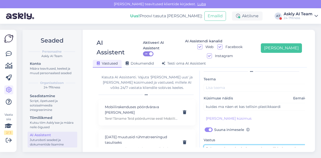
scroll to position [0, 0]
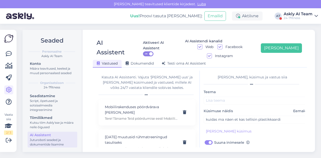
type textarea "Palun saatke enda nimi, saame kontrollida, kas tegite kaardi tellimuse."
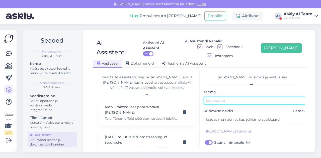
click at [228, 97] on input "text" at bounding box center [256, 101] width 105 height 8
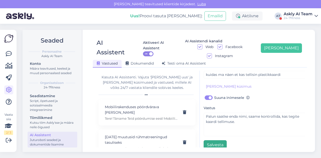
type input "Plastikkaart"
click at [215, 141] on button "Salvesta" at bounding box center [215, 146] width 23 height 10
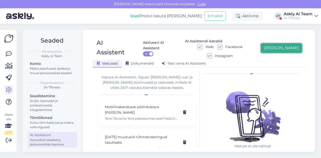
click at [291, 46] on button "[PERSON_NAME]" at bounding box center [281, 48] width 41 height 10
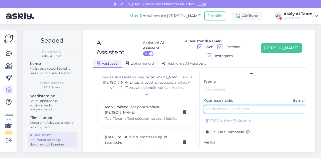
click at [227, 105] on input "text" at bounding box center [256, 109] width 105 height 8
paste
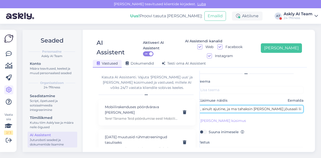
type input "Mul ei ole püsivat isiklikku numbrit, ainult ajutine, ja ma tahaksin [PERSON_NA…"
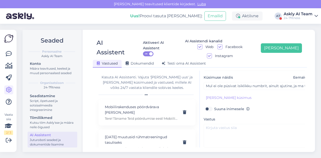
scroll to position [36, 0]
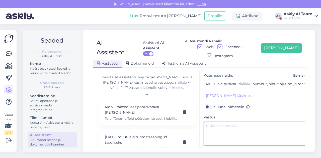
click at [216, 124] on textarea at bounding box center [256, 134] width 105 height 24
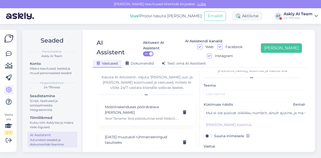
scroll to position [7, 0]
type textarea "Kui Te soovite osta paketti meie kodulehel ja Te ei ole varasemalt meie spordik…"
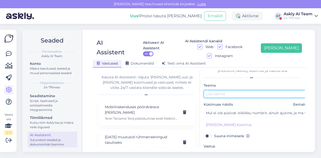
click at [243, 90] on input "text" at bounding box center [256, 94] width 105 height 8
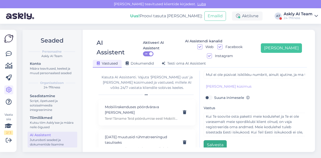
type input "Liitumine [PERSON_NAME] id-kaardita"
click at [223, 141] on button "Salvesta" at bounding box center [215, 146] width 23 height 10
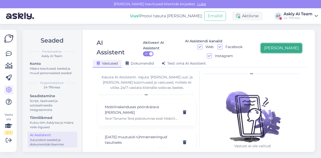
click at [288, 47] on button "[PERSON_NAME]" at bounding box center [281, 48] width 41 height 10
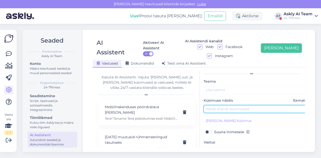
click at [215, 105] on input "text" at bounding box center [256, 109] width 105 height 8
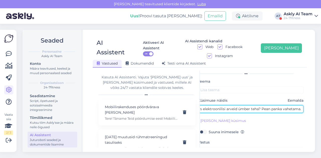
type input "Kuidas elektroonilisi arveid ümber teha? Pean panka vahetama."
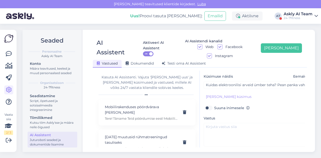
scroll to position [36, 0]
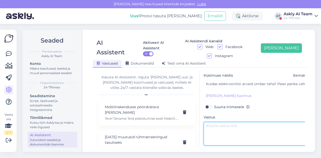
click at [223, 122] on textarea at bounding box center [256, 134] width 105 height 24
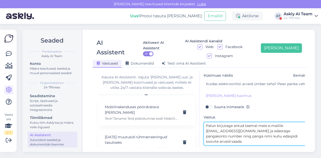
scroll to position [0, 0]
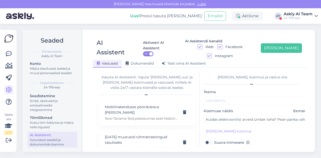
type textarea "Palun kirjutage antud teemal meie e-mailile [EMAIL_ADDRESS][DOMAIN_NAME] ja eda…"
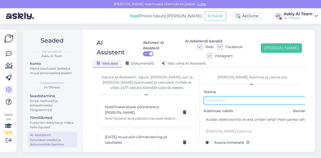
click at [240, 97] on input "text" at bounding box center [256, 101] width 105 height 8
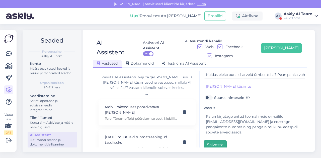
type input "E-arvete muutmine"
click at [210, 141] on button "Salvesta" at bounding box center [215, 146] width 23 height 10
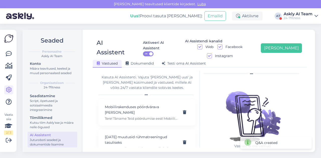
click at [284, 31] on div "AI Assistent Aktiveeri AI Assistent ON AI Assistendi kanalid Web Facebook Insta…" at bounding box center [200, 91] width 231 height 123
click at [286, 45] on button "[PERSON_NAME]" at bounding box center [281, 48] width 41 height 10
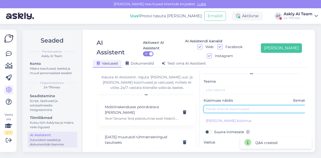
click at [219, 105] on input "text" at bounding box center [256, 109] width 105 height 8
type input "kas on võimalik kuidagi maksta sularahas ?"
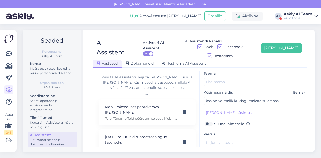
scroll to position [20, 0]
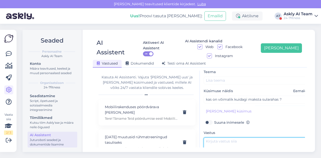
click at [213, 140] on textarea at bounding box center [256, 150] width 105 height 24
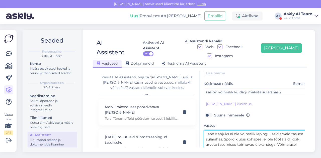
scroll to position [0, 0]
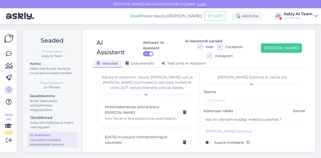
type textarea "Tere! Kahjuks ei ole võimalik lepinguliseid arveid tasuda sularahas. Spordiklub…"
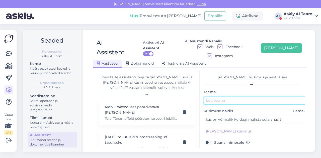
click at [239, 97] on input "text" at bounding box center [256, 101] width 105 height 8
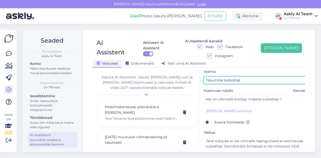
scroll to position [45, 0]
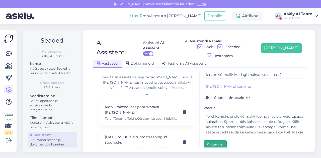
type input "Tasumine sularahas"
click at [218, 141] on button "Salvesta" at bounding box center [215, 146] width 23 height 10
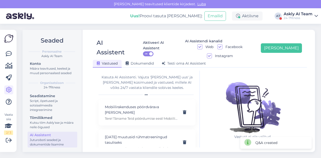
scroll to position [11, 0]
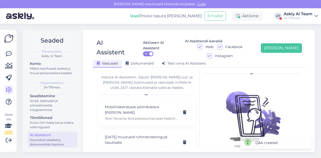
click at [278, 30] on div "AI Assistent Aktiveeri AI Assistent ON AI Assistendi kanalid Web Facebook Insta…" at bounding box center [200, 91] width 231 height 123
click at [281, 43] on button "[PERSON_NAME]" at bounding box center [281, 48] width 41 height 10
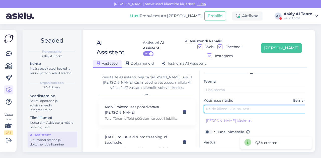
click at [223, 105] on input "text" at bounding box center [256, 109] width 105 height 8
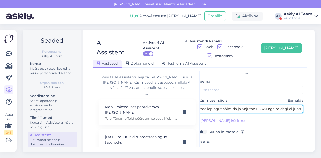
type input "proovin aastast lepingut sõlmida ja vajutan EDASI aga midagi ei juhtu"
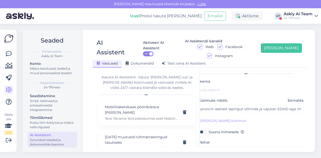
scroll to position [45, 0]
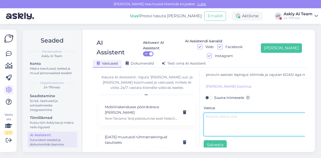
click at [221, 113] on textarea at bounding box center [256, 125] width 105 height 24
click at [270, 113] on textarea "Palun saatke meile probleemikohast kuvatõmmis." at bounding box center [256, 125] width 105 height 24
type textarea "Palun saatke meile probleemist kuvatõmmis."
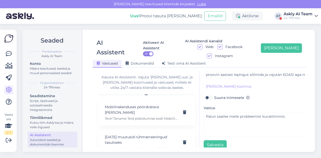
click at [232, 95] on label "Suuna inimesele" at bounding box center [232, 98] width 36 height 7
click at [213, 95] on input "Suuna inimesele" at bounding box center [209, 98] width 10 height 7
checkbox input "true"
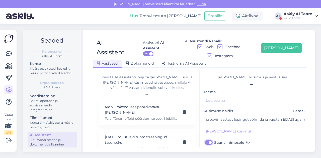
scroll to position [0, 0]
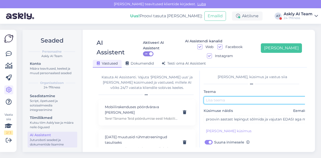
click at [229, 97] on input "text" at bounding box center [256, 101] width 105 height 8
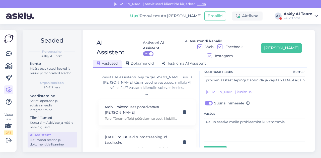
scroll to position [45, 0]
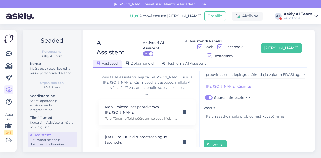
type input "Error lepingu sõlmimisel"
click at [221, 130] on div "Teema Error lepingu sõlmimisel Küsimuse näidis Eemalda proovin aastast lepingut…" at bounding box center [256, 97] width 105 height 106
click at [219, 141] on button "Salvesta" at bounding box center [215, 146] width 23 height 10
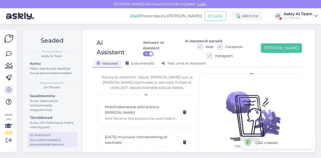
click at [286, 33] on div "AI Assistent Aktiveeri AI Assistent ON AI Assistendi kanalid Web Facebook Insta…" at bounding box center [200, 91] width 231 height 123
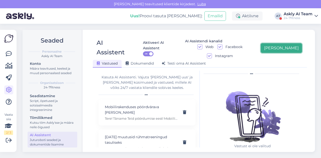
click at [286, 43] on button "[PERSON_NAME]" at bounding box center [281, 48] width 41 height 10
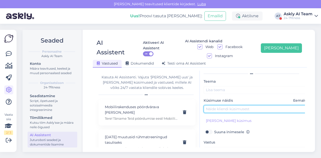
click at [217, 105] on input "text" at bounding box center [256, 109] width 105 height 8
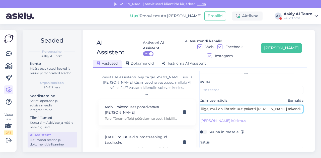
type input "ma [PERSON_NAME] klubi liige, mul on lihtsalt uut paketti [PERSON_NAME] rakendu…"
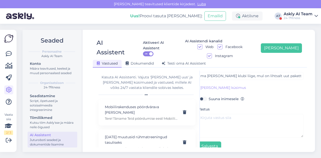
scroll to position [44, 6]
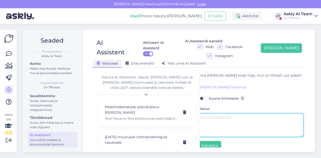
click at [215, 123] on textarea at bounding box center [250, 126] width 105 height 24
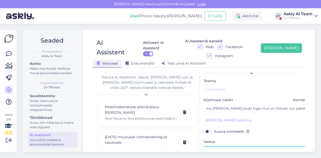
scroll to position [10, 0]
type textarea "Mobiilirakenduse kaudu ei ole võimalik paketti osta. Paketi ostuks [PERSON_NAME…"
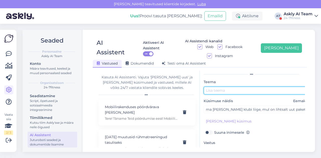
click at [225, 87] on input "text" at bounding box center [256, 91] width 105 height 8
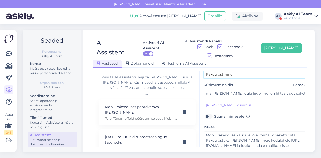
scroll to position [45, 0]
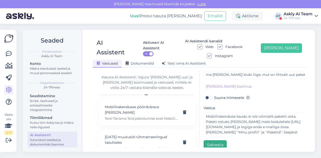
type input "Paketi ostmine"
click at [215, 141] on button "Salvesta" at bounding box center [215, 146] width 23 height 10
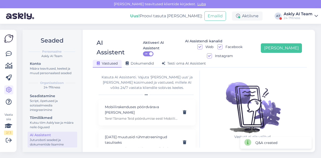
scroll to position [11, 0]
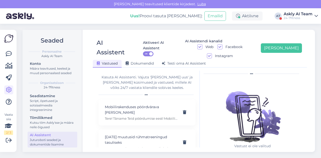
click at [285, 35] on div "AI Assistent Aktiveeri AI Assistent ON AI Assistendi kanalid Web Facebook Insta…" at bounding box center [200, 50] width 214 height 33
click at [286, 43] on button "[PERSON_NAME]" at bounding box center [281, 48] width 41 height 10
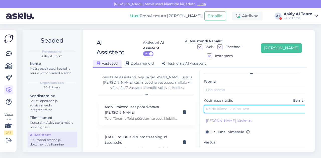
click at [218, 105] on input "text" at bounding box center [256, 109] width 105 height 8
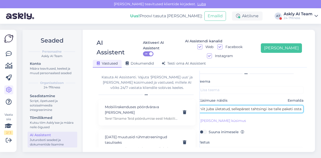
type input "tal on pangakontol limiit juba ületatud, sellepärast tahtsingi ise talle paketi…"
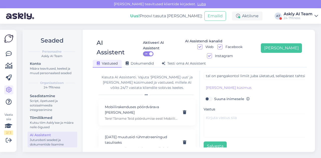
scroll to position [45, 0]
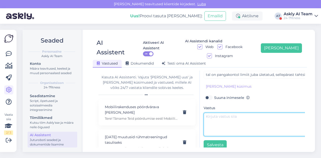
click at [221, 113] on textarea at bounding box center [256, 125] width 105 height 24
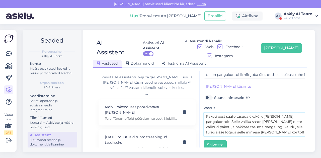
scroll to position [0, 0]
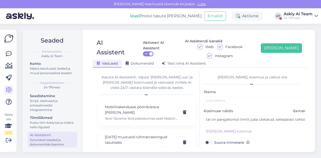
type textarea "Paketi eest saate tasuda ükskõik [PERSON_NAME] pangakontolt. Selle valiku saate…"
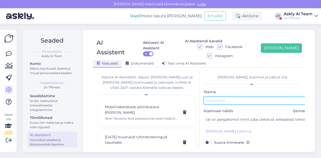
click at [248, 97] on input "text" at bounding box center [256, 101] width 105 height 8
click at [218, 97] on input "Paketi tasumine" at bounding box center [256, 101] width 105 height 8
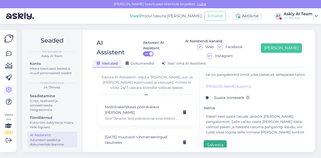
type input "Paketi eest tasumine"
click at [215, 141] on button "Salvesta" at bounding box center [215, 146] width 23 height 10
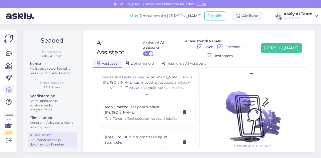
click at [283, 48] on div "Aktiveeri AI Assistent ON AI Assistendi kanalid Web Facebook Instagram [PERSON_…" at bounding box center [217, 48] width 172 height 20
click at [284, 43] on button "[PERSON_NAME]" at bounding box center [281, 48] width 41 height 10
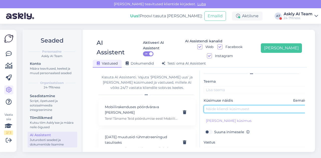
click at [231, 105] on input "text" at bounding box center [256, 109] width 105 height 8
type input "Kas teil [PERSON_NAME] on kunagi plaanis klubi avada?"
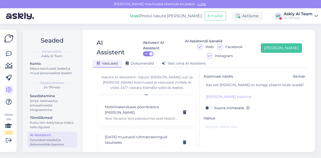
scroll to position [35, 0]
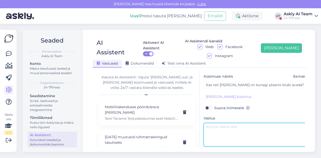
click at [211, 126] on textarea at bounding box center [256, 135] width 105 height 24
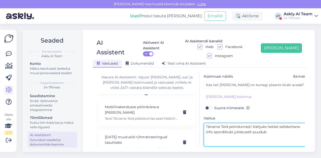
scroll to position [0, 0]
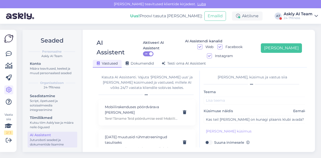
type textarea "Täname Teid pöördumast! Kahjuks hetkel sellekohane info spordiklubi juhatuselt …"
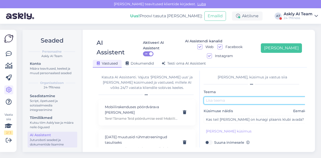
click at [215, 97] on input "text" at bounding box center [256, 101] width 105 height 8
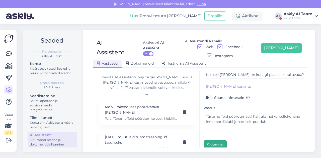
type input "Rapla jõusaal"
click at [214, 141] on button "Salvesta" at bounding box center [215, 146] width 23 height 10
click at [285, 32] on div "AI Assistent Aktiveeri AI Assistent ON AI Assistendi kanalid Web Facebook Insta…" at bounding box center [200, 91] width 231 height 123
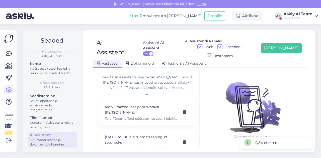
scroll to position [11, 0]
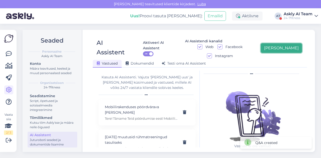
click at [288, 45] on button "[PERSON_NAME]" at bounding box center [281, 48] width 41 height 10
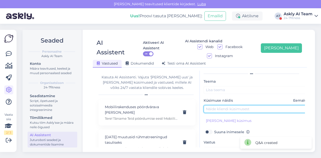
click at [236, 105] on input "text" at bounding box center [256, 109] width 105 height 8
type input "Millal avatakse koplisse planeeritav jõusaal"
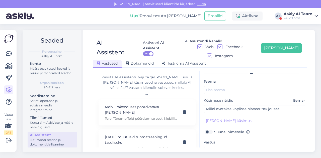
click at [226, 119] on div "Teema Küsimuse näidis Eemalda Millal avatakse koplisse planeeritav jõusaal [PER…" at bounding box center [256, 132] width 105 height 106
click at [222, 117] on button "[PERSON_NAME] küsimus" at bounding box center [229, 121] width 50 height 8
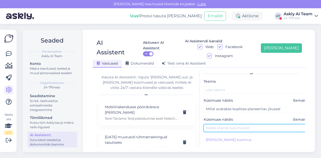
click at [218, 125] on input "text" at bounding box center [256, 129] width 105 height 8
type input "Pakub huvi, millal Kopli saal avatakse"
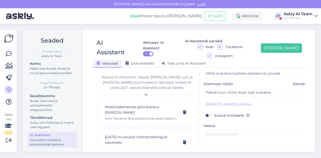
scroll to position [57, 0]
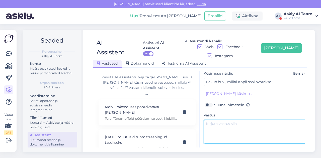
click at [221, 120] on textarea at bounding box center [256, 132] width 105 height 24
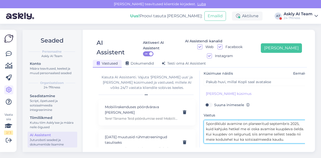
scroll to position [0, 0]
click at [271, 120] on textarea "Tere! Täname Teid pöördumise eest! Marati 24-7fitness Spordiklubi avamine on pl…" at bounding box center [256, 132] width 105 height 24
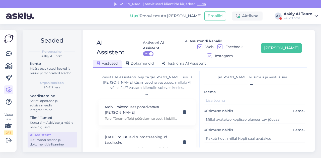
type textarea "Tere! Täname Teid pöördumise eest! Marati 24-7fitness Spordiklubi avamine on pl…"
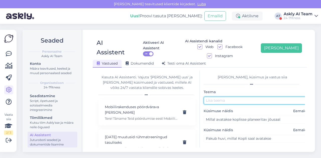
click at [243, 97] on input "text" at bounding box center [256, 101] width 105 height 8
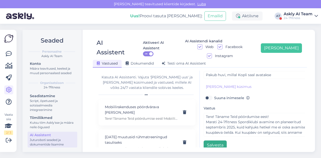
type input "[PERSON_NAME]"
click at [218, 141] on button "Salvesta" at bounding box center [215, 146] width 23 height 10
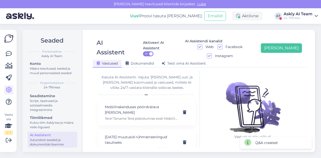
scroll to position [11, 0]
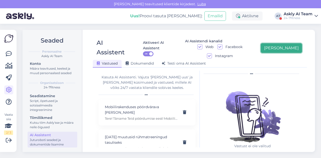
click at [291, 43] on button "[PERSON_NAME]" at bounding box center [281, 48] width 41 height 10
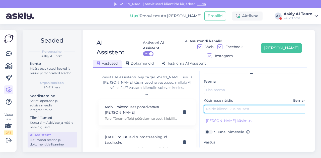
click at [227, 105] on input "text" at bounding box center [256, 109] width 105 height 8
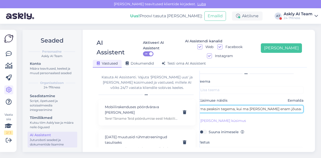
type input "kui aastane leping lõpeb, mida ma peaksin tegema, kui ma [PERSON_NAME] enam jõu…"
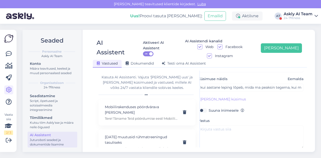
scroll to position [32, 6]
click at [212, 129] on textarea at bounding box center [250, 138] width 105 height 24
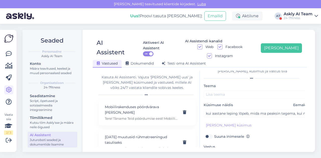
scroll to position [0, 0]
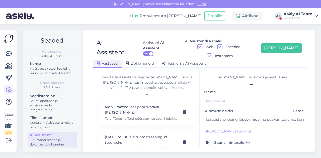
type textarea "Palun saatke [PERSON_NAME] kliendinumber, et saaksime teie lepingu andmeid meie…"
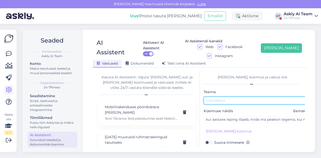
click at [217, 97] on input "text" at bounding box center [256, 101] width 105 height 8
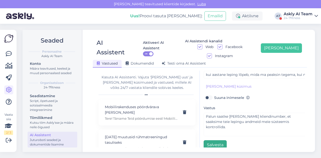
type input "Lepingu [PERSON_NAME]"
click at [215, 141] on button "Salvesta" at bounding box center [215, 146] width 23 height 10
click at [288, 31] on div "AI Assistent Aktiveeri AI Assistent ON AI Assistendi kanalid Web Facebook Insta…" at bounding box center [200, 91] width 231 height 123
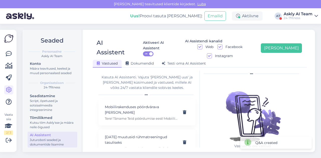
click at [288, 39] on div "Aktiveeri AI Assistent ON AI Assistendi kanalid Web Facebook Instagram [PERSON_…" at bounding box center [217, 48] width 172 height 20
click at [287, 43] on button "[PERSON_NAME]" at bounding box center [281, 48] width 41 height 10
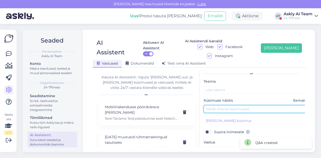
click at [222, 105] on input "text" at bounding box center [256, 109] width 105 height 8
type input "jõusaali treeningmasin on katki"
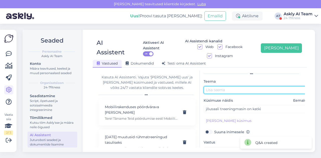
click at [219, 86] on input "text" at bounding box center [256, 90] width 105 height 8
type input "[PERSON_NAME]"
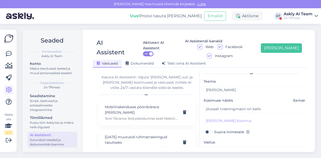
click at [214, 129] on label "Suuna inimesele" at bounding box center [232, 132] width 36 height 7
click at [212, 129] on input "Suuna inimesele" at bounding box center [209, 132] width 10 height 7
checkbox input "true"
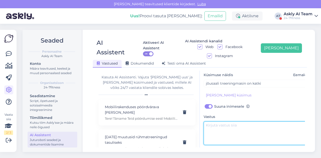
click at [212, 125] on textarea at bounding box center [256, 134] width 105 height 24
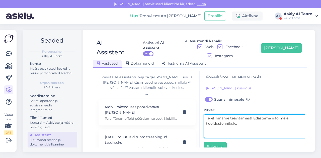
scroll to position [45, 0]
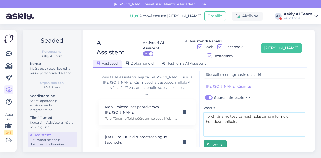
type textarea "Tere! Täname teavitamast! Edastame info meie hooldustehnikule."
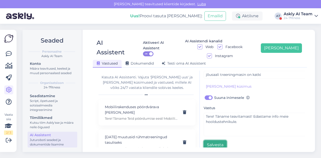
click at [213, 141] on button "Salvesta" at bounding box center [215, 146] width 23 height 10
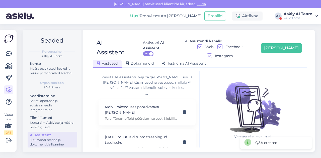
scroll to position [11, 0]
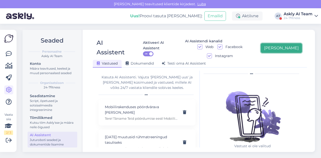
click at [294, 43] on button "[PERSON_NAME]" at bounding box center [281, 48] width 41 height 10
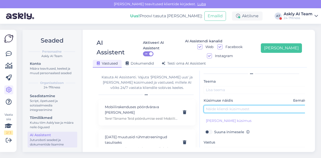
click at [235, 105] on input "text" at bounding box center [256, 109] width 105 height 8
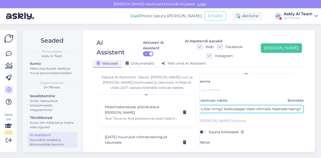
type input "tegin aastase lepingu Kas mingil kokkuleppel oleks võimalik lõpetada leping?"
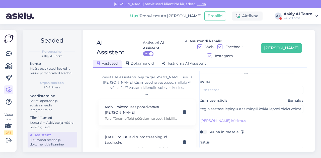
scroll to position [45, 0]
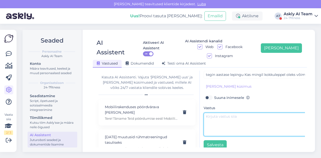
click at [226, 120] on textarea at bounding box center [256, 125] width 105 height 24
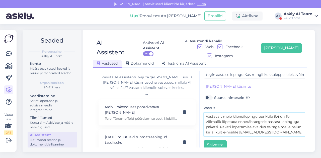
scroll to position [4, 0]
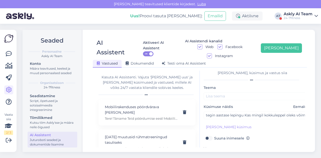
type textarea "Vastavalt meie kliendilepingu punktile 9.4 on Teil võimalik lõpetada ennetähtae…"
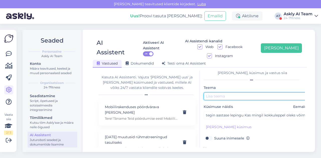
click at [215, 93] on input "text" at bounding box center [256, 97] width 105 height 8
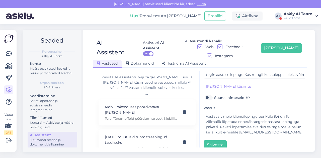
type input "Aastase lepingu lõpetamine"
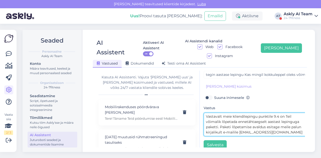
click at [221, 118] on textarea "Vastavalt meie kliendilepingu punktile 9.4 on Teil võimalik lõpetada ennetähtae…" at bounding box center [256, 125] width 105 height 24
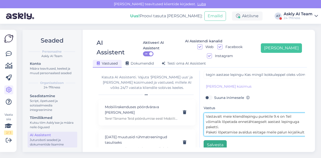
type textarea "Vastavalt meie kliendilepingu punktile 9.4 on Teil võimalik lõpetada ennetähtae…"
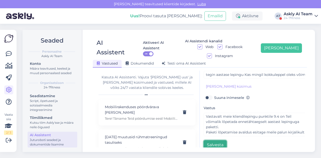
click at [214, 141] on button "Salvesta" at bounding box center [215, 146] width 23 height 10
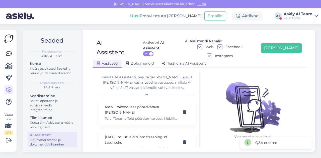
scroll to position [11, 0]
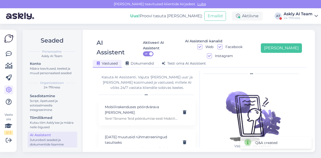
click at [281, 35] on div "AI Assistent Aktiveeri AI Assistent ON AI Assistendi kanalid Web Facebook Insta…" at bounding box center [200, 50] width 214 height 33
click at [285, 43] on button "[PERSON_NAME]" at bounding box center [281, 48] width 41 height 10
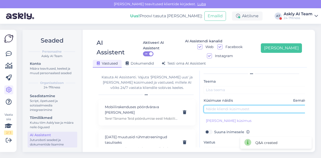
click at [228, 105] on input "text" at bounding box center [256, 109] width 105 height 8
type input "Soovin muuta maksekuupäeva"
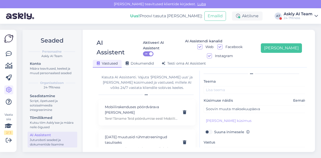
scroll to position [45, 0]
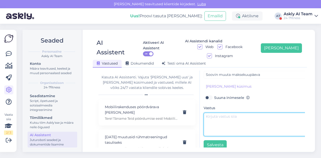
click at [225, 119] on textarea at bounding box center [256, 125] width 105 height 24
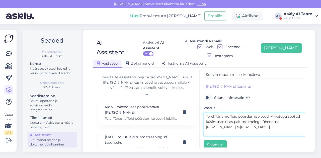
scroll to position [0, 0]
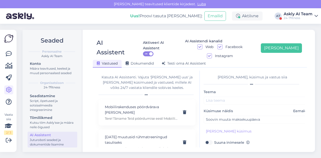
type textarea "Tere! Täname Teid pöördumise eest! Arvetega seotud küsimuste osas palume meiega…"
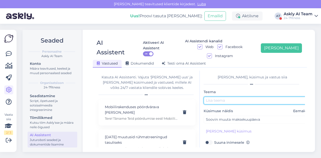
click at [231, 97] on input "text" at bounding box center [256, 101] width 105 height 8
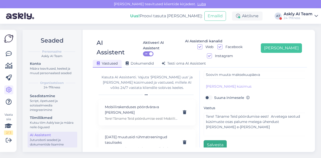
type input "Maksekuupäeva muutmine"
click at [210, 141] on button "Salvesta" at bounding box center [215, 146] width 23 height 10
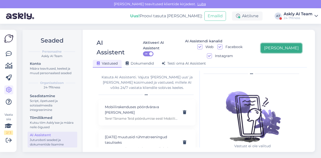
click at [284, 43] on button "[PERSON_NAME]" at bounding box center [281, 48] width 41 height 10
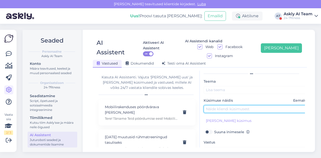
click at [223, 105] on input "text" at bounding box center [256, 109] width 105 height 8
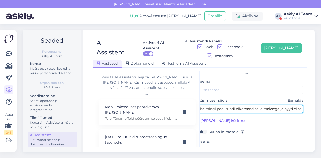
type input "Ma [PERSON_NAME] siin ukse taga juba mingi pool tundi nikerdand selle maksega j…"
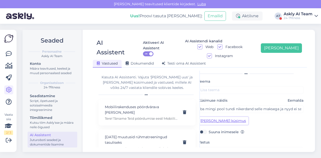
click at [220, 117] on button "[PERSON_NAME] küsimus" at bounding box center [223, 121] width 50 height 8
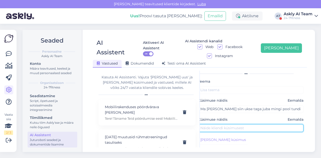
click at [215, 125] on input "text" at bounding box center [250, 129] width 105 height 8
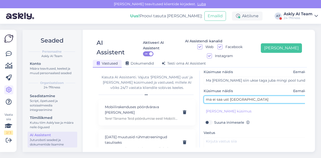
scroll to position [39, 0]
type input "ma ei saa ust [GEOGRAPHIC_DATA]"
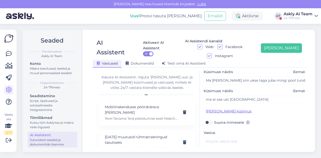
scroll to position [64, 0]
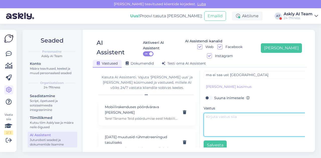
click at [216, 113] on textarea at bounding box center [256, 125] width 105 height 24
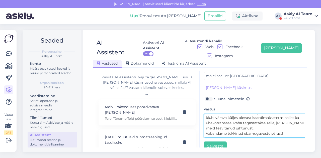
scroll to position [63, 0]
click at [233, 114] on textarea "Tere! Täname Teid pöördumise eest! Kui Teil on probleem spordiklubisse sisenemi…" at bounding box center [256, 126] width 105 height 24
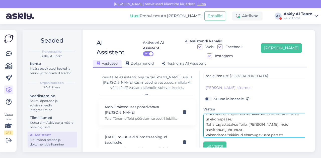
scroll to position [47, 0]
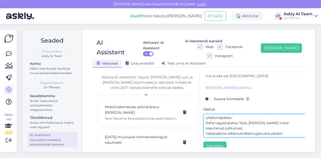
click at [206, 118] on textarea "Tere! Täname Teid pöördumise eest! Kui Teil on probleem spordiklubisse sisenemi…" at bounding box center [256, 126] width 105 height 24
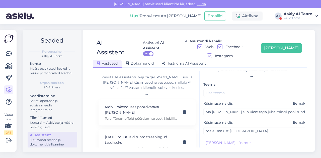
scroll to position [0, 0]
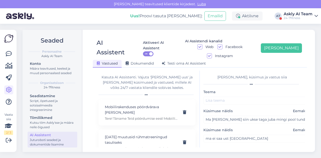
type textarea "Tere! Täname Teid pöördumise eest! Kui Teil on probleem spordiklubisse sisenemi…"
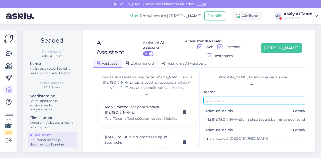
click at [237, 97] on input "text" at bounding box center [256, 101] width 105 height 8
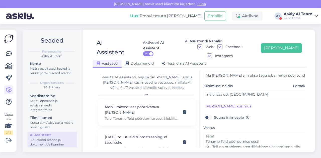
scroll to position [64, 0]
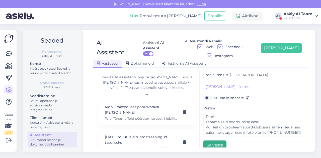
type input "Uks ei avane"
click at [212, 141] on button "Salvesta" at bounding box center [215, 146] width 23 height 10
click at [283, 35] on div "AI Assistent Aktiveeri AI Assistent ON AI Assistendi kanalid Web Facebook Insta…" at bounding box center [200, 50] width 214 height 33
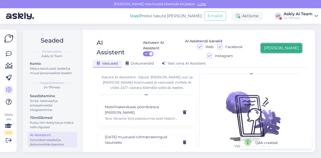
click at [285, 43] on button "[PERSON_NAME]" at bounding box center [281, 48] width 41 height 10
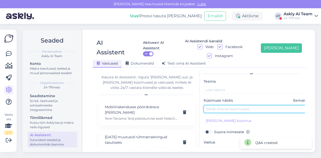
click at [227, 105] on input "text" at bounding box center [256, 109] width 105 height 8
type input "Mis tüüpi treening on Ringtrenn?"
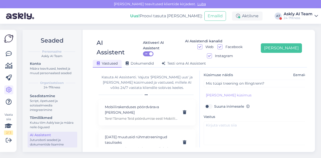
scroll to position [37, 0]
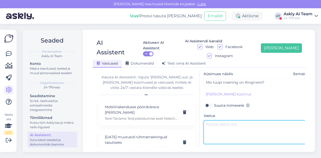
click at [238, 122] on textarea at bounding box center [256, 133] width 105 height 24
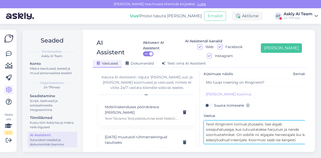
scroll to position [0, 0]
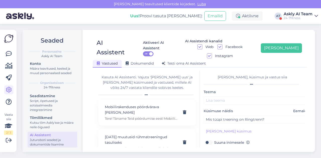
type textarea "Tere! Ringtrenn toimub jõusaalis. See algab sissejuhatusega, kus tutvustatakse …"
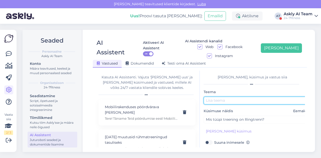
click at [210, 97] on input "text" at bounding box center [256, 101] width 105 height 8
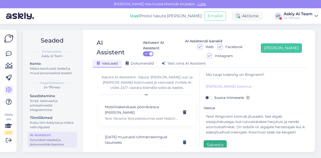
type input "Ringtrenn"
click at [213, 141] on button "Salvesta" at bounding box center [215, 146] width 23 height 10
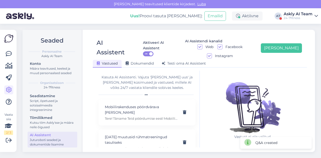
scroll to position [11, 0]
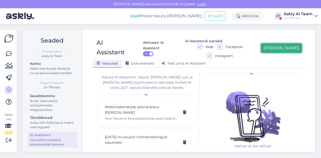
click at [285, 46] on button "[PERSON_NAME]" at bounding box center [281, 48] width 41 height 10
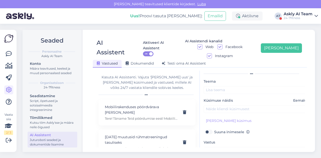
click at [218, 106] on div "Teema Küsimuse näidis Eemalda [PERSON_NAME] kliendi küsimus Suuna inimesele Vas…" at bounding box center [256, 132] width 105 height 106
click at [216, 105] on input "text" at bounding box center [256, 109] width 105 height 8
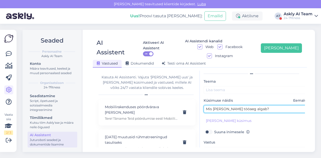
type input "Mis [PERSON_NAME] tööaeg algab?"
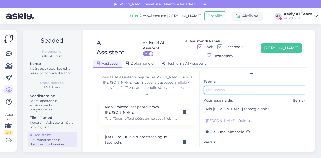
click at [211, 86] on input "text" at bounding box center [256, 90] width 105 height 8
type input "Tööaeg"
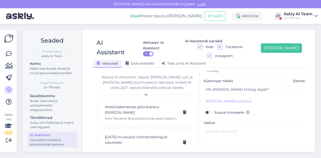
scroll to position [32, 0]
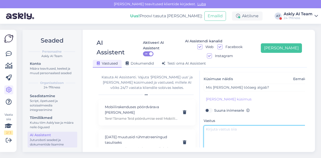
click at [219, 126] on textarea at bounding box center [256, 138] width 105 height 24
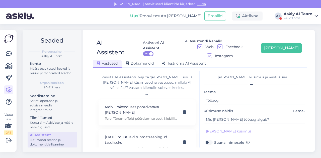
scroll to position [45, 0]
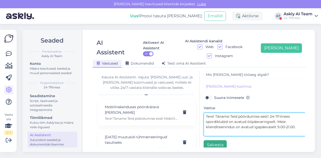
type textarea "Tere! Täname Teid pöördumise eest! 24-7Fitness spordiklubid on avatud ööpäevari…"
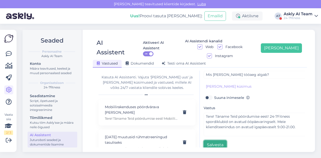
click at [213, 141] on button "Salvesta" at bounding box center [215, 146] width 23 height 10
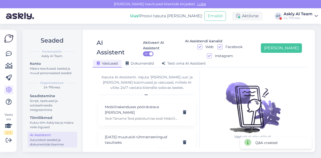
scroll to position [11, 0]
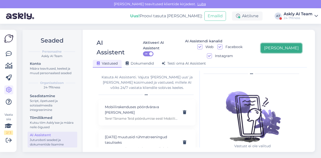
click at [286, 44] on button "[PERSON_NAME]" at bounding box center [281, 48] width 41 height 10
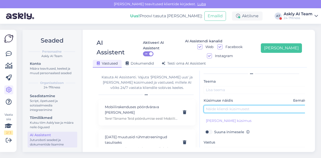
click at [214, 105] on input "text" at bounding box center [256, 109] width 105 height 8
click at [255, 105] on input "Mis klubides on teil poksikottid?" at bounding box center [256, 109] width 105 height 8
type input "Mis klubides on teil poksikotid?"
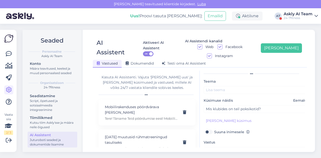
scroll to position [45, 0]
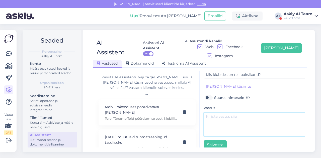
click at [214, 124] on textarea at bounding box center [256, 125] width 105 height 24
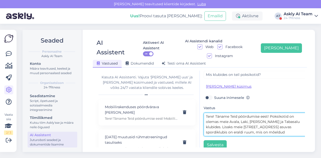
scroll to position [0, 0]
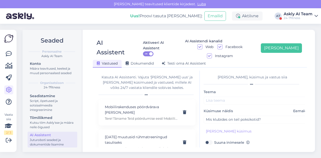
type textarea "Tere! Täname Teid pöördumise eest! Poksikotid on olemas meie Avala, Laki, [PERS…"
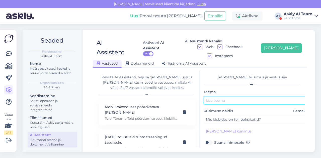
click at [213, 97] on input "text" at bounding box center [256, 101] width 105 height 8
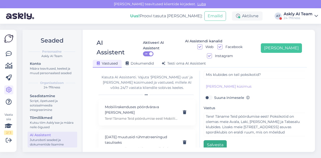
type input "Poksikotid"
click at [212, 141] on button "Salvesta" at bounding box center [215, 146] width 23 height 10
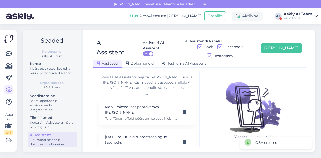
scroll to position [11, 0]
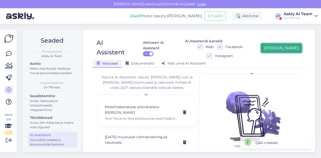
click at [298, 45] on button "[PERSON_NAME]" at bounding box center [281, 48] width 41 height 10
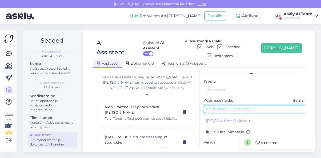
click at [229, 105] on input "text" at bounding box center [256, 109] width 105 height 8
type input "kas seal mustamäel on poksikotid vabas kasutuses"
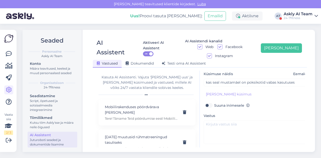
scroll to position [38, 0]
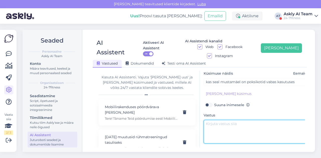
click at [214, 120] on textarea at bounding box center [256, 132] width 105 height 24
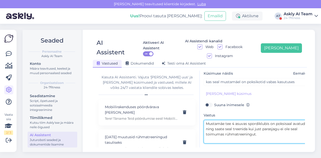
scroll to position [0, 0]
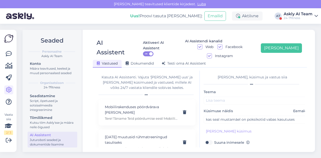
type textarea "Mustamäe tee 4 asuvas spordiklubis on poksisaal avatud ning saate seal treenida…"
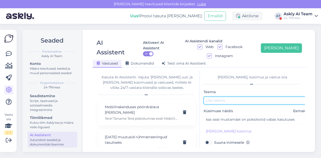
click at [217, 97] on input "text" at bounding box center [256, 101] width 105 height 8
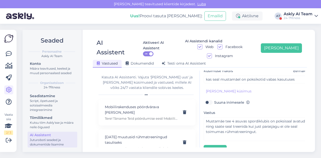
scroll to position [45, 0]
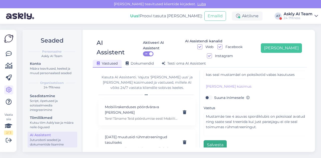
type input "Poksikotid"
click at [215, 141] on button "Salvesta" at bounding box center [215, 146] width 23 height 10
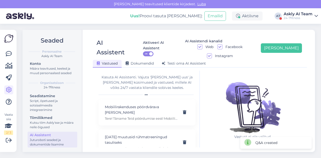
scroll to position [11, 0]
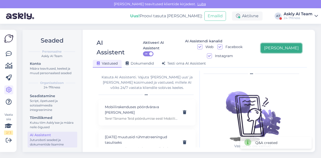
click at [286, 43] on button "[PERSON_NAME]" at bounding box center [281, 48] width 41 height 10
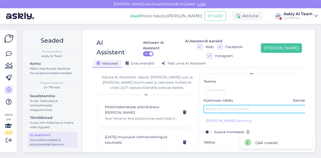
click at [226, 105] on input "text" at bounding box center [256, 109] width 105 height 8
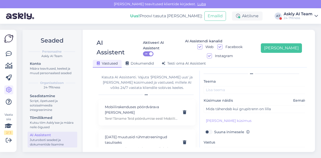
scroll to position [45, 0]
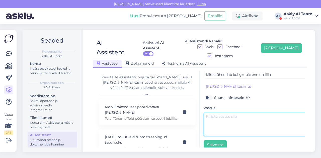
click at [218, 118] on textarea at bounding box center [256, 125] width 105 height 24
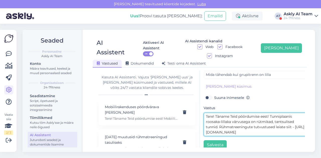
scroll to position [0, 0]
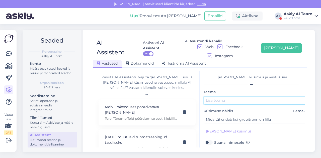
click at [217, 97] on input "text" at bounding box center [256, 101] width 105 height 8
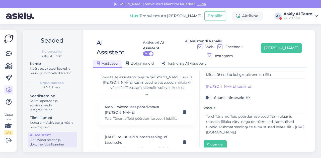
click at [211, 142] on div "[PERSON_NAME], küsimus ja vastus siia Teema Rühmatrenni värv Küsimuse näidis Ee…" at bounding box center [252, 109] width 105 height 77
click at [209, 141] on button "Salvesta" at bounding box center [215, 146] width 23 height 10
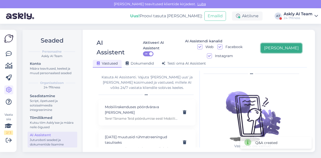
click at [287, 47] on button "[PERSON_NAME]" at bounding box center [281, 48] width 41 height 10
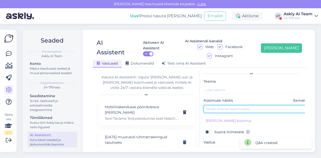
click at [237, 105] on input "text" at bounding box center [256, 109] width 105 height 8
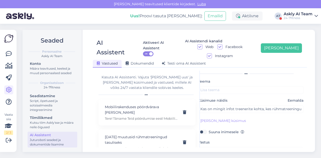
scroll to position [42, 0]
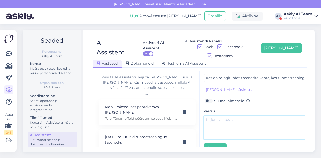
click at [215, 121] on textarea at bounding box center [256, 128] width 105 height 24
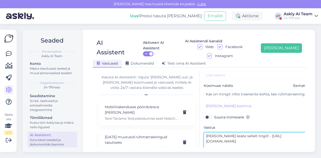
scroll to position [26, 0]
drag, startPoint x: 215, startPoint y: 126, endPoint x: 243, endPoint y: 126, distance: 27.6
click at [243, 132] on textarea "[PERSON_NAME] leiate sellelt lingilt - [URL][DOMAIN_NAME]" at bounding box center [256, 144] width 105 height 24
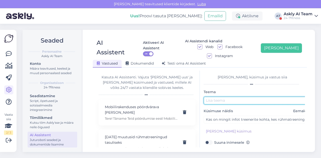
click at [216, 97] on input "text" at bounding box center [256, 101] width 105 height 8
click at [207, 97] on input "rühmatreenerid" at bounding box center [256, 101] width 105 height 8
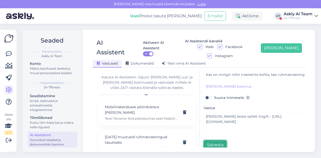
click at [211, 141] on button "Salvesta" at bounding box center [215, 146] width 23 height 10
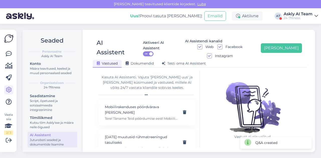
scroll to position [11, 0]
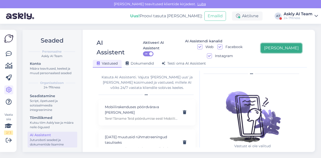
click at [292, 43] on button "[PERSON_NAME]" at bounding box center [281, 48] width 41 height 10
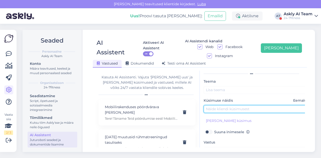
click at [220, 105] on input "text" at bounding box center [256, 109] width 105 height 8
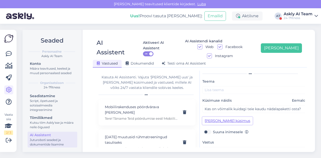
click at [215, 117] on button "[PERSON_NAME] küsimus" at bounding box center [228, 121] width 50 height 8
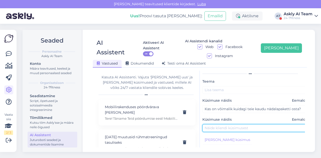
click at [235, 125] on input "text" at bounding box center [255, 129] width 105 height 8
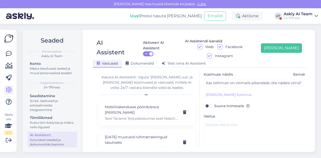
scroll to position [64, 0]
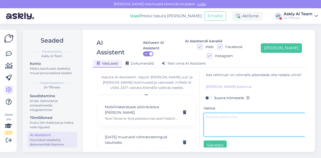
click at [225, 113] on textarea at bounding box center [256, 125] width 105 height 24
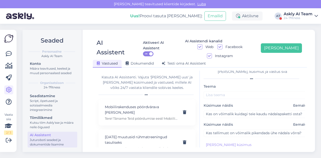
scroll to position [0, 0]
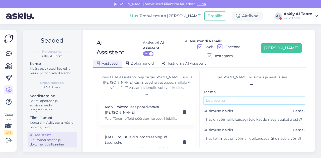
click at [223, 97] on input "text" at bounding box center [256, 101] width 105 height 8
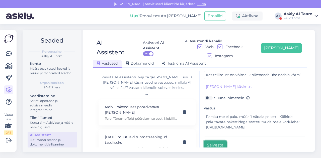
click at [216, 141] on button "Salvesta" at bounding box center [215, 146] width 23 height 10
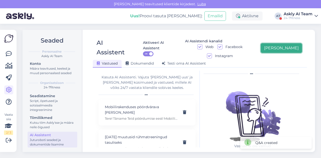
click at [288, 47] on button "[PERSON_NAME]" at bounding box center [281, 48] width 41 height 10
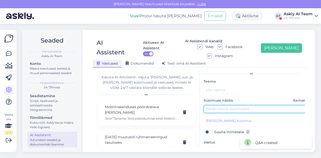
click at [226, 105] on input "text" at bounding box center [256, 109] width 105 height 8
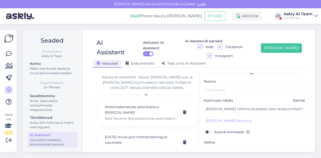
scroll to position [45, 0]
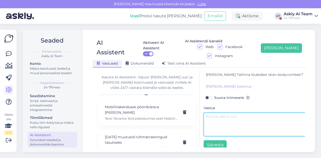
click at [223, 126] on textarea at bounding box center [256, 125] width 105 height 24
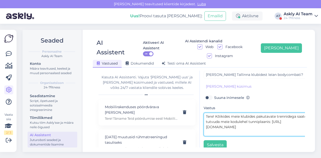
scroll to position [0, 0]
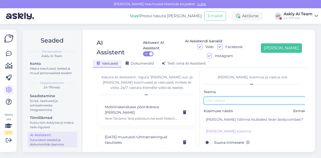
click at [231, 97] on input "text" at bounding box center [256, 101] width 105 height 8
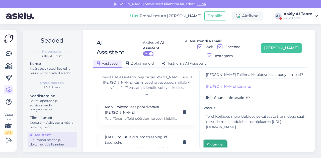
click at [220, 141] on button "Salvesta" at bounding box center [215, 146] width 23 height 10
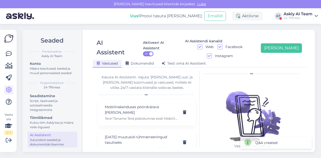
click at [304, 12] on div "Askly AI Team" at bounding box center [298, 14] width 29 height 4
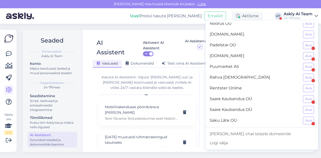
scroll to position [307, 0]
click at [304, 117] on button "Ava" at bounding box center [308, 121] width 11 height 8
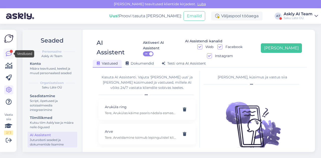
click at [11, 55] on icon at bounding box center [9, 54] width 6 height 6
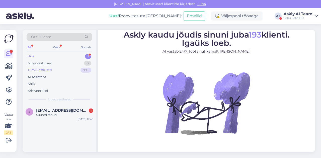
click at [45, 72] on div "Tiimi vestlused" at bounding box center [40, 70] width 25 height 5
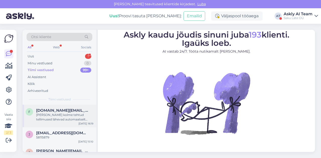
click at [61, 119] on div "[PERSON_NAME] kolme tehtud tellimused lähevad automaatselt ülejärgmiseks tööpäe…" at bounding box center [64, 117] width 57 height 9
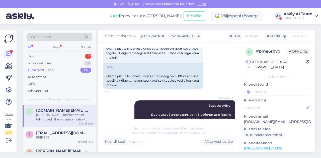
scroll to position [38, 0]
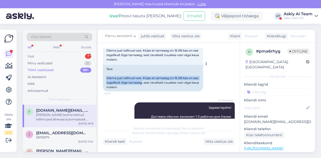
drag, startPoint x: 107, startPoint y: 78, endPoint x: 148, endPoint y: 83, distance: 41.7
click at [148, 83] on div "Tere Oleme just tellinud vesi. Kirjas et tarneaeg on 15.08 kas on see tegelikul…" at bounding box center [153, 78] width 100 height 27
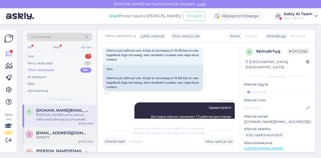
click at [73, 138] on div "58115879" at bounding box center [64, 138] width 57 height 5
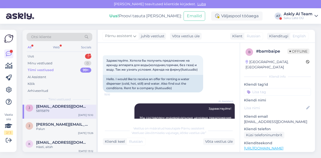
scroll to position [27, 0]
click at [57, 133] on div "[PERSON_NAME] [PERSON_NAME][EMAIL_ADDRESS][DOMAIN_NAME] Palun [DATE] 13:26" at bounding box center [60, 128] width 74 height 18
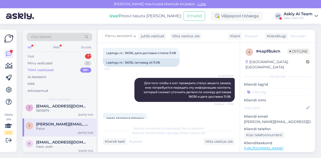
scroll to position [136, 0]
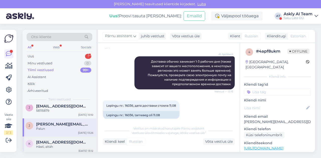
click at [58, 141] on span "[EMAIL_ADDRESS][DOMAIN_NAME]" at bounding box center [62, 142] width 52 height 5
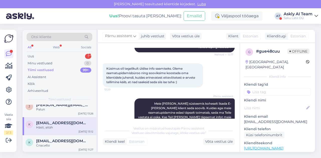
scroll to position [164, 0]
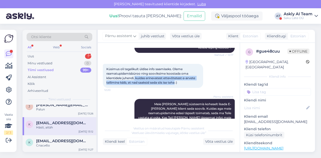
drag, startPoint x: 136, startPoint y: 78, endPoint x: 177, endPoint y: 82, distance: 40.9
click at [177, 82] on span "Küsimus oli tegelikult üldise info saamiseks. Oleme raamatupidamisbüroo ning so…" at bounding box center [151, 75] width 90 height 17
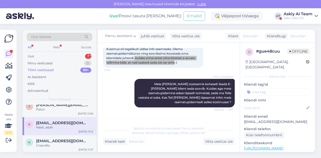
scroll to position [185, 0]
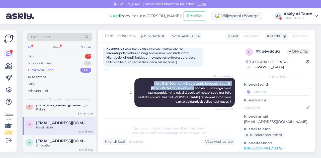
drag, startPoint x: 136, startPoint y: 84, endPoint x: 154, endPoint y: 89, distance: 18.4
click at [154, 89] on span "Meie [PERSON_NAME] süsteemis koheselt lisada E-[PERSON_NAME] klient seda soovib…" at bounding box center [185, 93] width 94 height 22
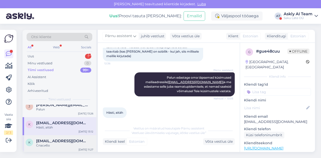
click at [54, 142] on span "[EMAIL_ADDRESS][DOMAIN_NAME]" at bounding box center [62, 141] width 52 height 5
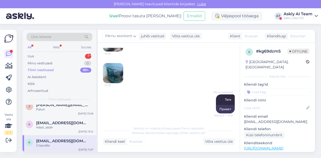
scroll to position [132, 0]
click at [115, 72] on img at bounding box center [113, 74] width 20 height 20
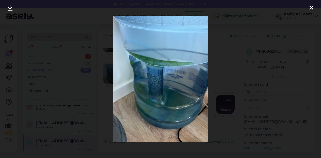
click at [214, 71] on div at bounding box center [160, 79] width 321 height 158
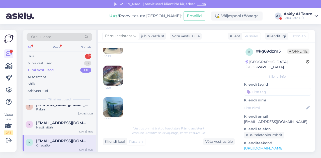
scroll to position [96, 0]
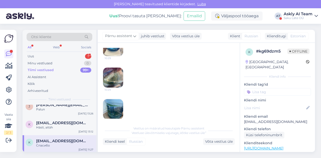
click at [123, 70] on img at bounding box center [113, 78] width 20 height 20
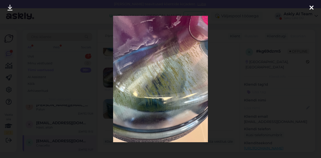
click at [219, 72] on div at bounding box center [160, 79] width 321 height 158
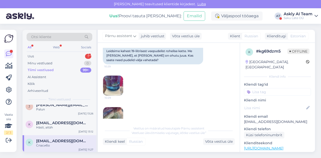
scroll to position [56, 0]
click at [109, 80] on img at bounding box center [113, 86] width 20 height 20
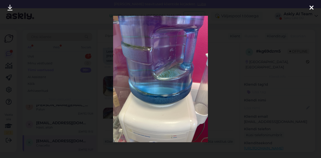
click at [222, 81] on div at bounding box center [160, 79] width 321 height 158
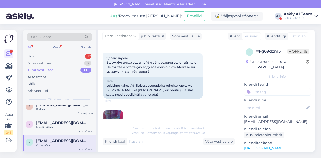
scroll to position [21, 0]
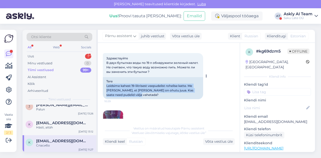
drag, startPoint x: 106, startPoint y: 87, endPoint x: 129, endPoint y: 96, distance: 24.5
click at [129, 96] on div "Tere Leidsime kahest 19-liitrisest veepudelist rohelise katte. Me [PERSON_NAME]…" at bounding box center [153, 88] width 100 height 22
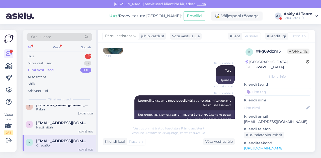
scroll to position [174, 0]
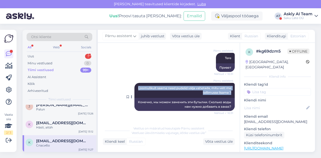
drag, startPoint x: 137, startPoint y: 89, endPoint x: 230, endPoint y: 93, distance: 93.0
click at [230, 93] on div "Pärnu assistent Loomulikult saame need pudelid välja vahetada, mitu vett me tel…" at bounding box center [185, 90] width 100 height 15
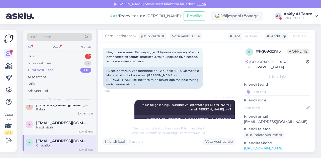
scroll to position [323, 0]
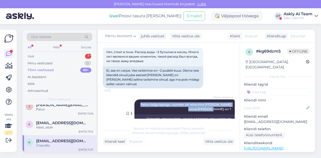
drag, startPoint x: 137, startPoint y: 100, endPoint x: 230, endPoint y: 106, distance: 92.7
click at [230, 106] on div "Pärnu assistent [PERSON_NAME] öelge lepingu number või ettevõtte [PERSON_NAME] …" at bounding box center [185, 107] width 100 height 15
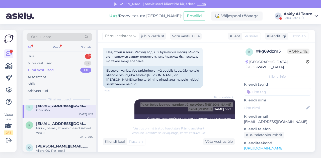
scroll to position [82, 0]
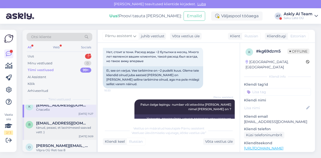
click at [64, 129] on div "tänud, peaasi, et laoinimesed saavad vett :)" at bounding box center [64, 130] width 57 height 9
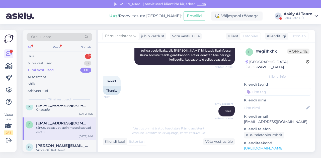
scroll to position [281, 0]
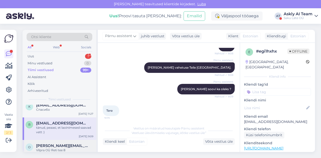
click at [68, 148] on span "[PERSON_NAME][EMAIL_ADDRESS][DOMAIN_NAME]" at bounding box center [62, 146] width 52 height 5
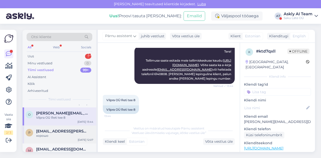
scroll to position [115, 0]
click at [57, 138] on div "p [EMAIL_ADDRESS][PERSON_NAME][DOMAIN_NAME] хорошо [DATE] 12:07" at bounding box center [60, 135] width 74 height 18
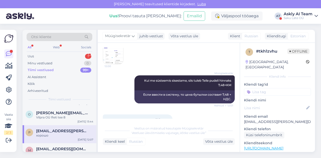
scroll to position [351, 0]
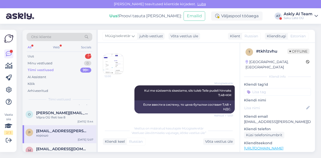
click at [118, 61] on img at bounding box center [113, 64] width 20 height 20
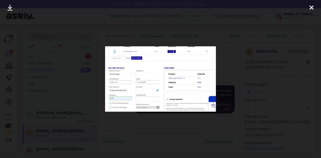
click at [221, 67] on div at bounding box center [160, 79] width 321 height 158
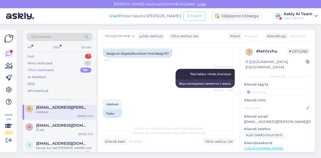
scroll to position [139, 0]
click at [56, 129] on div "Ei ole." at bounding box center [64, 130] width 57 height 5
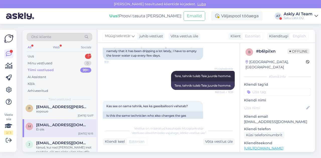
scroll to position [293, 0]
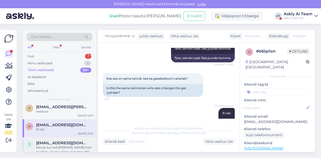
click at [61, 139] on div "j [EMAIL_ADDRESS][DOMAIN_NAME] tänud, kui nad [PERSON_NAME] inot saadaks, siis …" at bounding box center [60, 149] width 74 height 23
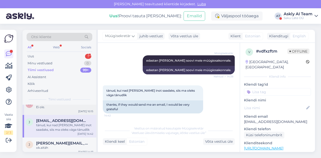
scroll to position [165, 0]
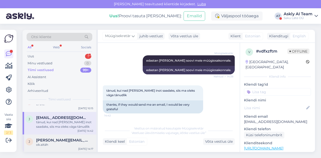
click at [51, 141] on span "[PERSON_NAME][EMAIL_ADDRESS][DOMAIN_NAME]" at bounding box center [62, 140] width 52 height 5
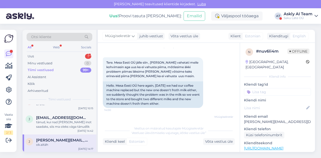
scroll to position [244, 0]
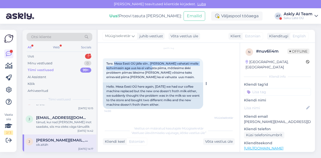
drag, startPoint x: 115, startPoint y: 59, endPoint x: 148, endPoint y: 63, distance: 33.2
click at [148, 63] on span "Tere. Mesa Eesti OÜ jälle siin , [PERSON_NAME] vahetati meile kohvimasin aga uu…" at bounding box center [152, 70] width 93 height 17
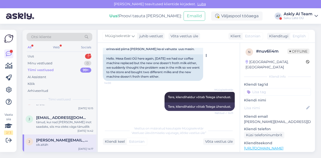
scroll to position [274, 0]
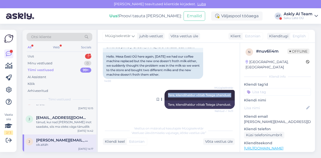
drag, startPoint x: 163, startPoint y: 91, endPoint x: 231, endPoint y: 90, distance: 68.1
click at [231, 90] on div "Müügisekretär Tere, kliendihaldur võtab Teiega ühendust. Nähtud ✓ 14:11" at bounding box center [200, 95] width 70 height 11
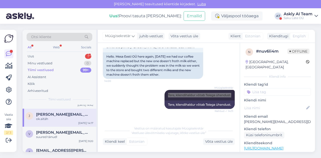
scroll to position [191, 0]
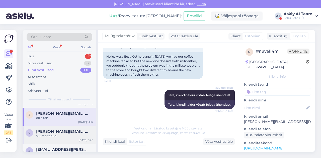
click at [62, 137] on div "suured tänud!" at bounding box center [64, 136] width 57 height 5
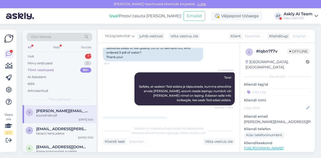
scroll to position [212, 0]
click at [57, 135] on div "a [EMAIL_ADDRESS][PERSON_NAME][DOMAIN_NAME] tänan:) kena päeva [DATE] 13:53" at bounding box center [60, 132] width 74 height 18
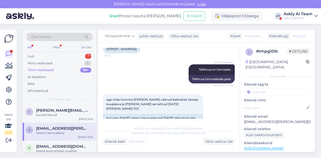
scroll to position [155, 0]
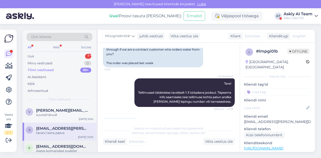
click at [60, 147] on span "[EMAIL_ADDRESS][DOMAIN_NAME]" at bounding box center [62, 147] width 52 height 5
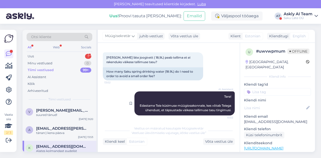
scroll to position [22, 0]
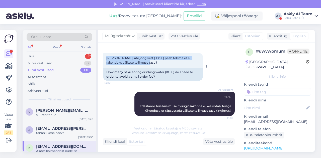
drag, startPoint x: 105, startPoint y: 58, endPoint x: 148, endPoint y: 62, distance: 42.7
click at [148, 62] on div "[PERSON_NAME] läte joogivett ( 18,9L) peab tellima et ei rakenduks väikese tell…" at bounding box center [153, 60] width 100 height 15
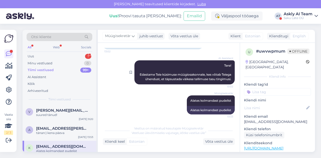
scroll to position [54, 0]
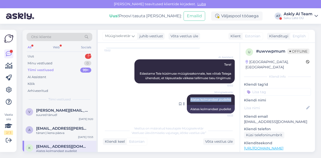
drag, startPoint x: 186, startPoint y: 100, endPoint x: 230, endPoint y: 100, distance: 44.5
click at [230, 100] on div "Müügisekretär Alates kolmandast pudelist 13:33" at bounding box center [211, 100] width 48 height 11
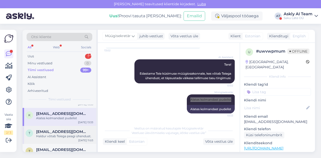
scroll to position [246, 0]
click at [68, 138] on div "Haldur võtab Teiega peagi ühendust." at bounding box center [64, 136] width 57 height 5
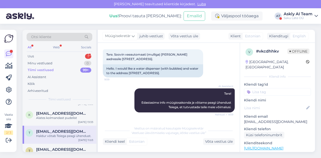
scroll to position [21, 0]
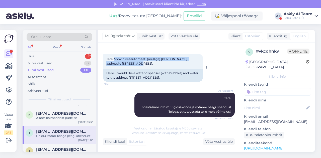
drag, startPoint x: 115, startPoint y: 59, endPoint x: 126, endPoint y: 64, distance: 11.8
click at [126, 64] on div "Tere. Soovin veeautomaati (mulliga) [PERSON_NAME] aadressile [STREET_ADDRESS]. …" at bounding box center [153, 61] width 100 height 15
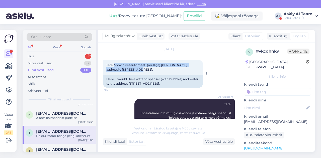
scroll to position [15, 0]
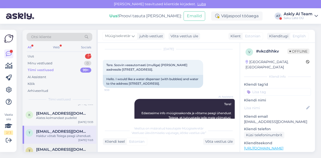
click at [70, 150] on span "[EMAIL_ADDRESS][DOMAIN_NAME]" at bounding box center [62, 150] width 52 height 5
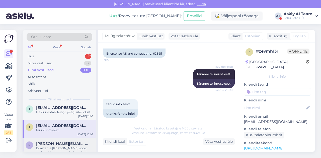
scroll to position [270, 0]
click at [58, 144] on span "[PERSON_NAME][EMAIL_ADDRESS][DOMAIN_NAME]" at bounding box center [62, 144] width 52 height 5
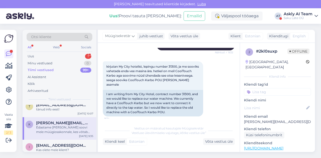
scroll to position [293, 0]
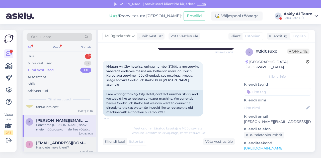
click at [56, 140] on div "i [EMAIL_ADDRESS][DOMAIN_NAME] Kas olete meie klient? [DATE] 9:19" at bounding box center [60, 147] width 74 height 18
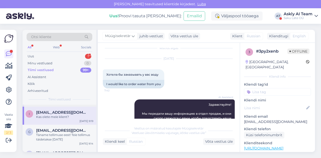
scroll to position [328, 0]
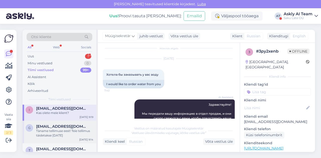
click at [59, 126] on span "[EMAIL_ADDRESS][DOMAIN_NAME]" at bounding box center [62, 127] width 52 height 5
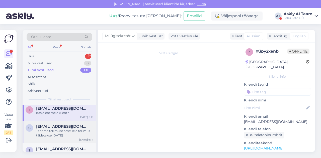
scroll to position [72, 0]
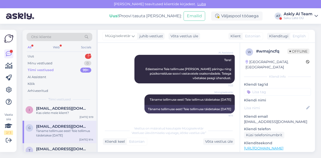
click at [57, 146] on div "t [EMAIL_ADDRESS][DOMAIN_NAME] ma sooviks ka tagasisidet [DATE] 14:38" at bounding box center [60, 153] width 74 height 18
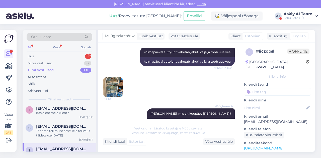
scroll to position [301, 0]
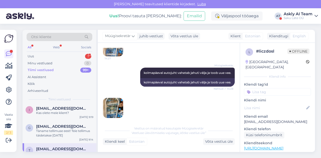
click at [117, 102] on img at bounding box center [113, 108] width 20 height 20
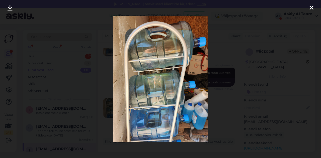
click at [213, 96] on div at bounding box center [160, 79] width 321 height 158
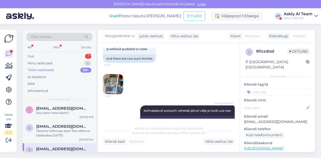
scroll to position [263, 0]
click at [119, 84] on img at bounding box center [113, 84] width 20 height 20
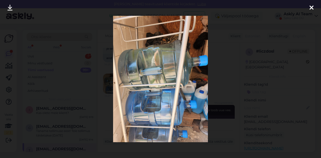
click at [211, 81] on div at bounding box center [160, 79] width 321 height 158
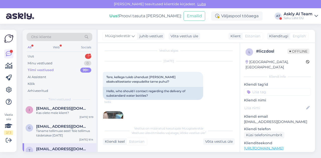
scroll to position [4, 0]
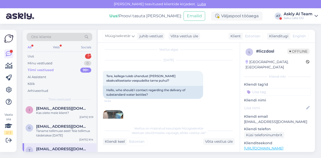
click at [119, 114] on img at bounding box center [113, 121] width 20 height 20
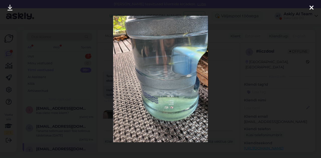
click at [211, 100] on div at bounding box center [160, 79] width 321 height 158
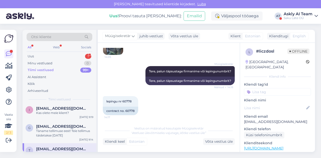
scroll to position [0, 0]
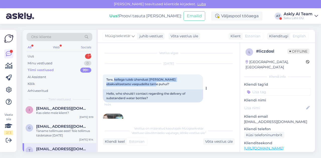
drag, startPoint x: 115, startPoint y: 79, endPoint x: 152, endPoint y: 83, distance: 37.6
click at [152, 83] on div "Tere, kellega tuleb ühendust [PERSON_NAME] ebakvaliteetsete veepudelite tarne p…" at bounding box center [153, 82] width 100 height 15
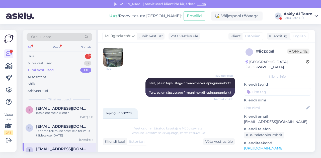
scroll to position [97, 0]
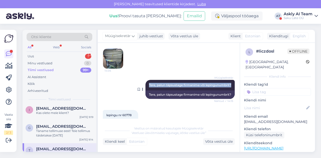
drag, startPoint x: 143, startPoint y: 85, endPoint x: 230, endPoint y: 86, distance: 86.9
click at [230, 86] on div "Müügisekretär Tere, palun täpsustage firmanime või lepingunumbrit? Nähtud ✓ 14:…" at bounding box center [190, 85] width 89 height 11
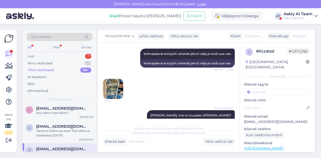
scroll to position [319, 0]
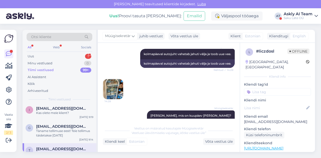
click at [110, 92] on img at bounding box center [113, 89] width 20 height 20
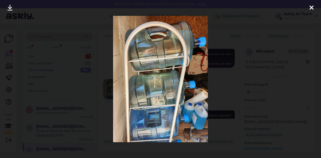
click at [224, 97] on div at bounding box center [160, 79] width 321 height 158
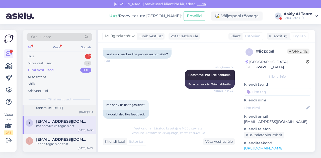
scroll to position [357, 0]
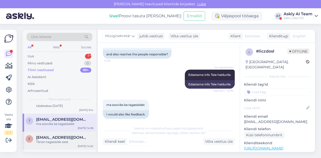
click at [47, 142] on div "Tänan tagasiside eest" at bounding box center [64, 142] width 57 height 5
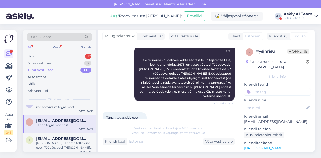
scroll to position [376, 0]
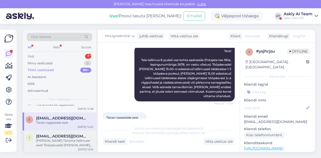
click at [48, 135] on span "[EMAIL_ADDRESS][DOMAIN_NAME]" at bounding box center [62, 136] width 52 height 5
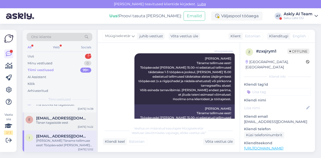
click at [64, 121] on div "Tänan tagasiside eest" at bounding box center [64, 123] width 57 height 5
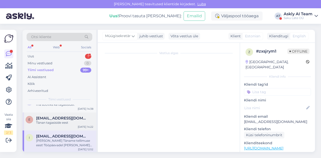
scroll to position [636, 0]
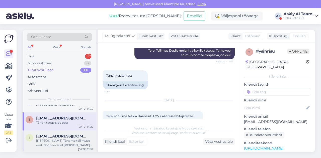
click at [69, 132] on div "i [EMAIL_ADDRESS][DOMAIN_NAME] Hea Klient Täname tellimuse eest! Tööpäevadel [P…" at bounding box center [60, 142] width 74 height 23
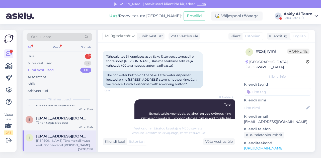
scroll to position [23, 0]
click at [40, 89] on div "Arhiveeritud" at bounding box center [38, 91] width 21 height 5
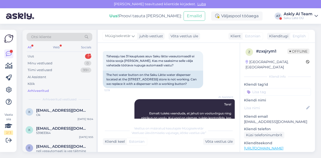
click at [310, 13] on div "Askly AI Team" at bounding box center [298, 14] width 29 height 4
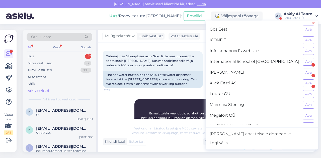
scroll to position [182, 0]
click at [300, 92] on div "Luutar OÜ Ava" at bounding box center [262, 94] width 113 height 11
click at [303, 91] on button "Ava" at bounding box center [308, 95] width 11 height 8
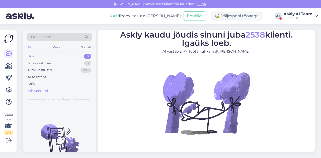
click at [41, 89] on div "Arhiveeritud" at bounding box center [38, 91] width 21 height 5
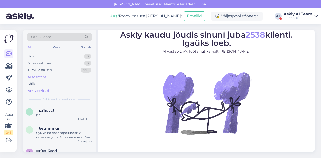
click at [38, 80] on div "AI Assistent" at bounding box center [60, 77] width 66 height 7
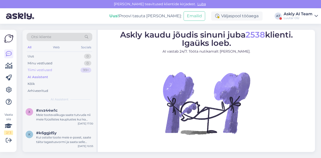
click at [38, 71] on div "Tiimi vestlused" at bounding box center [40, 70] width 25 height 5
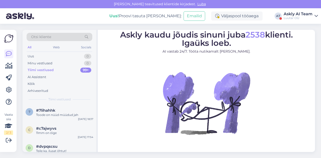
click at [288, 19] on div "Luutar OÜ" at bounding box center [298, 18] width 29 height 4
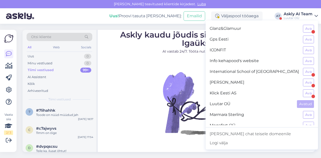
scroll to position [172, 0]
click at [306, 90] on button "Ava" at bounding box center [308, 94] width 11 height 8
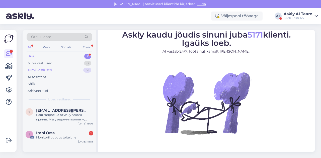
click at [42, 70] on div "Tiimi vestlused" at bounding box center [40, 70] width 25 height 5
